Goal: Task Accomplishment & Management: Manage account settings

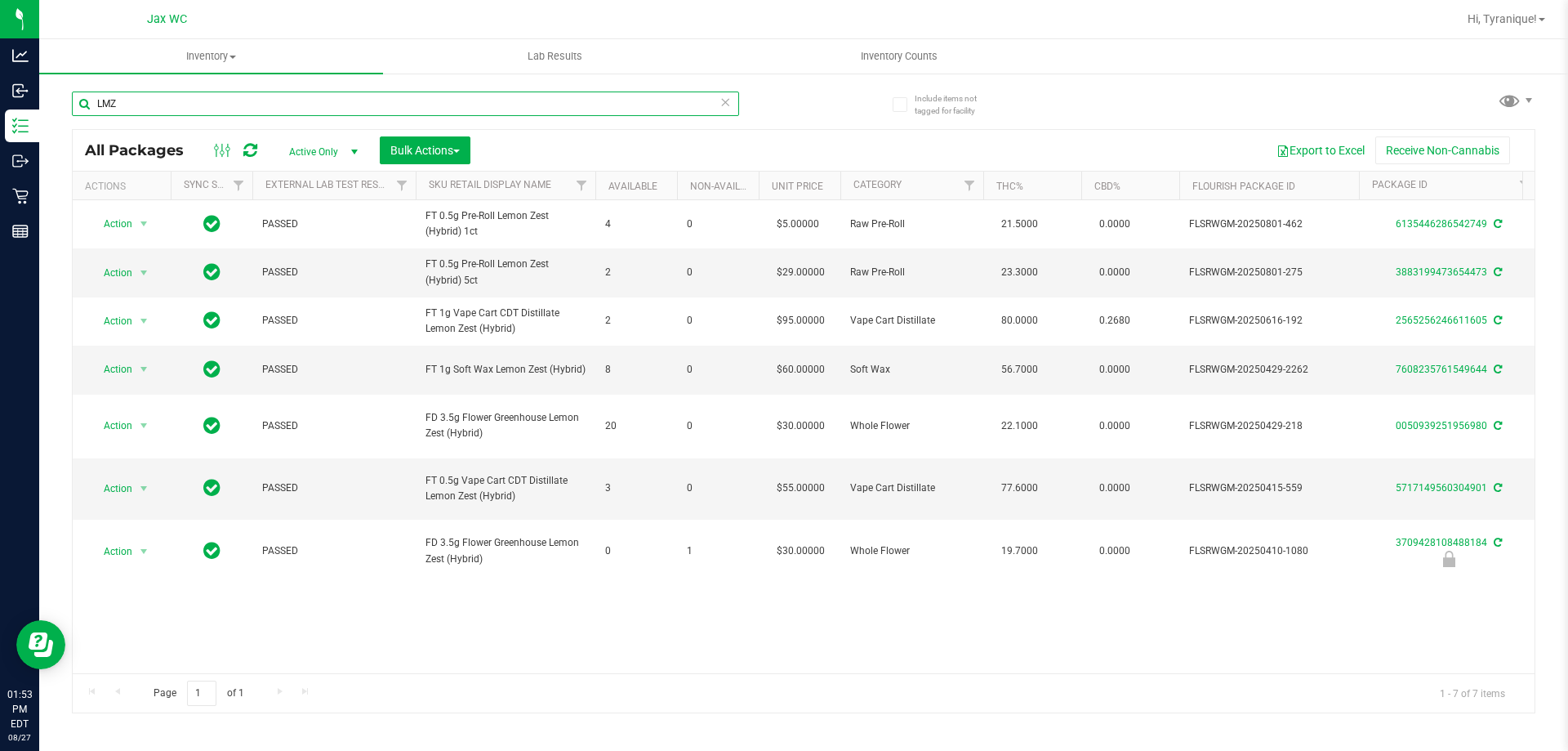
click at [511, 101] on input "LMZ" at bounding box center [406, 103] width 667 height 24
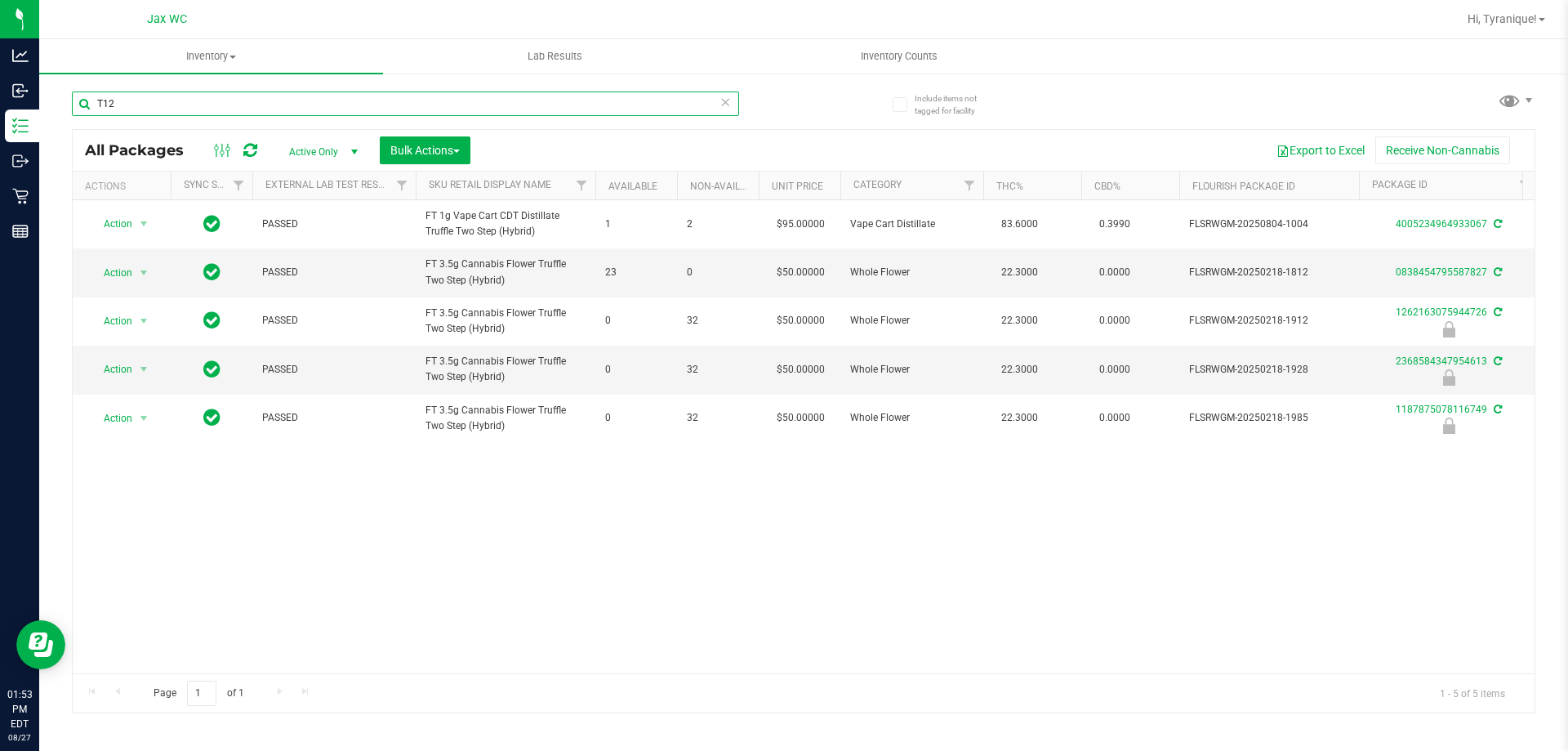
type input "T12"
click at [581, 571] on div "Action Action Adjust qty Create package Edit attributes Global inventory Locate…" at bounding box center [803, 437] width 1462 height 474
click at [724, 101] on icon at bounding box center [725, 101] width 12 height 20
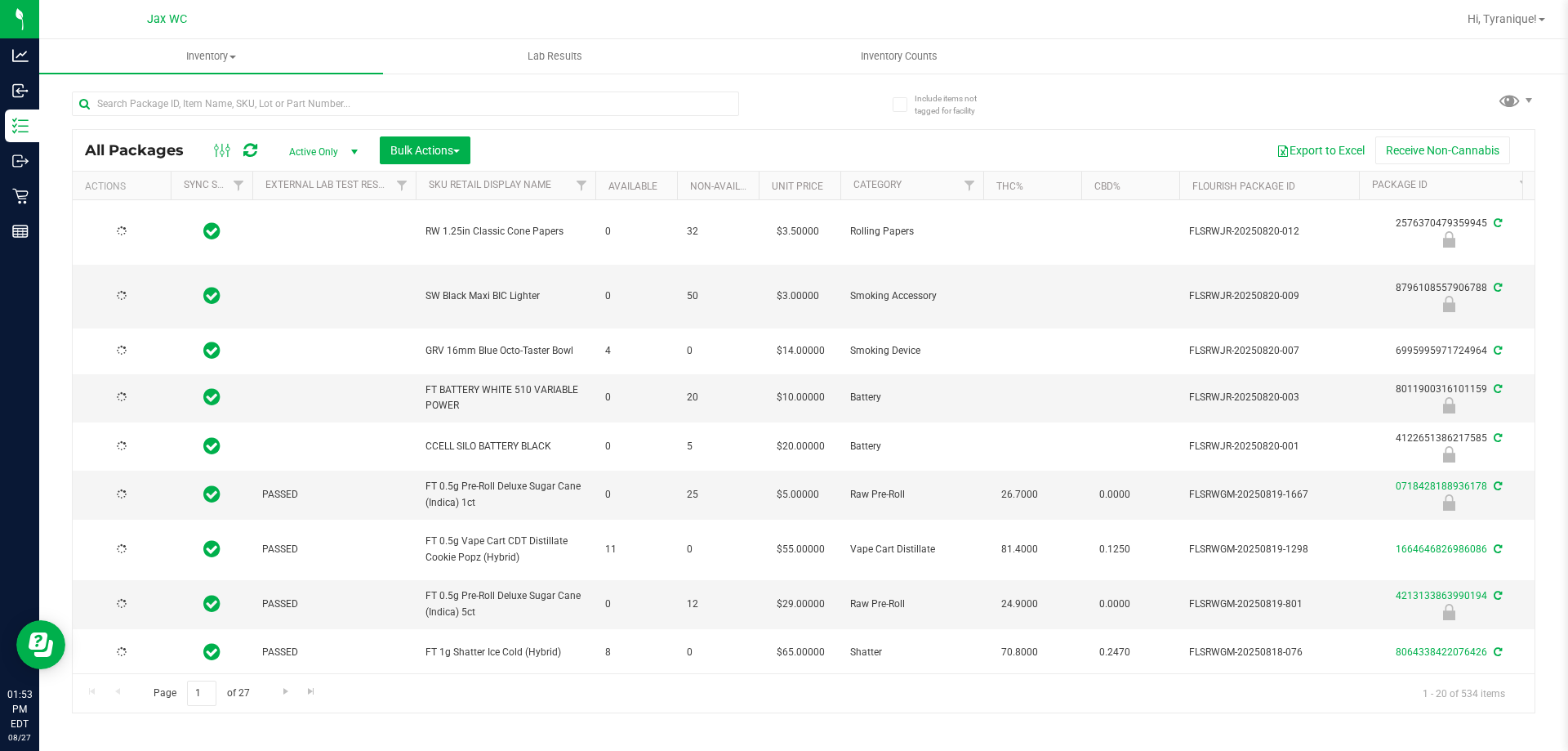
type input "2026-02-15"
click at [421, 105] on input "text" at bounding box center [406, 103] width 667 height 24
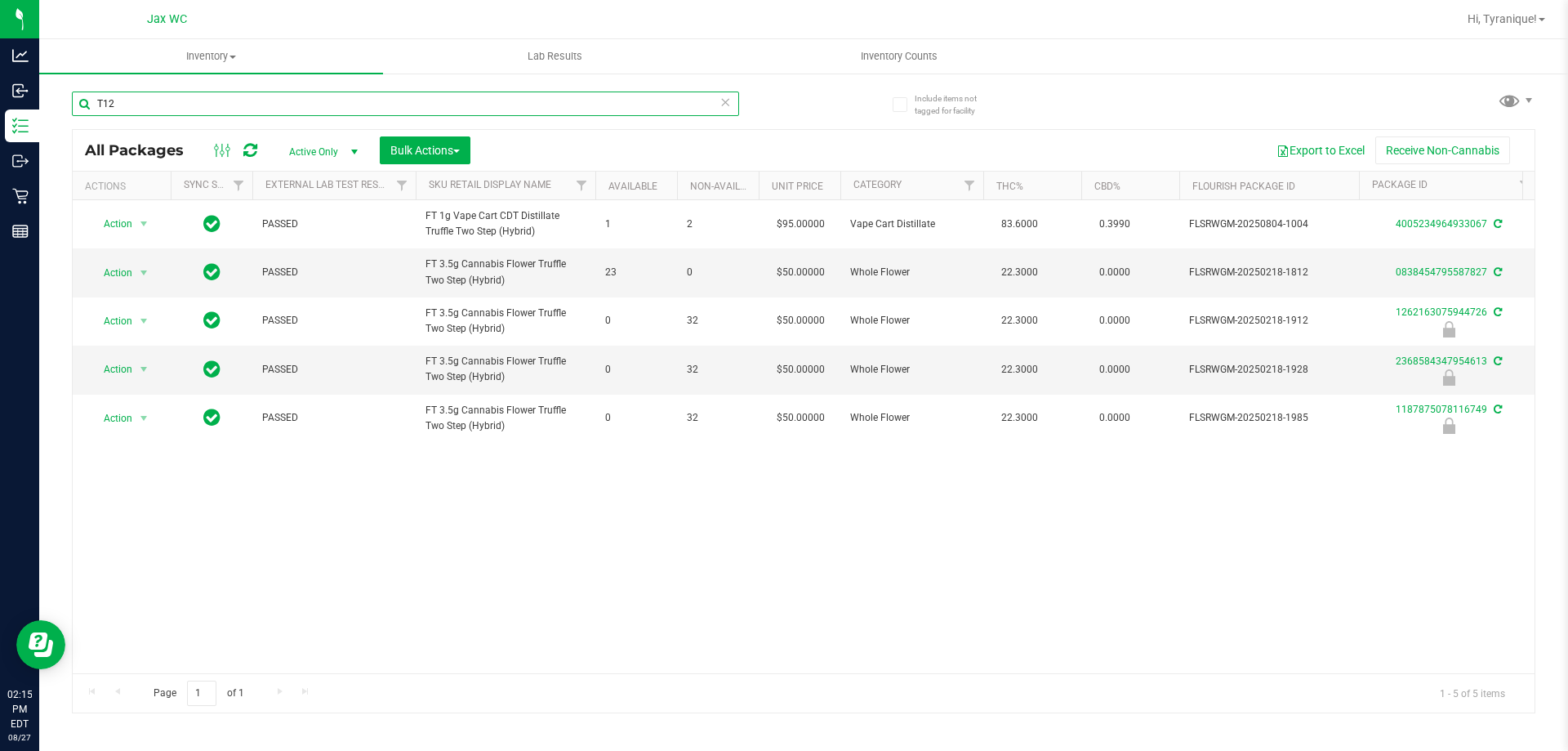
click at [501, 107] on input "T12" at bounding box center [406, 103] width 667 height 24
type input "PBS"
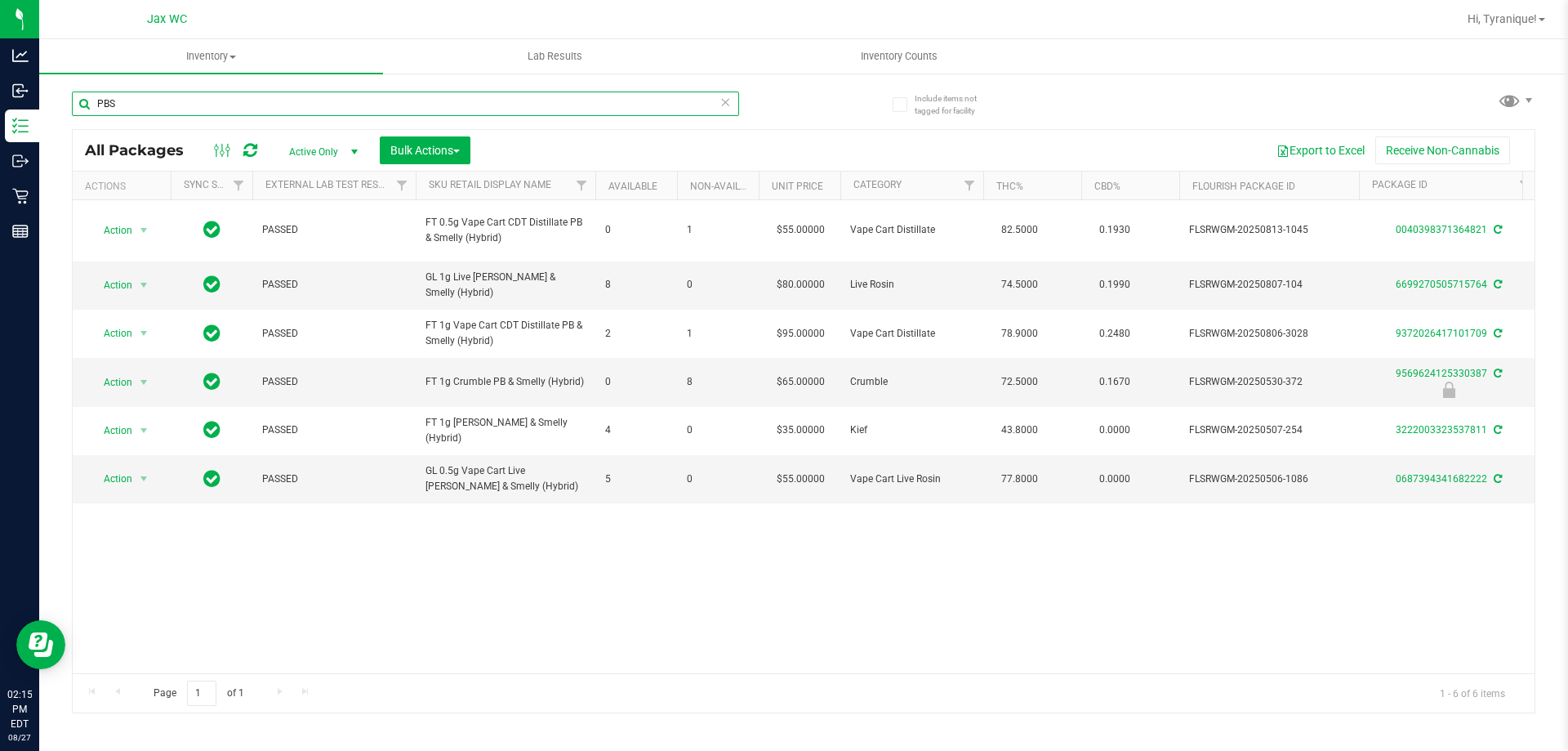
click at [679, 98] on input "PBS" at bounding box center [406, 103] width 667 height 24
drag, startPoint x: 679, startPoint y: 98, endPoint x: 663, endPoint y: 107, distance: 18.4
click at [666, 104] on input "PBS" at bounding box center [406, 103] width 667 height 24
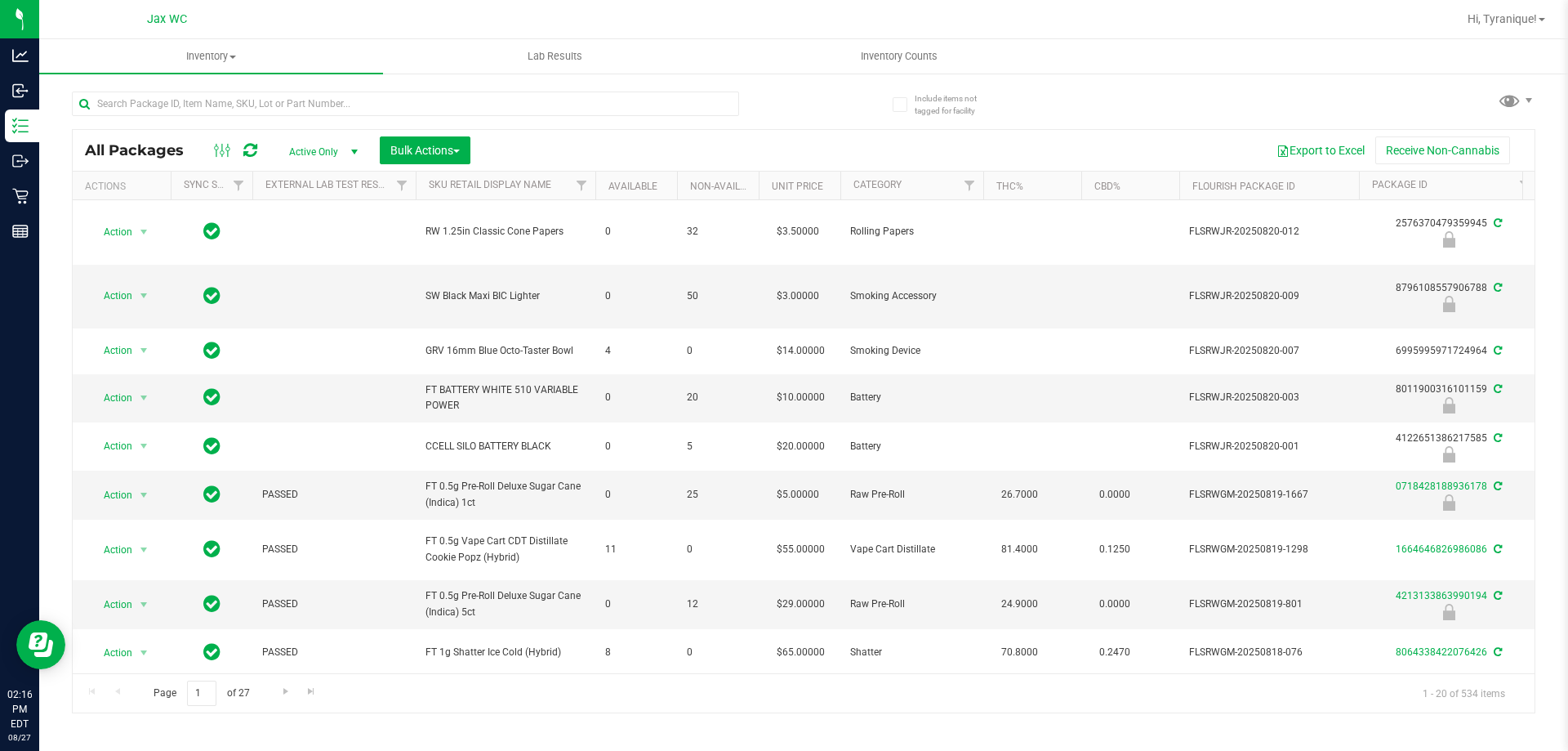
click at [628, 704] on div "Page 1 of 27 1 - 20 of 534 items" at bounding box center [803, 692] width 1462 height 39
click at [442, 96] on input "text" at bounding box center [406, 103] width 667 height 24
type input "I"
click at [1507, 27] on link "Hi, Tyranique!" at bounding box center [1507, 19] width 90 height 17
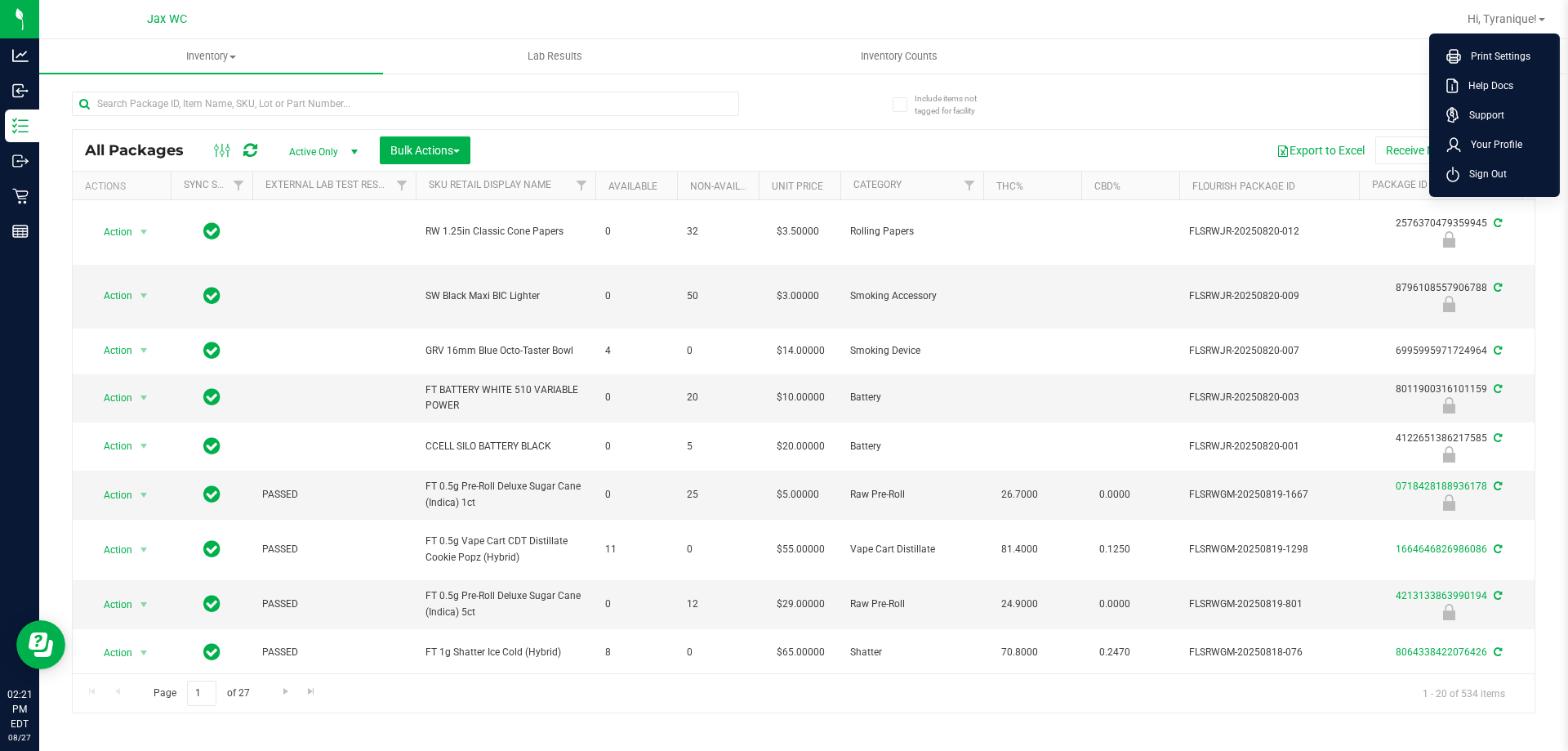
click at [1474, 183] on li "Sign Out" at bounding box center [1495, 174] width 123 height 30
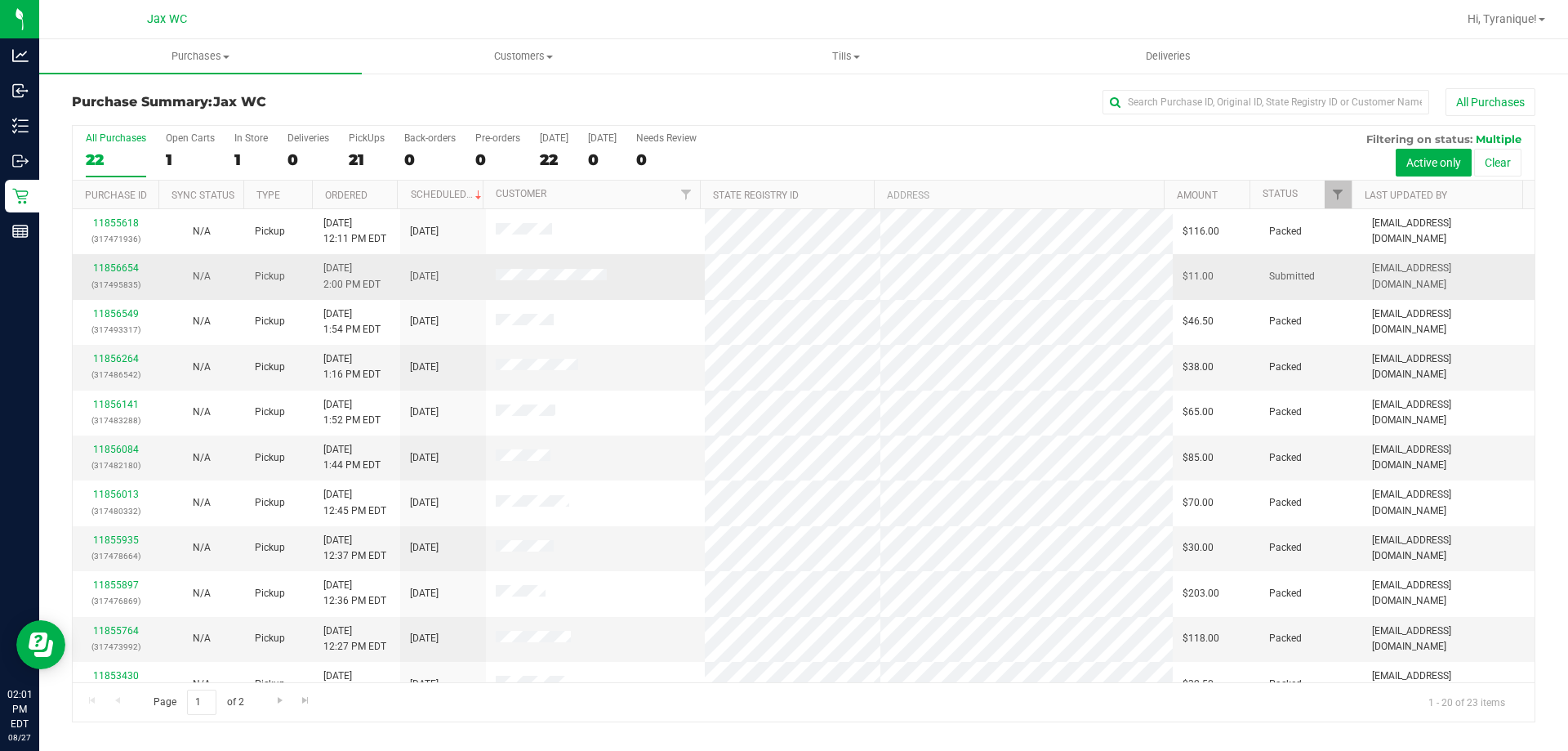
click at [137, 260] on div "11856654 (317495835)" at bounding box center [115, 276] width 66 height 31
click at [135, 264] on link "11856654" at bounding box center [116, 268] width 46 height 12
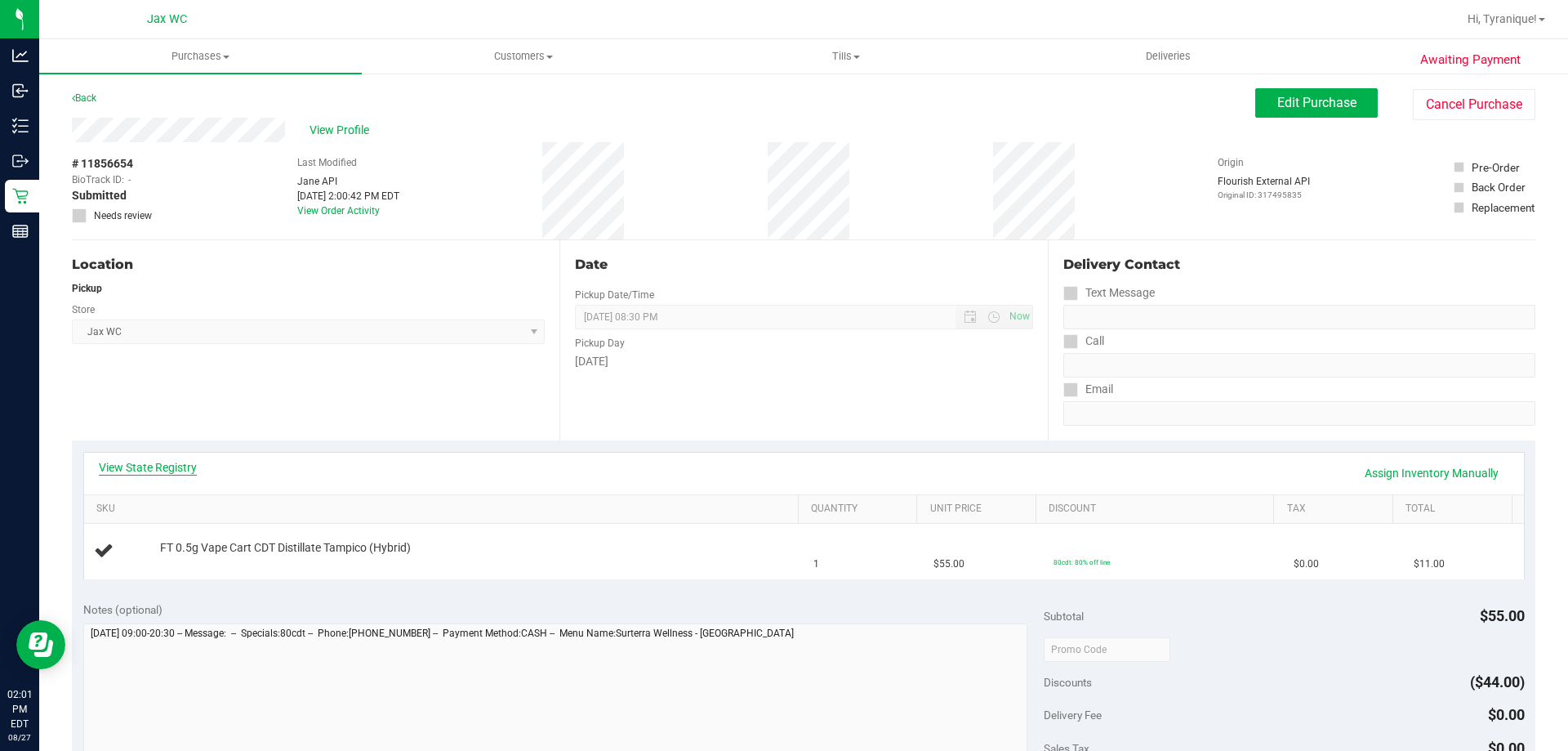
click at [175, 472] on link "View State Registry" at bounding box center [147, 467] width 98 height 16
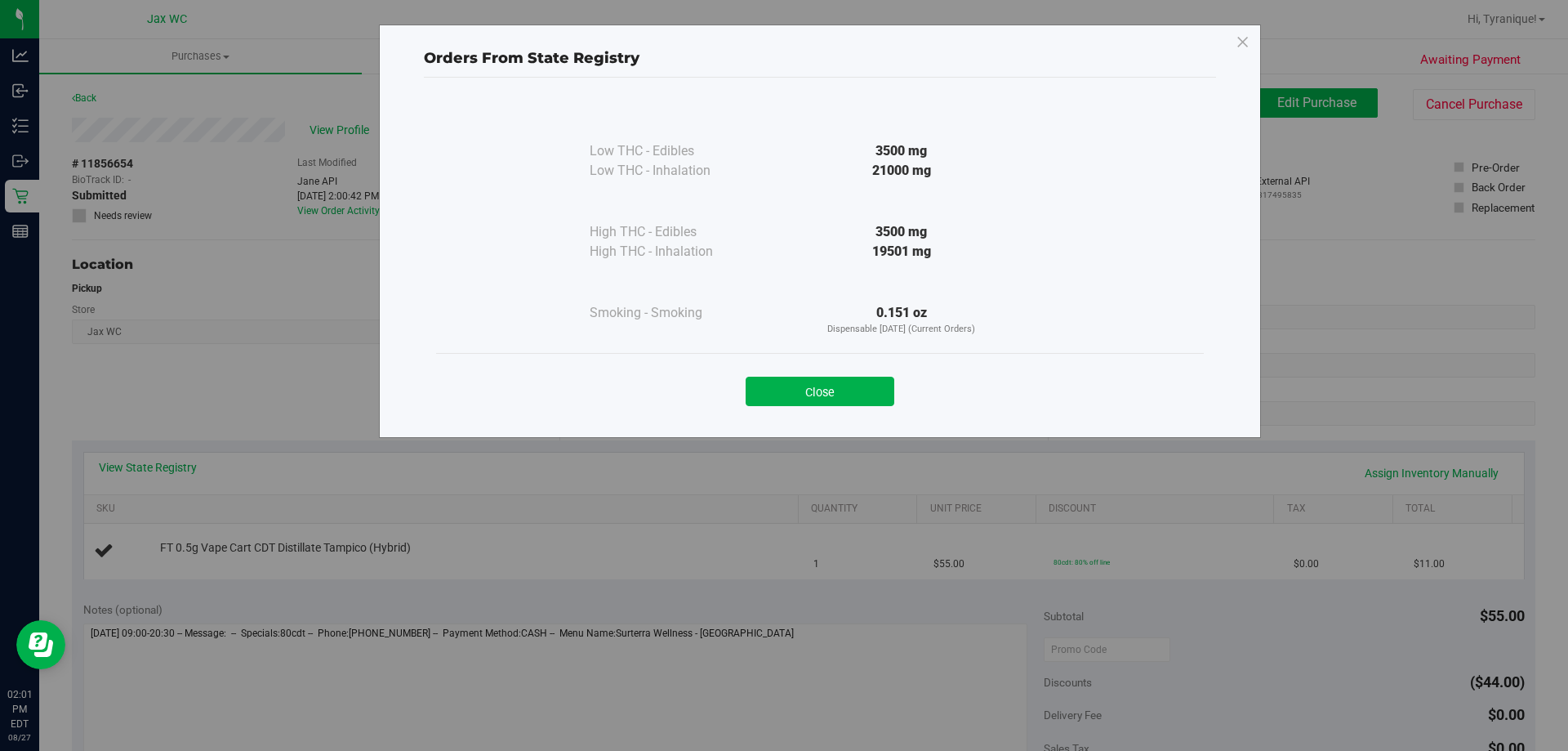
click at [815, 408] on div "Close" at bounding box center [820, 386] width 768 height 66
click at [815, 398] on button "Close" at bounding box center [820, 391] width 149 height 30
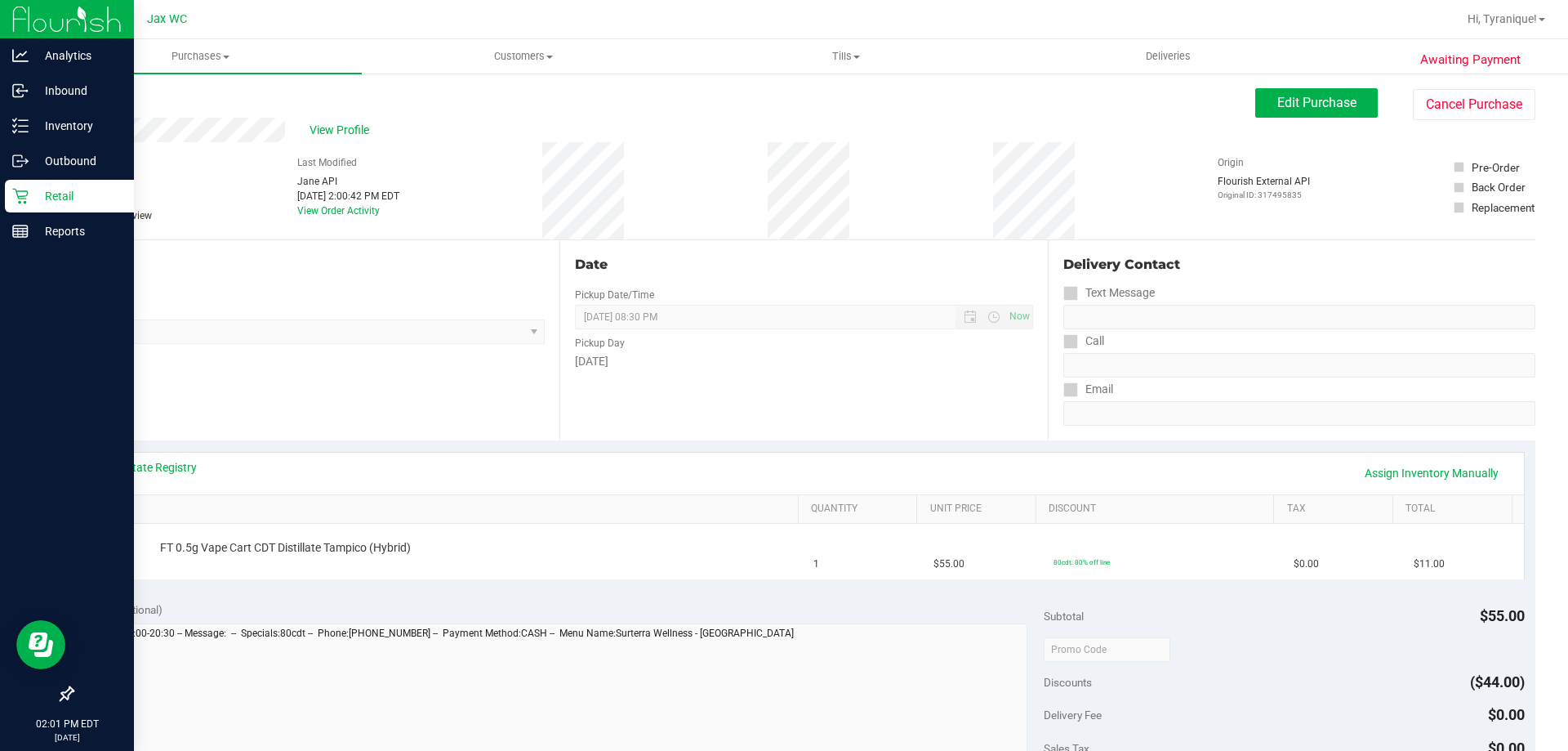
click at [39, 195] on p "Retail" at bounding box center [78, 196] width 98 height 20
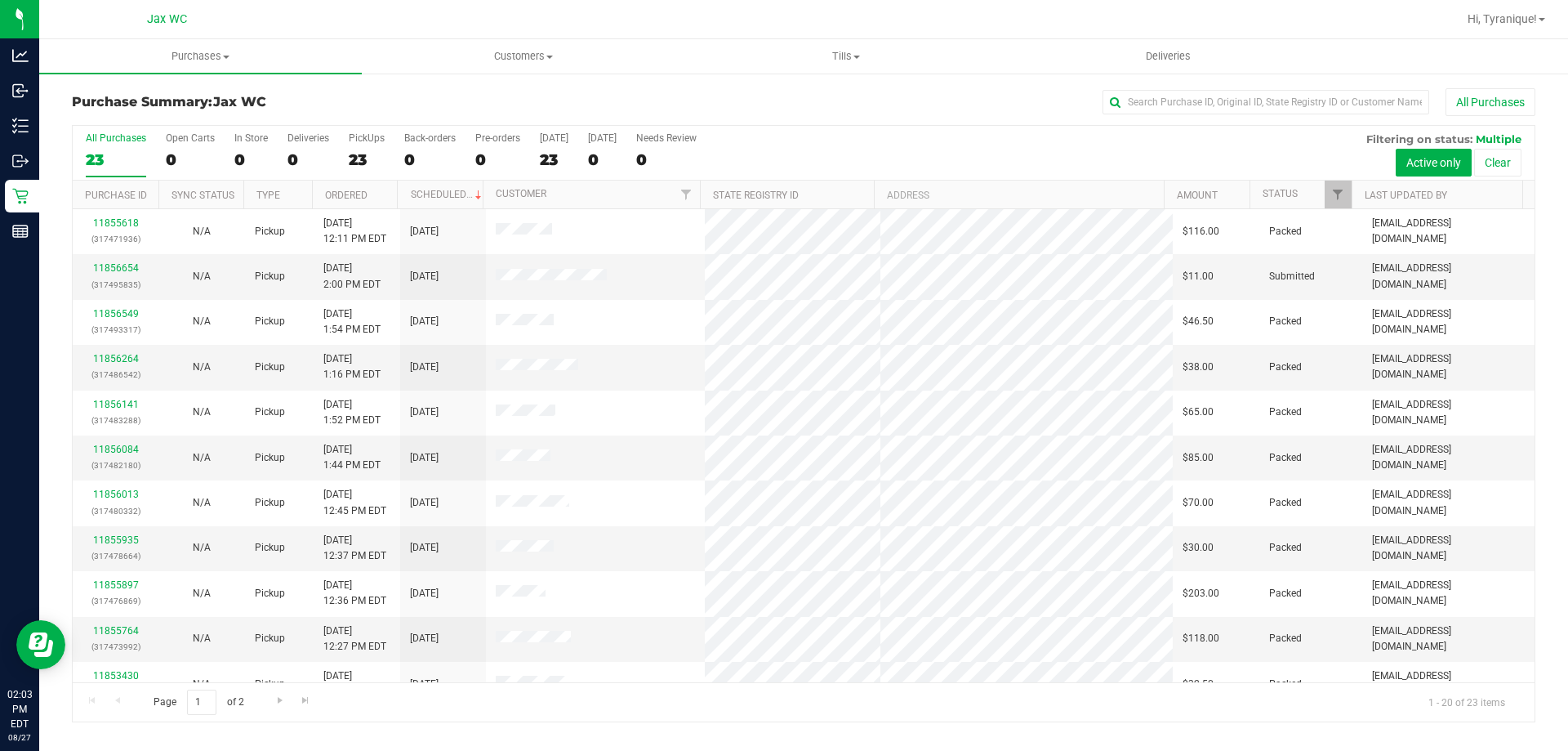
click at [242, 178] on div "All Purchases 23 Open Carts 0 In Store 0 Deliveries 0 PickUps 23 Back-orders 0 …" at bounding box center [803, 153] width 1462 height 55
click at [244, 174] on label "In Store 0" at bounding box center [251, 155] width 33 height 45
click at [0, 0] on input "In Store 0" at bounding box center [0, 0] width 0 height 0
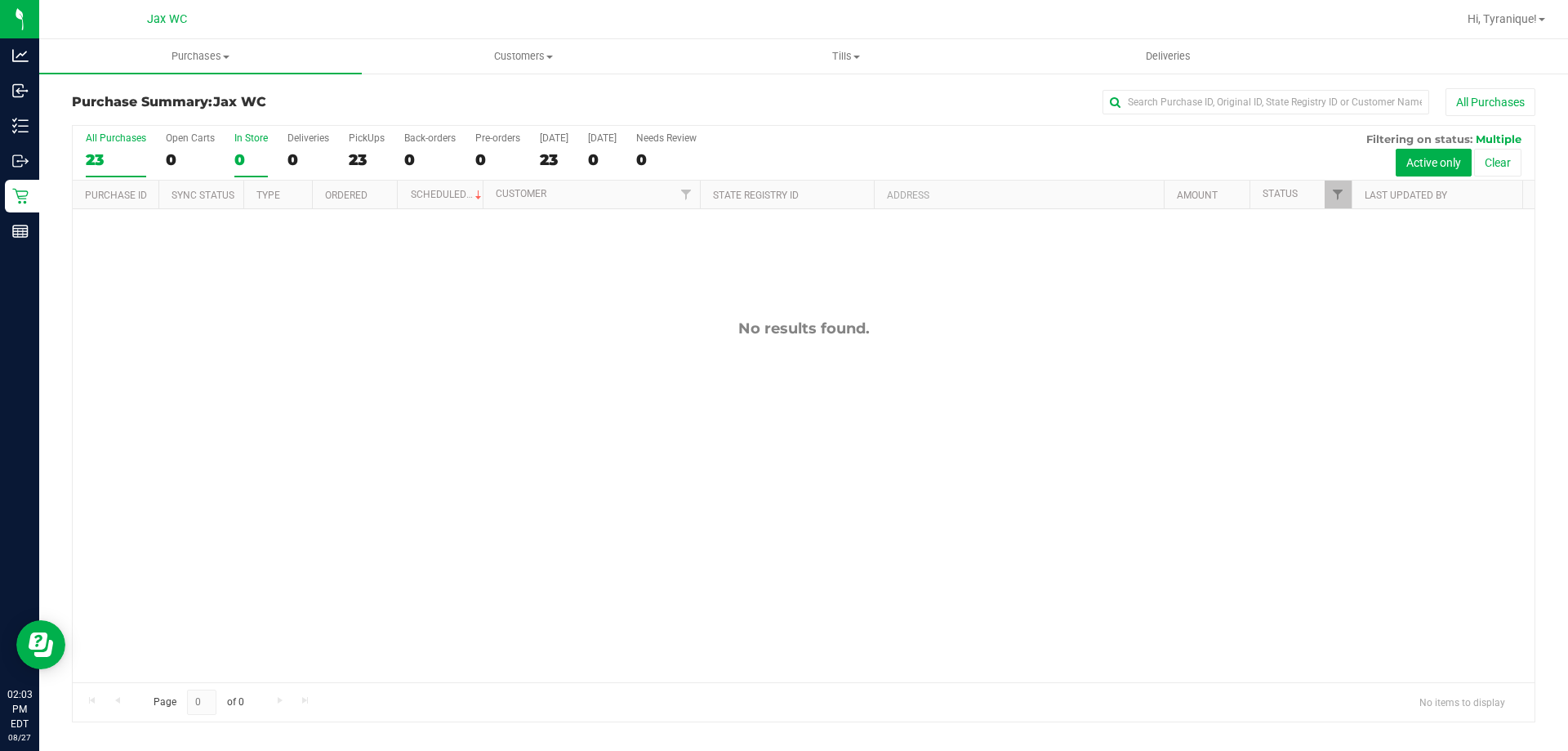
click at [114, 147] on label "All Purchases 23" at bounding box center [116, 155] width 61 height 45
click at [0, 0] on input "All Purchases 23" at bounding box center [0, 0] width 0 height 0
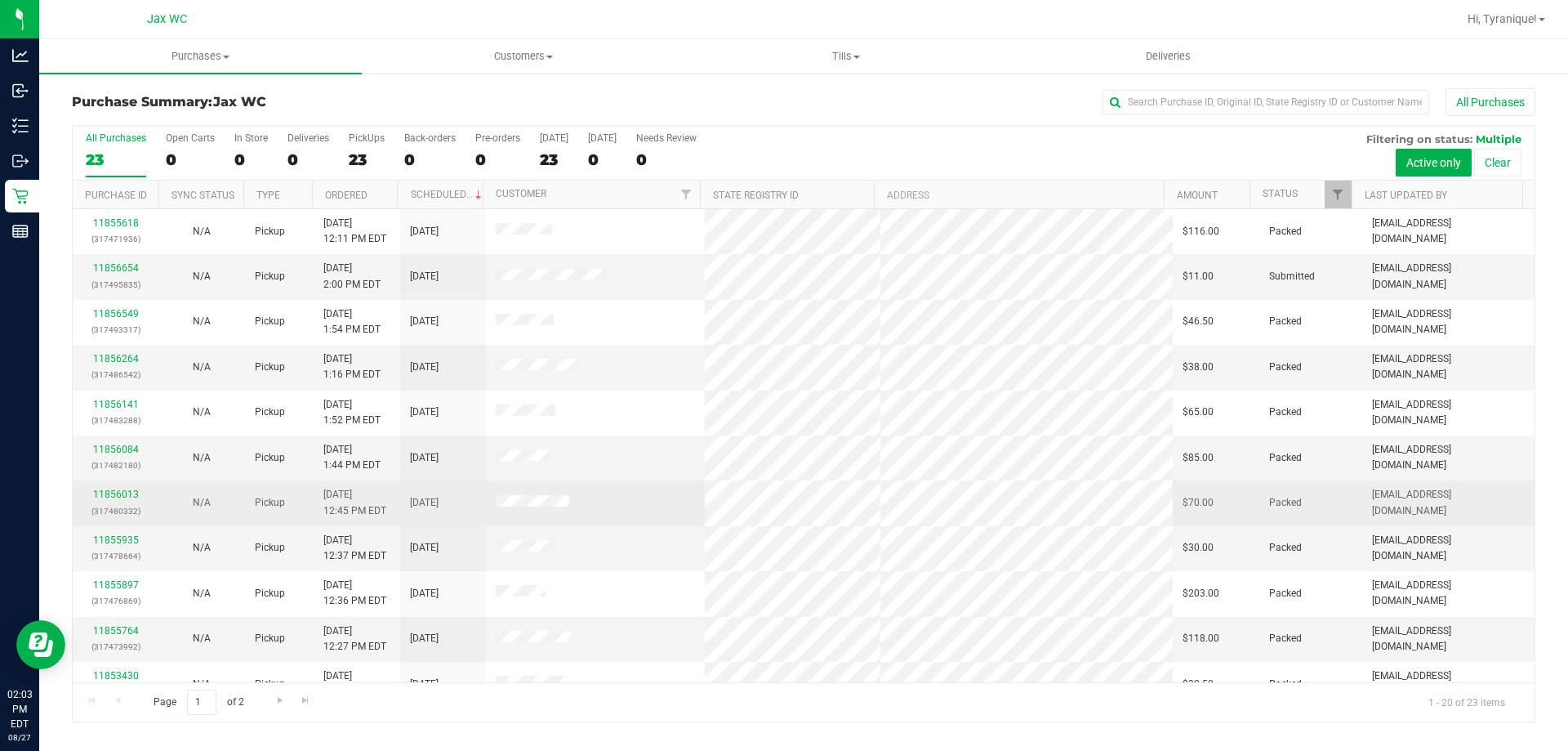
scroll to position [245, 0]
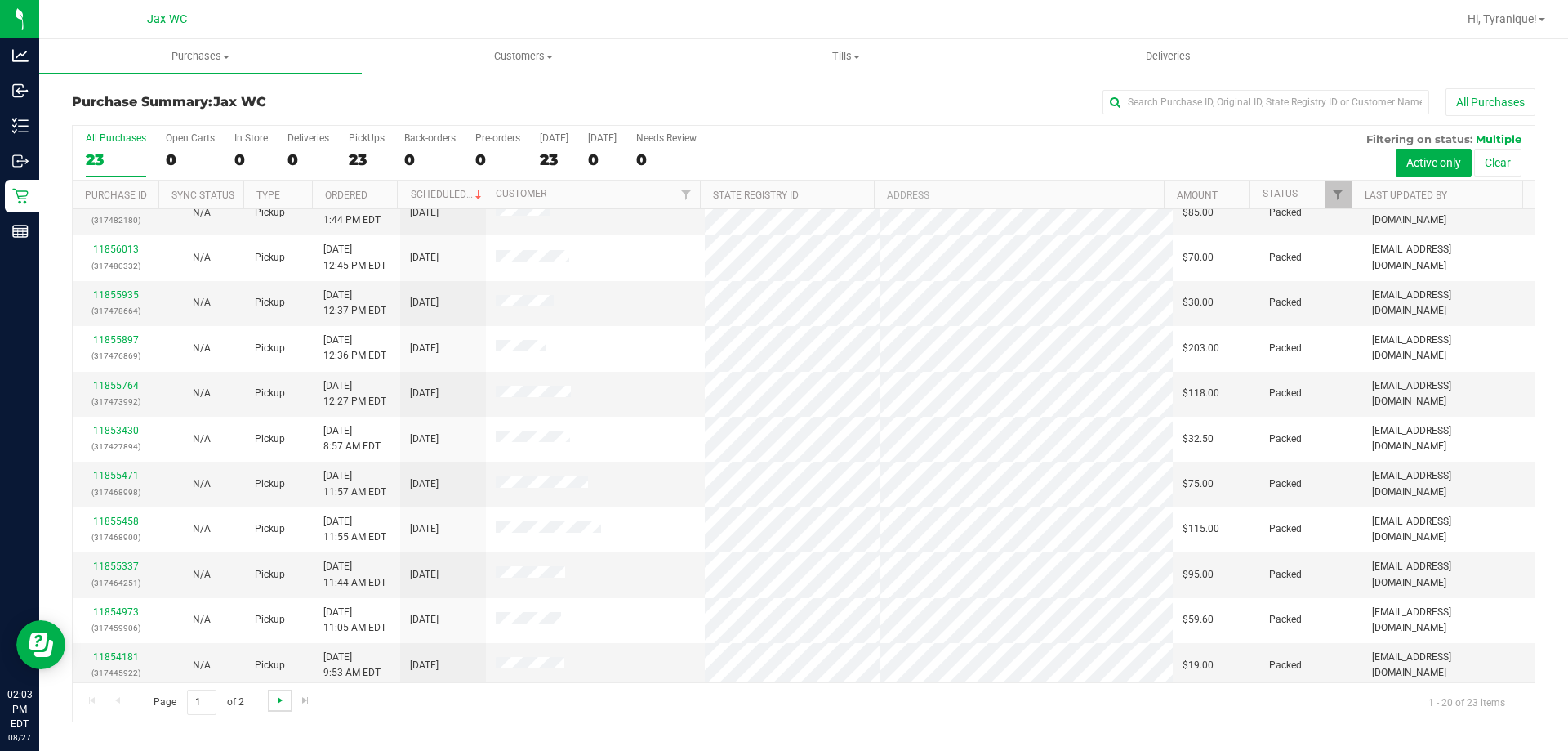
click at [284, 703] on span "Go to the next page" at bounding box center [280, 700] width 13 height 13
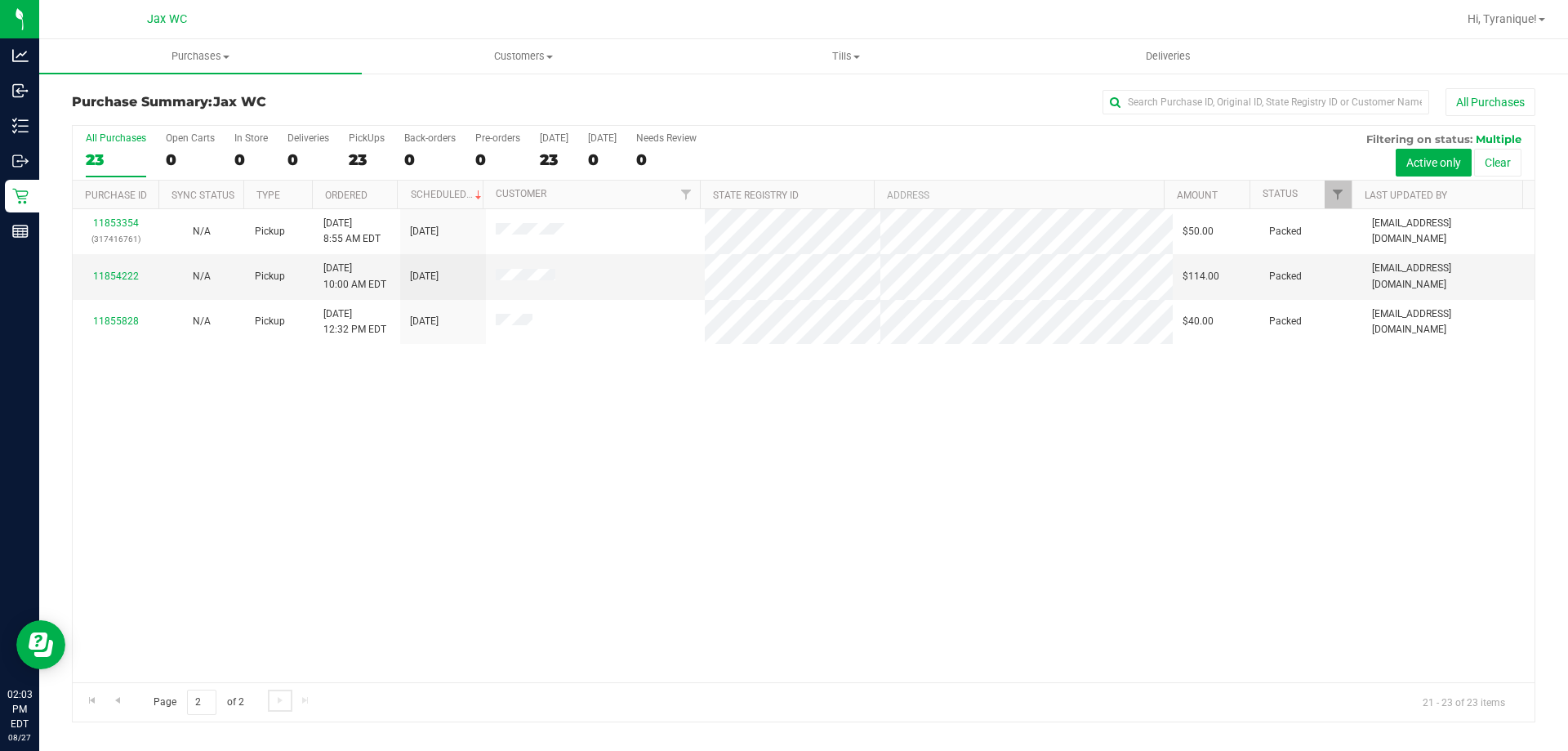
scroll to position [0, 0]
click at [119, 276] on link "11854222" at bounding box center [116, 276] width 46 height 12
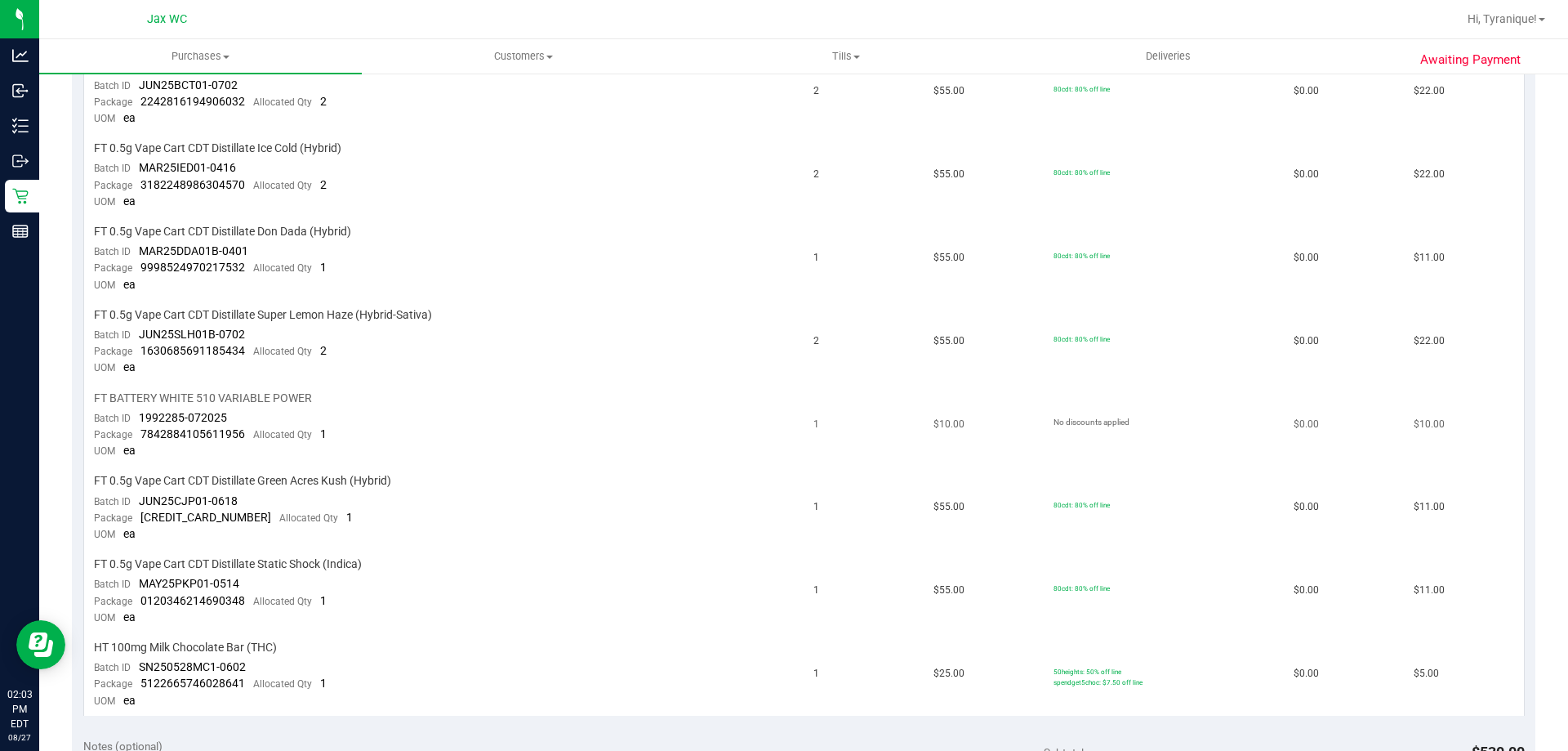
scroll to position [653, 0]
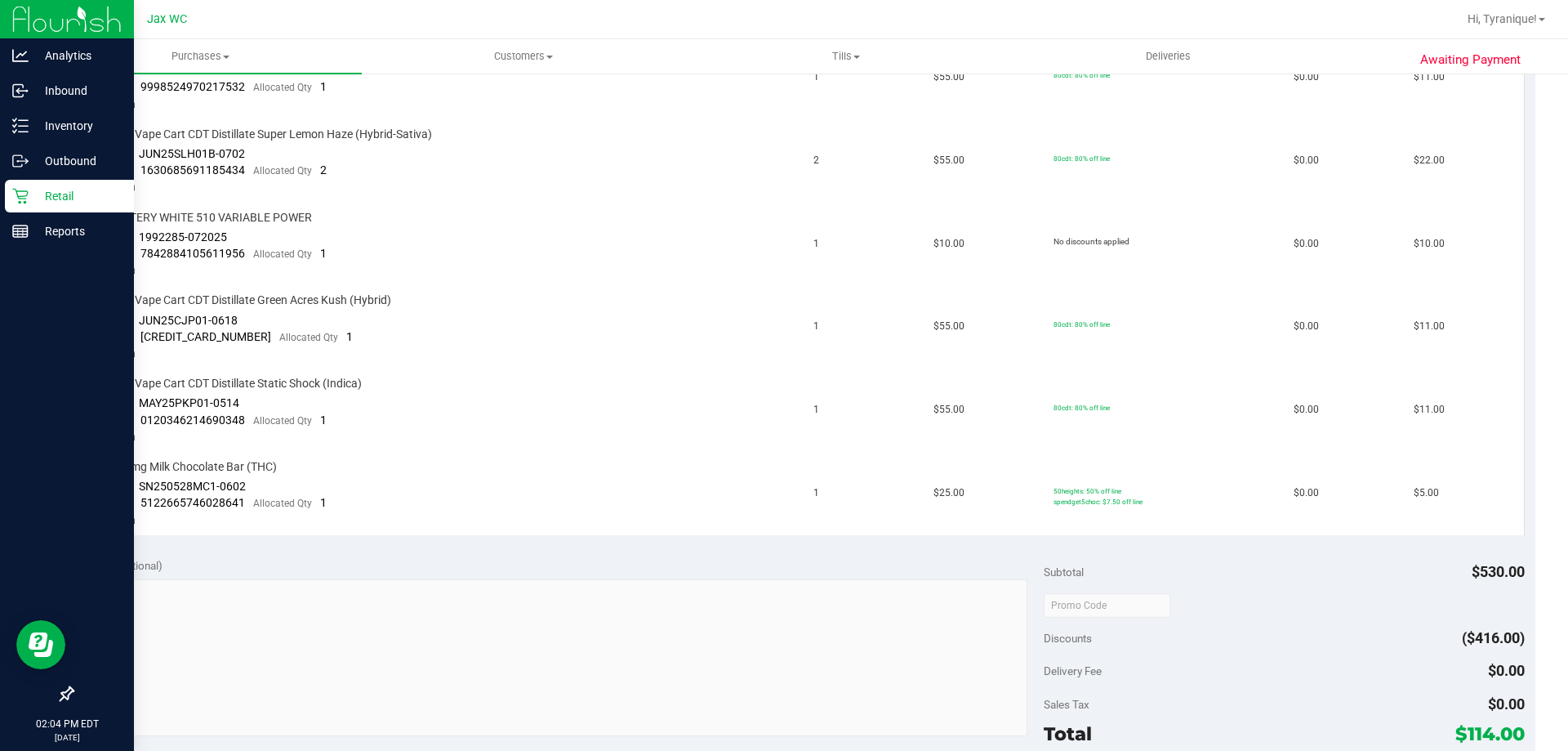
click at [31, 198] on p "Retail" at bounding box center [78, 196] width 98 height 20
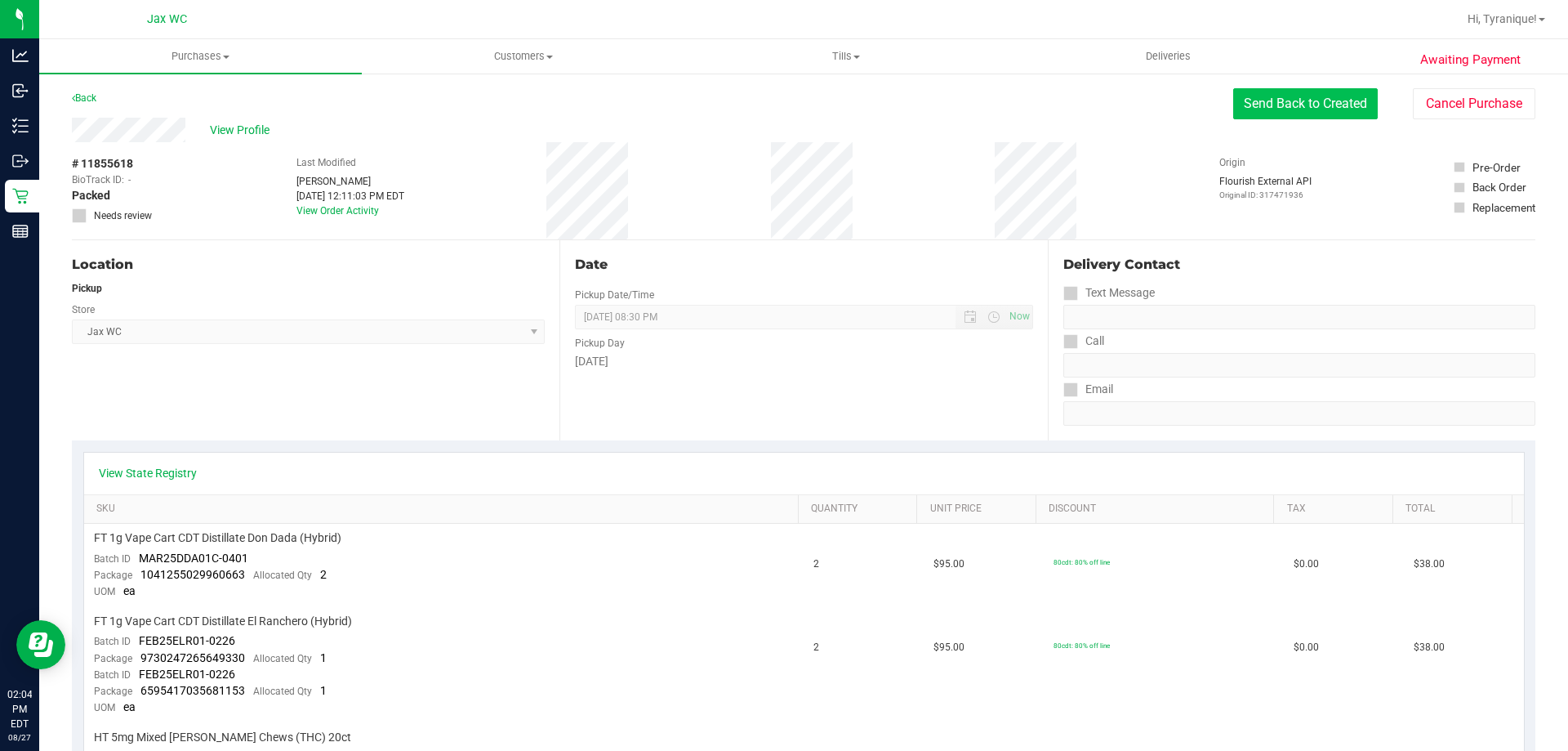
click at [1274, 97] on button "Send Back to Created" at bounding box center [1306, 104] width 145 height 31
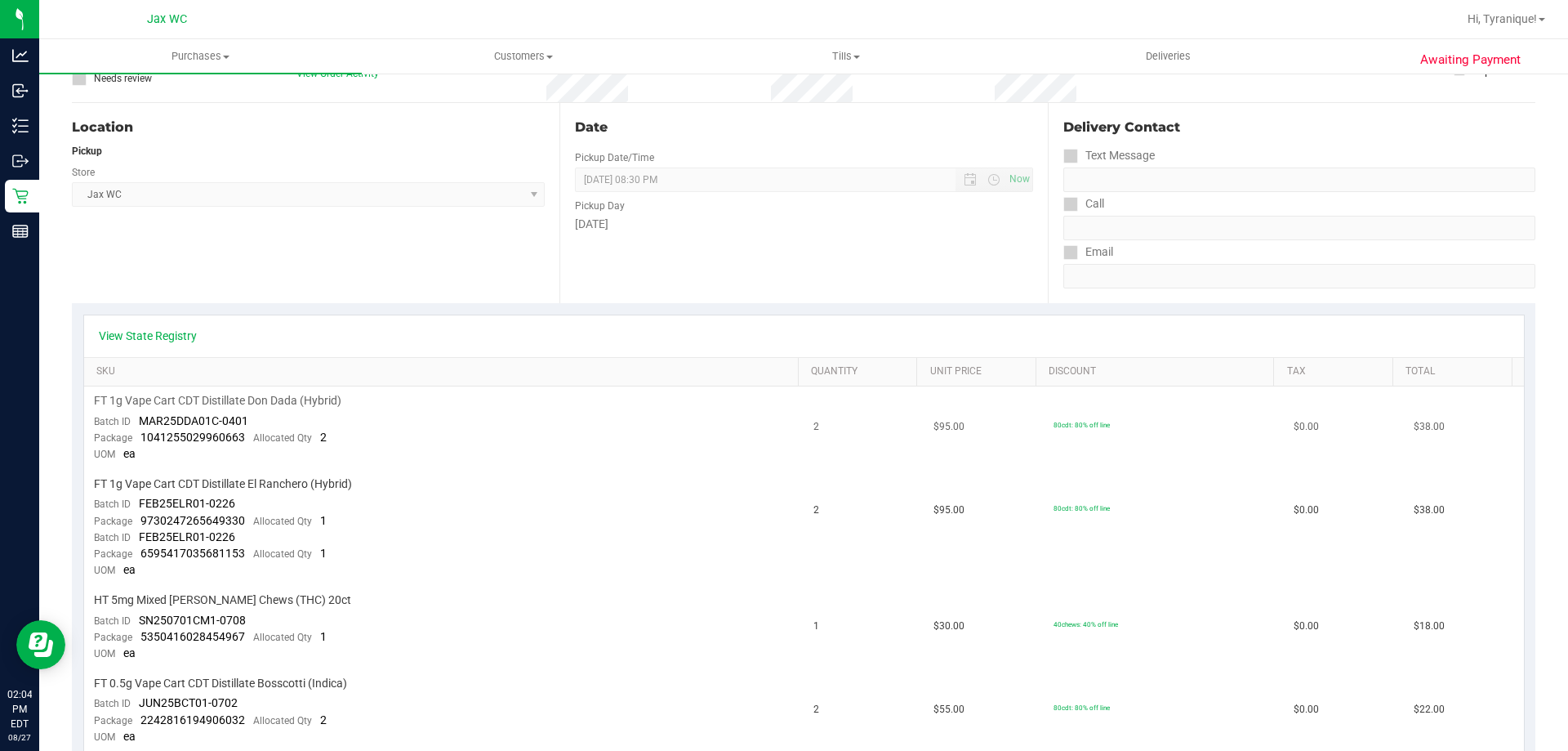
scroll to position [164, 0]
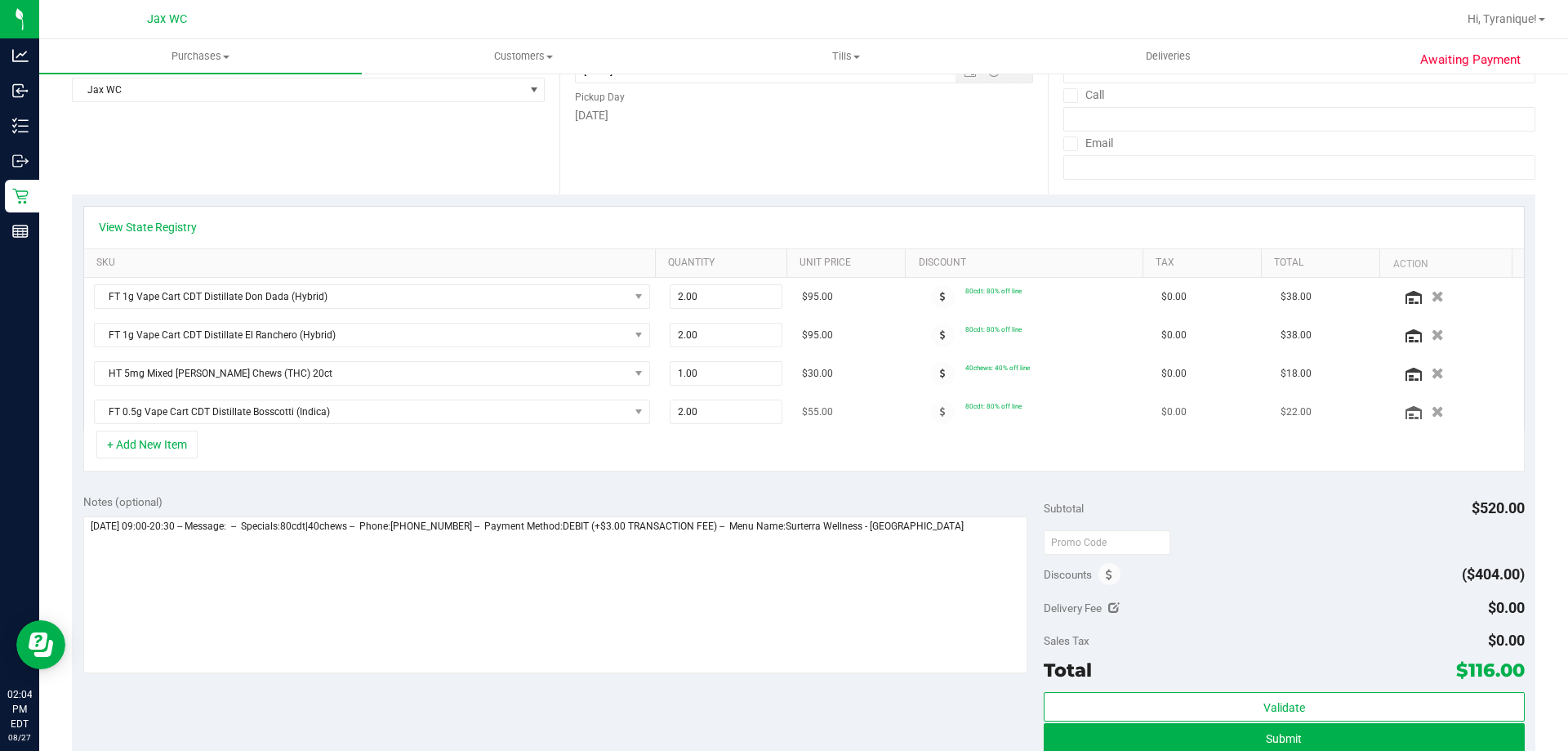
scroll to position [245, 0]
click at [940, 373] on icon at bounding box center [943, 374] width 5 height 10
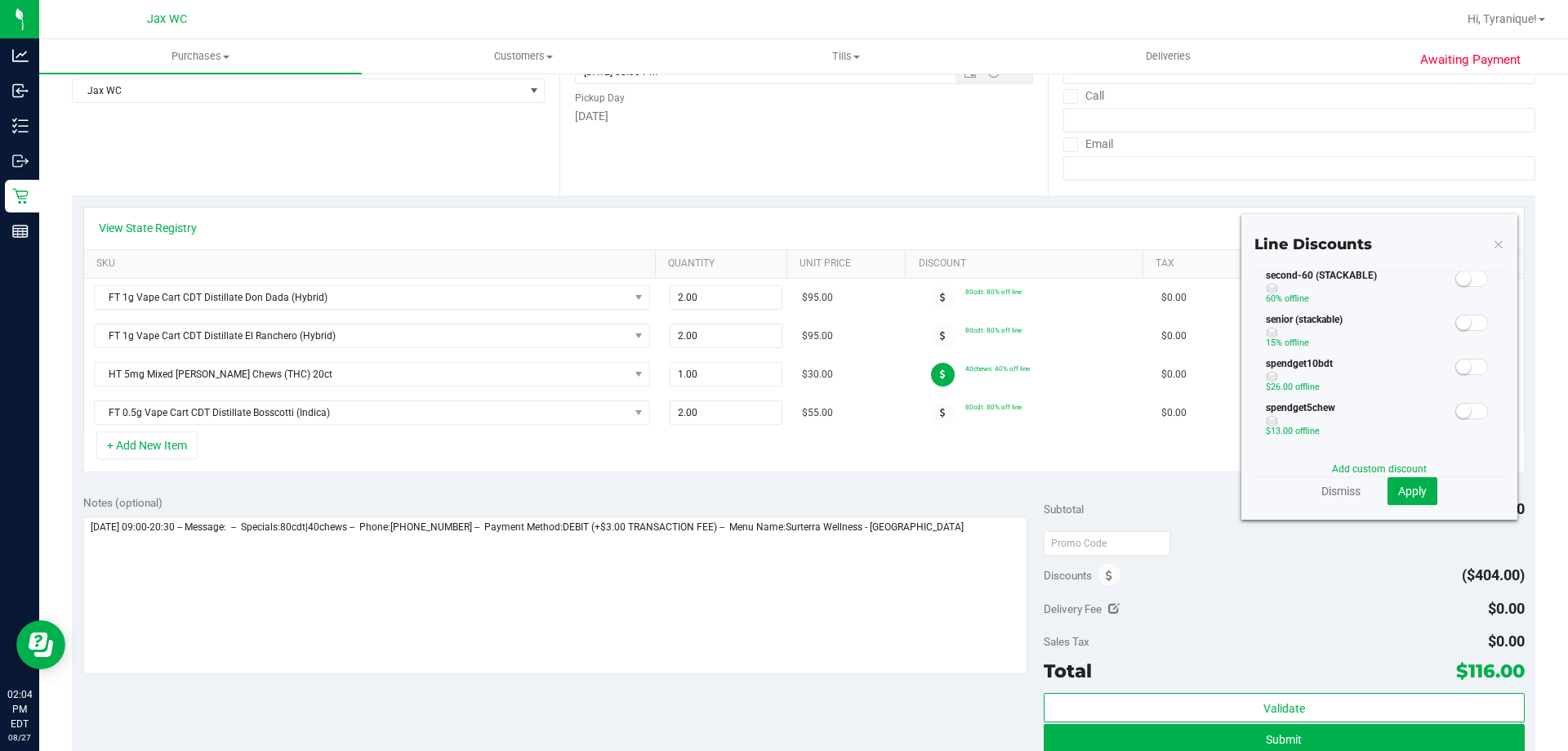
scroll to position [408, 0]
click at [1456, 355] on small at bounding box center [1463, 359] width 14 height 14
click at [1408, 493] on span "Apply" at bounding box center [1413, 491] width 29 height 13
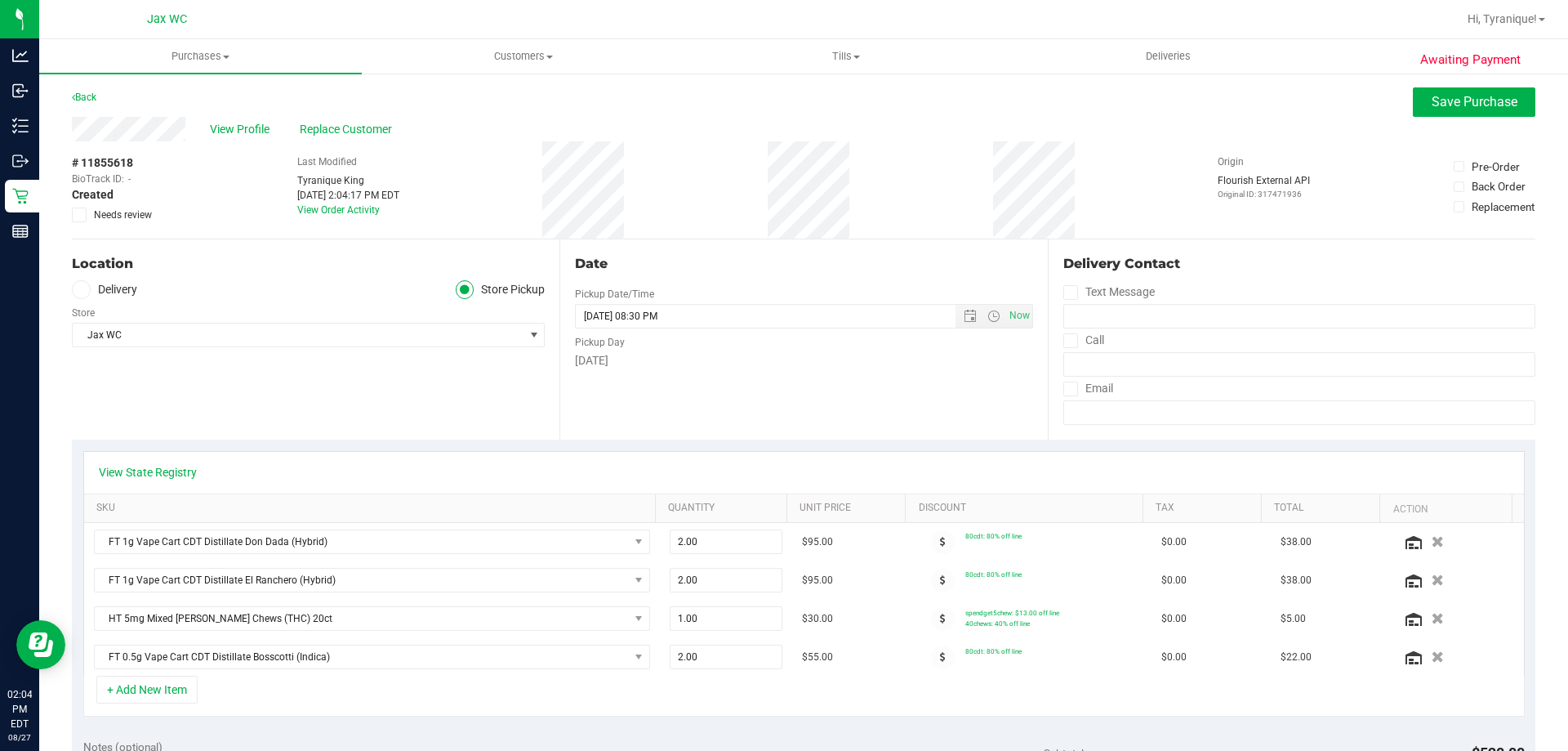
scroll to position [0, 0]
click at [1439, 99] on span "Save Purchase" at bounding box center [1474, 102] width 86 height 15
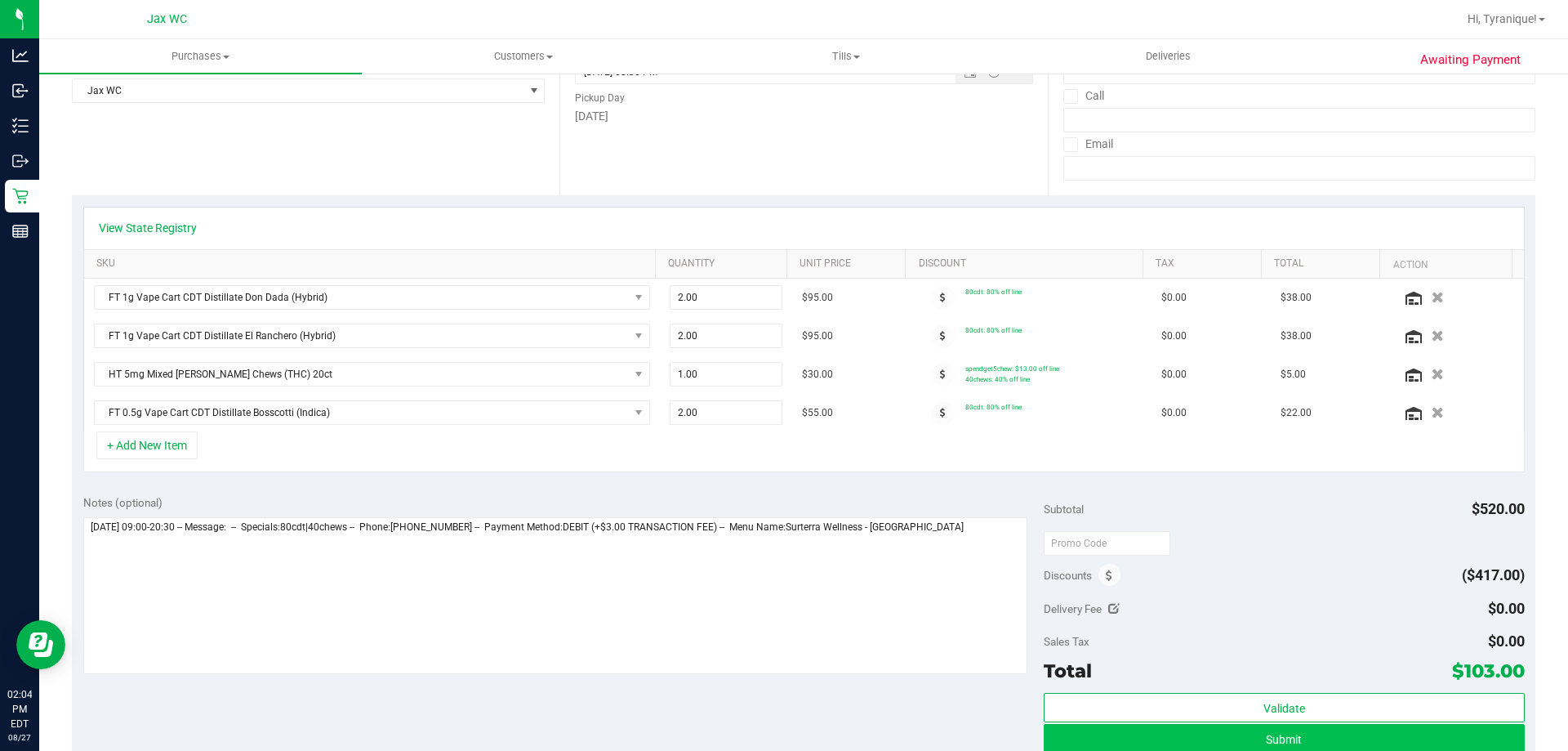
scroll to position [327, 0]
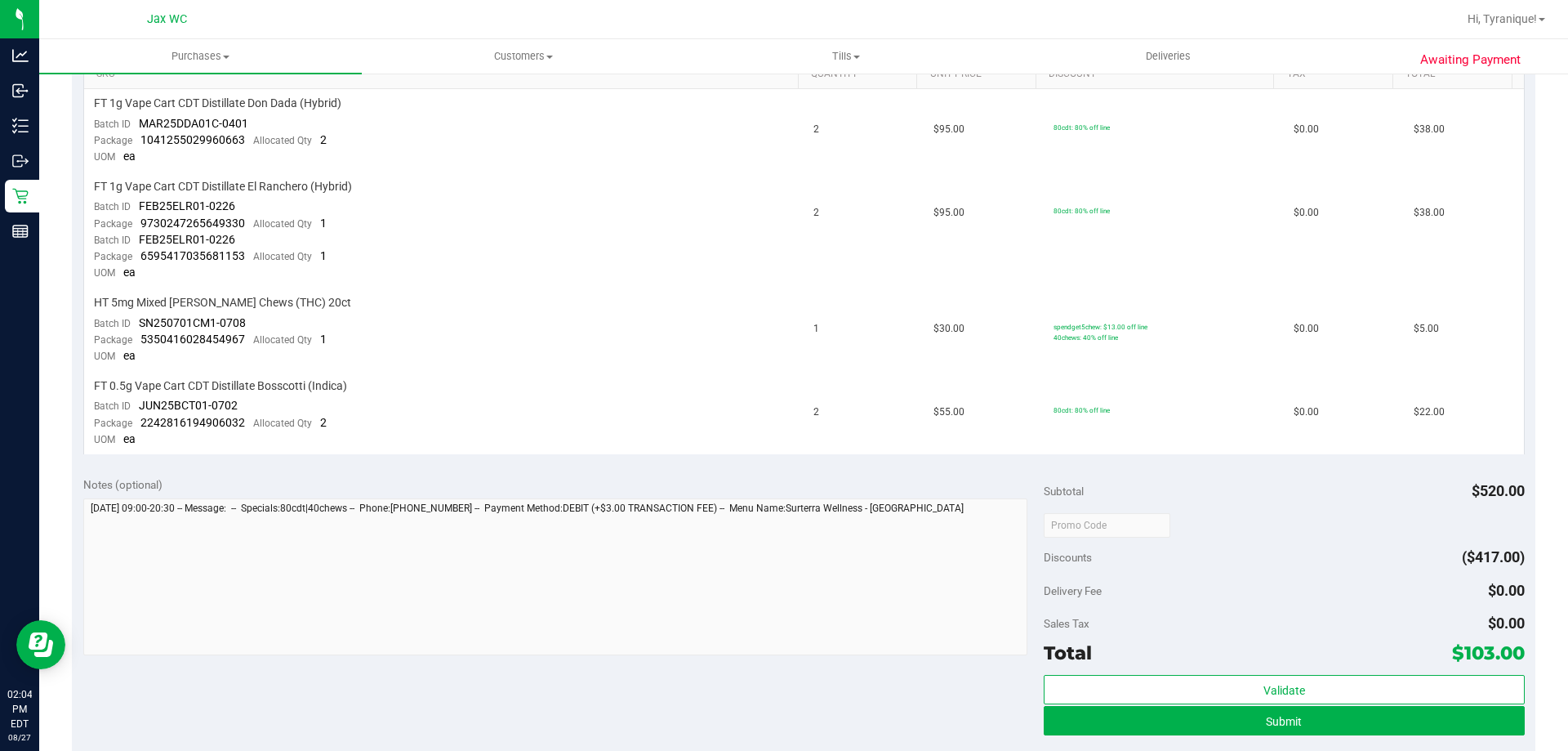
scroll to position [736, 0]
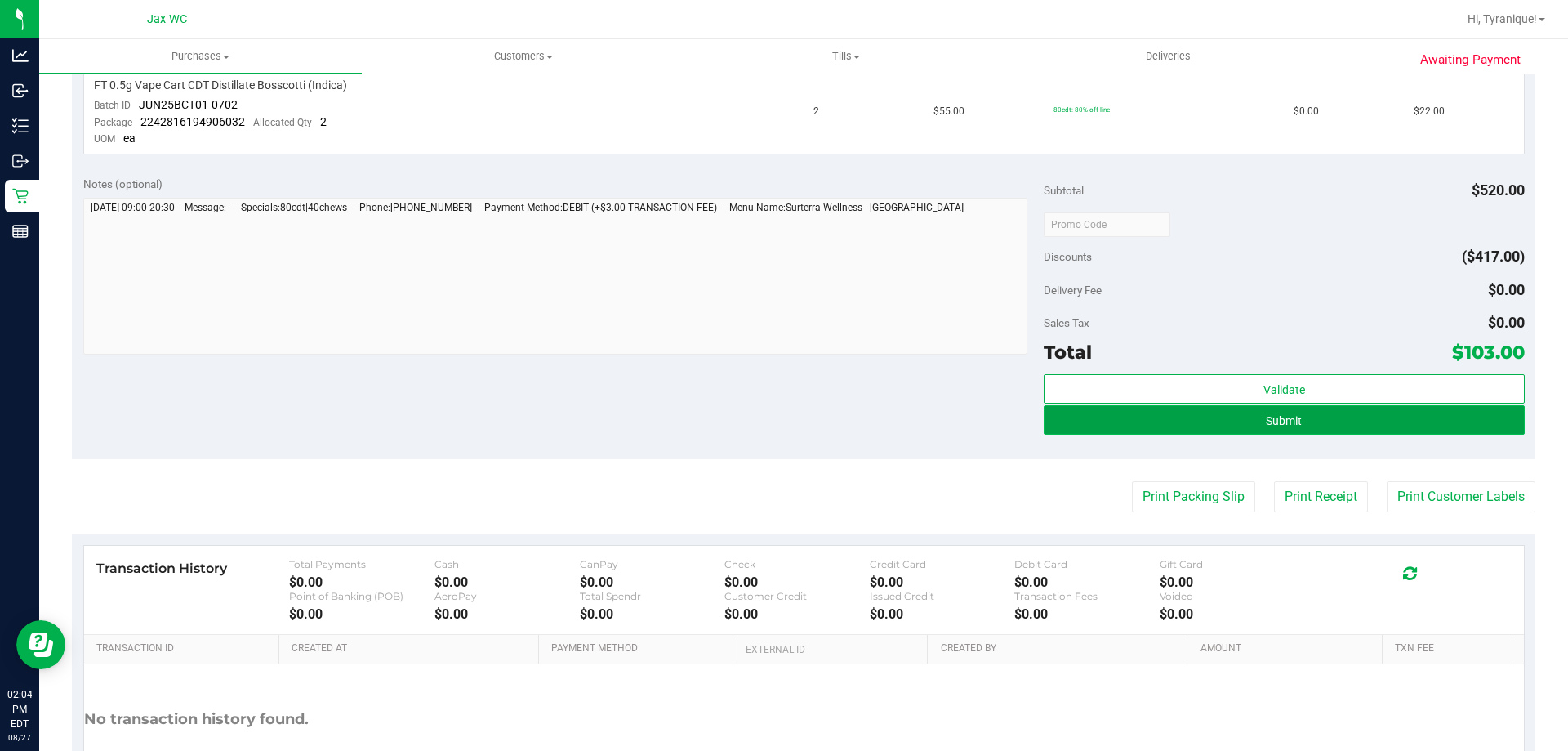
click at [1343, 422] on button "Submit" at bounding box center [1284, 420] width 481 height 30
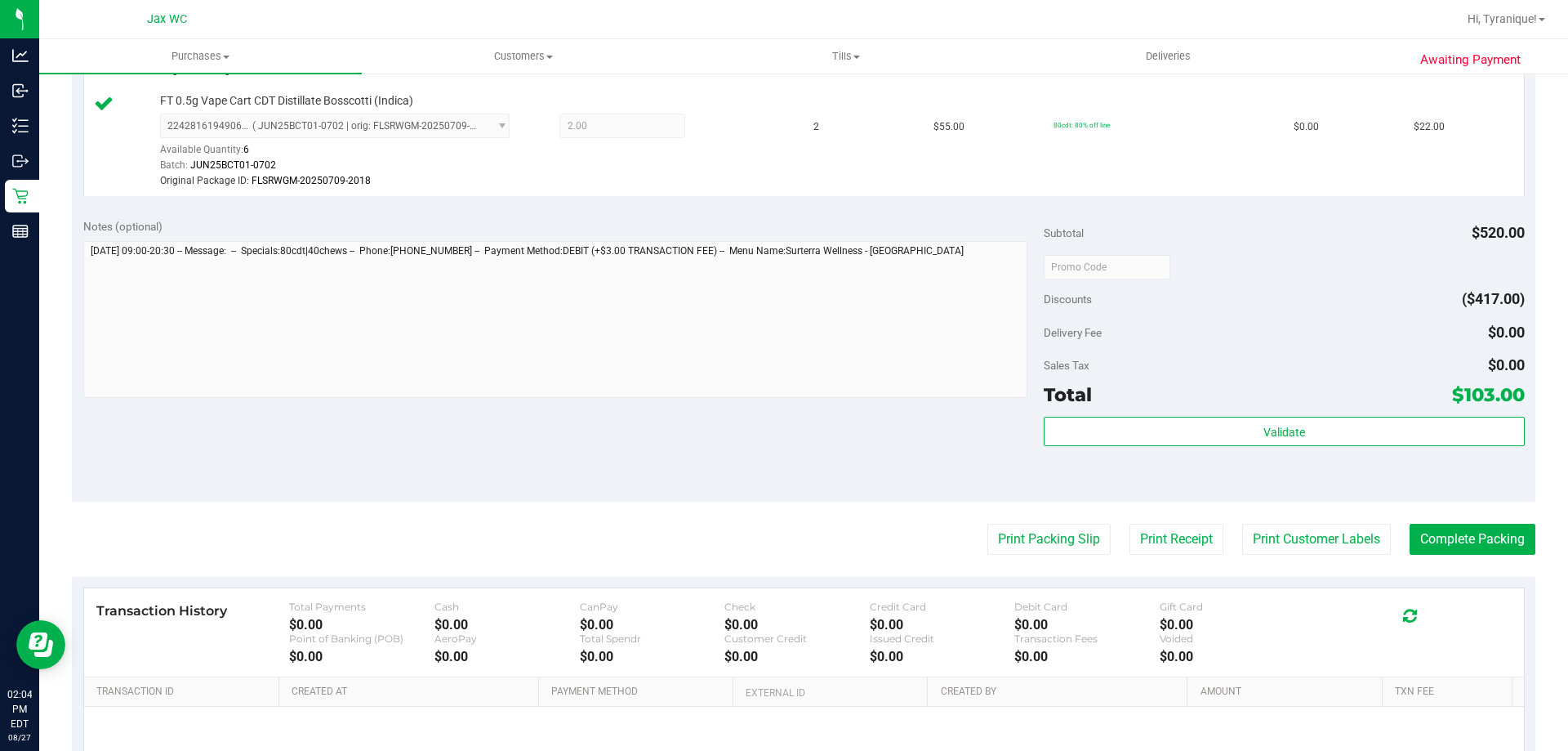
scroll to position [850, 0]
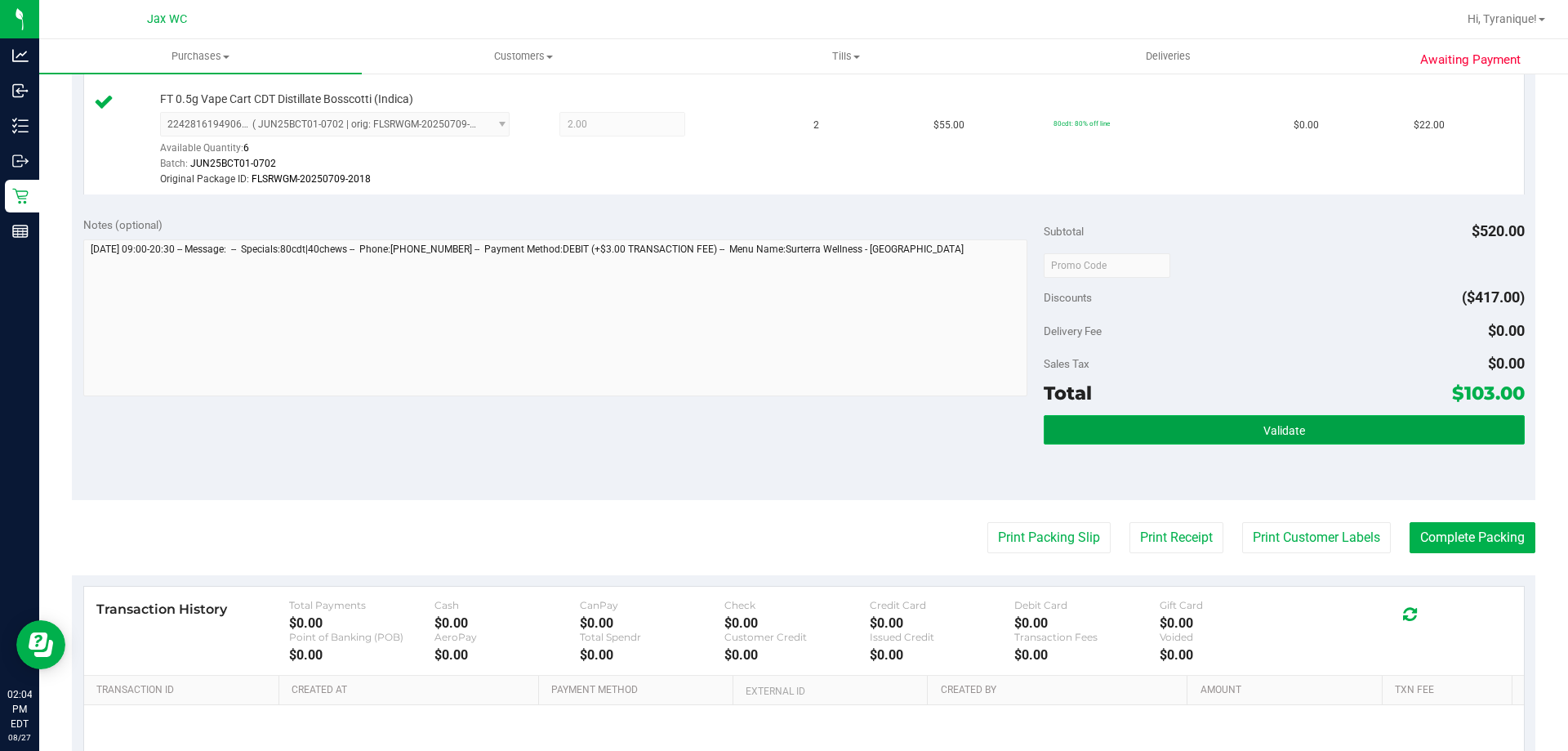
click at [1414, 427] on button "Validate" at bounding box center [1284, 429] width 481 height 30
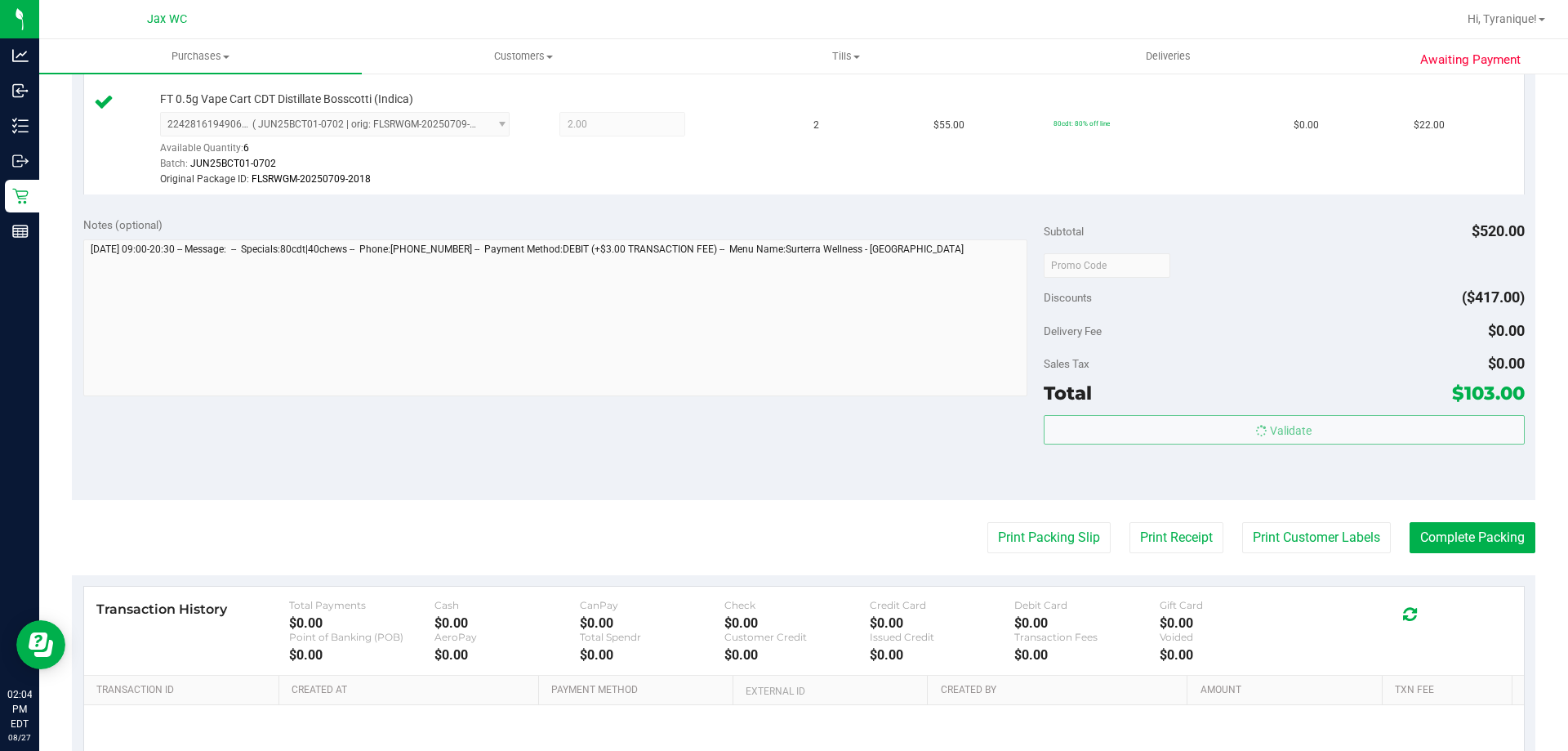
click at [1425, 520] on purchase-details "Back Edit Purchase Cancel Purchase View Profile # 11855618 BioTrack ID: - Submi…" at bounding box center [804, 60] width 1464 height 1642
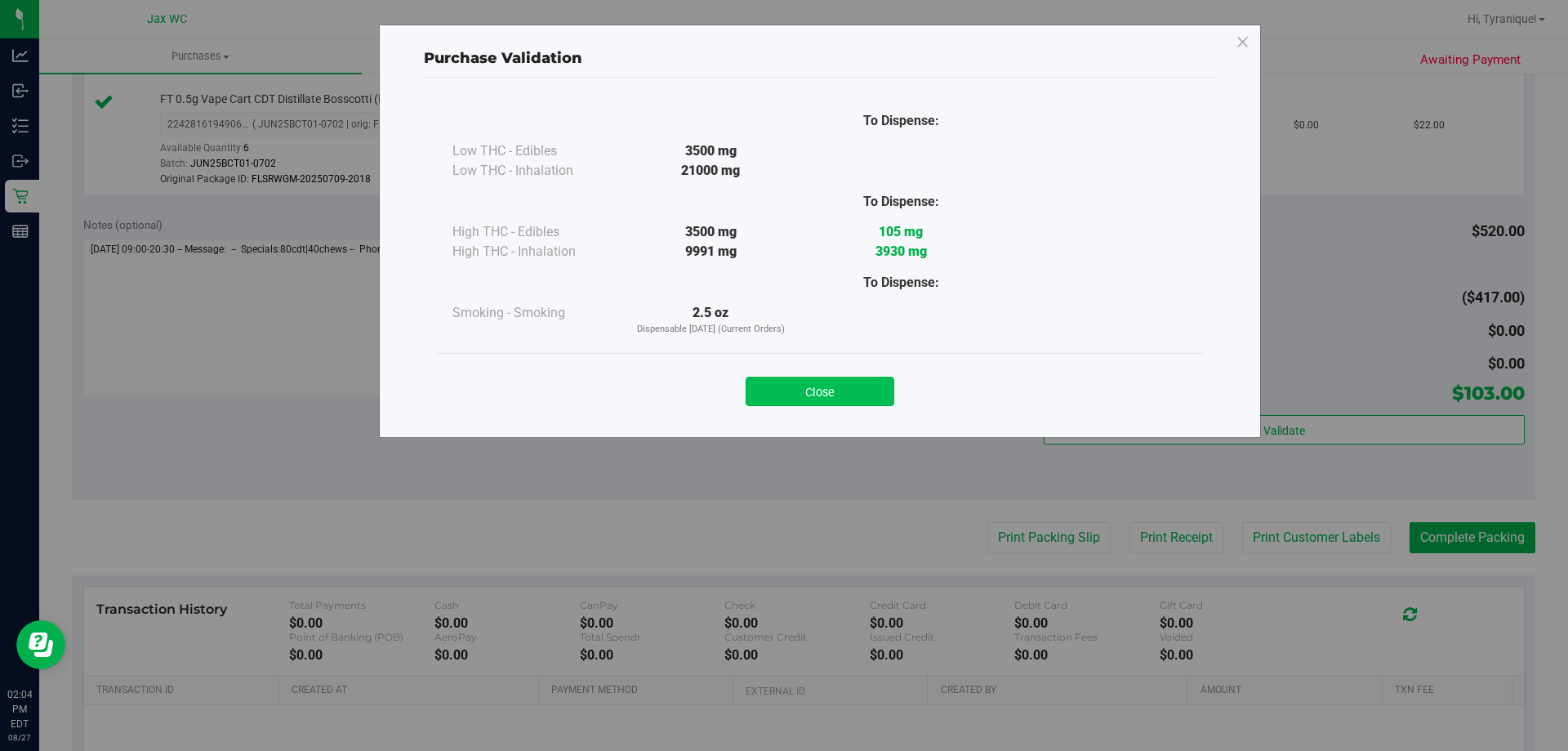
click at [861, 389] on button "Close" at bounding box center [820, 391] width 149 height 30
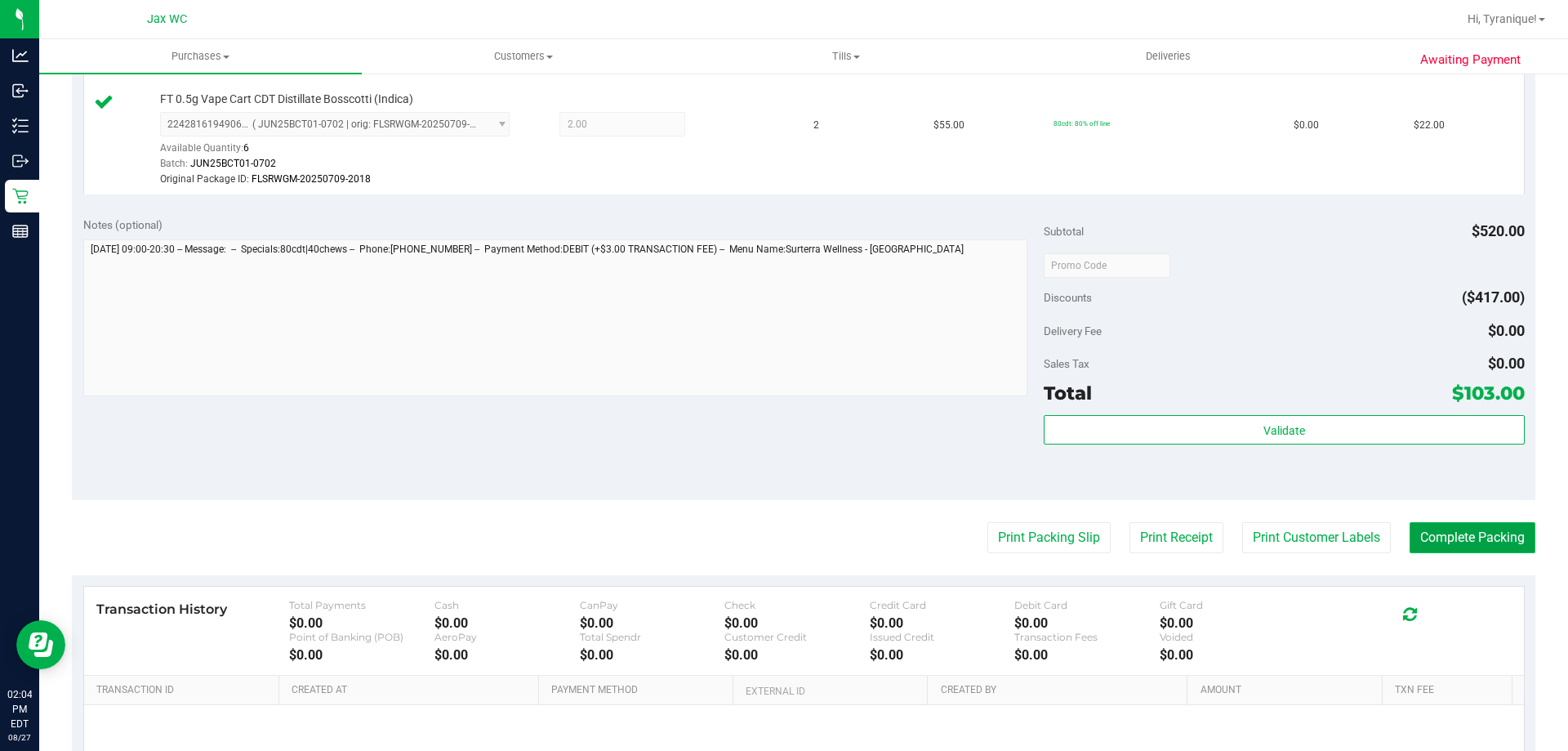
click at [1456, 530] on button "Complete Packing" at bounding box center [1472, 538] width 126 height 31
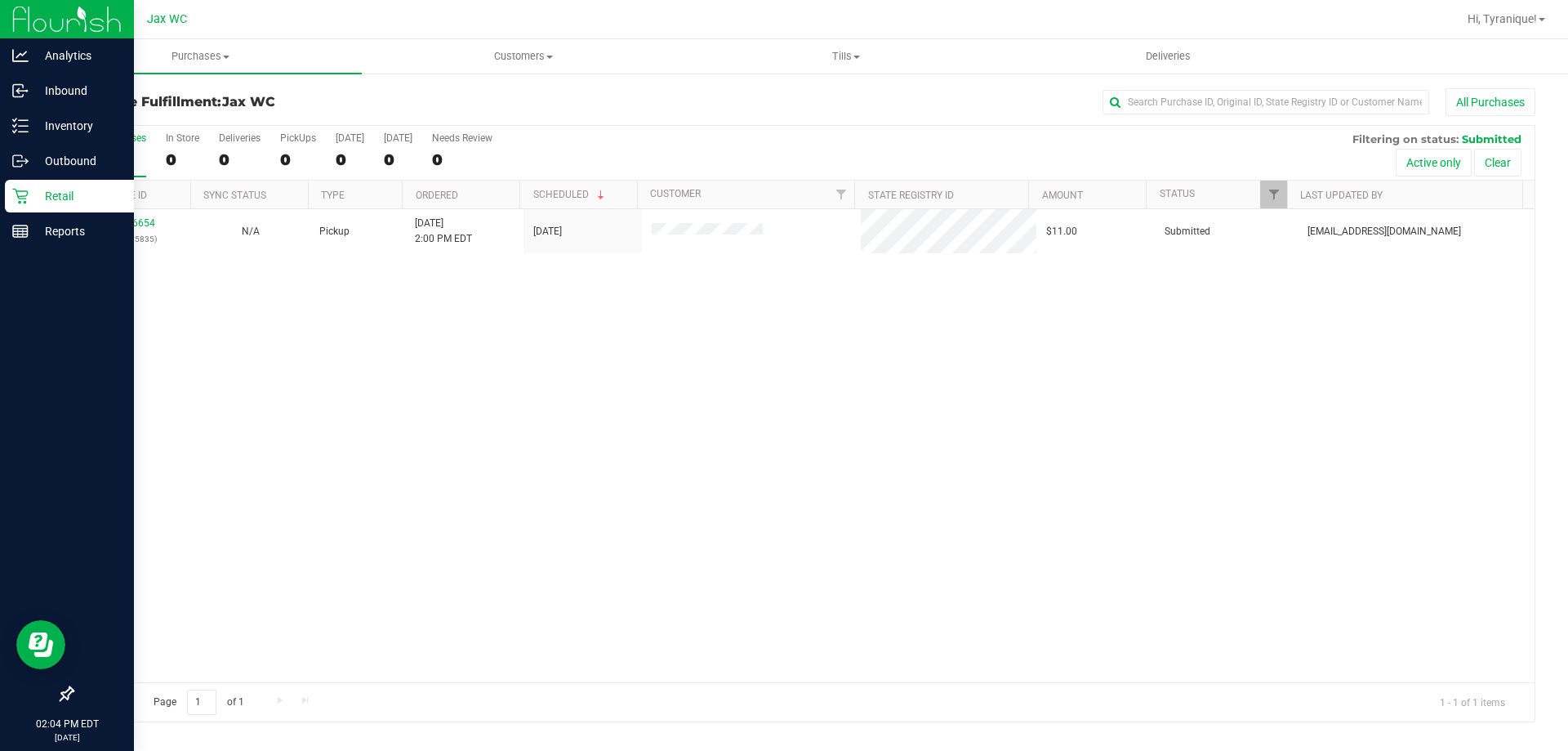
click at [30, 200] on p "Retail" at bounding box center [78, 196] width 98 height 20
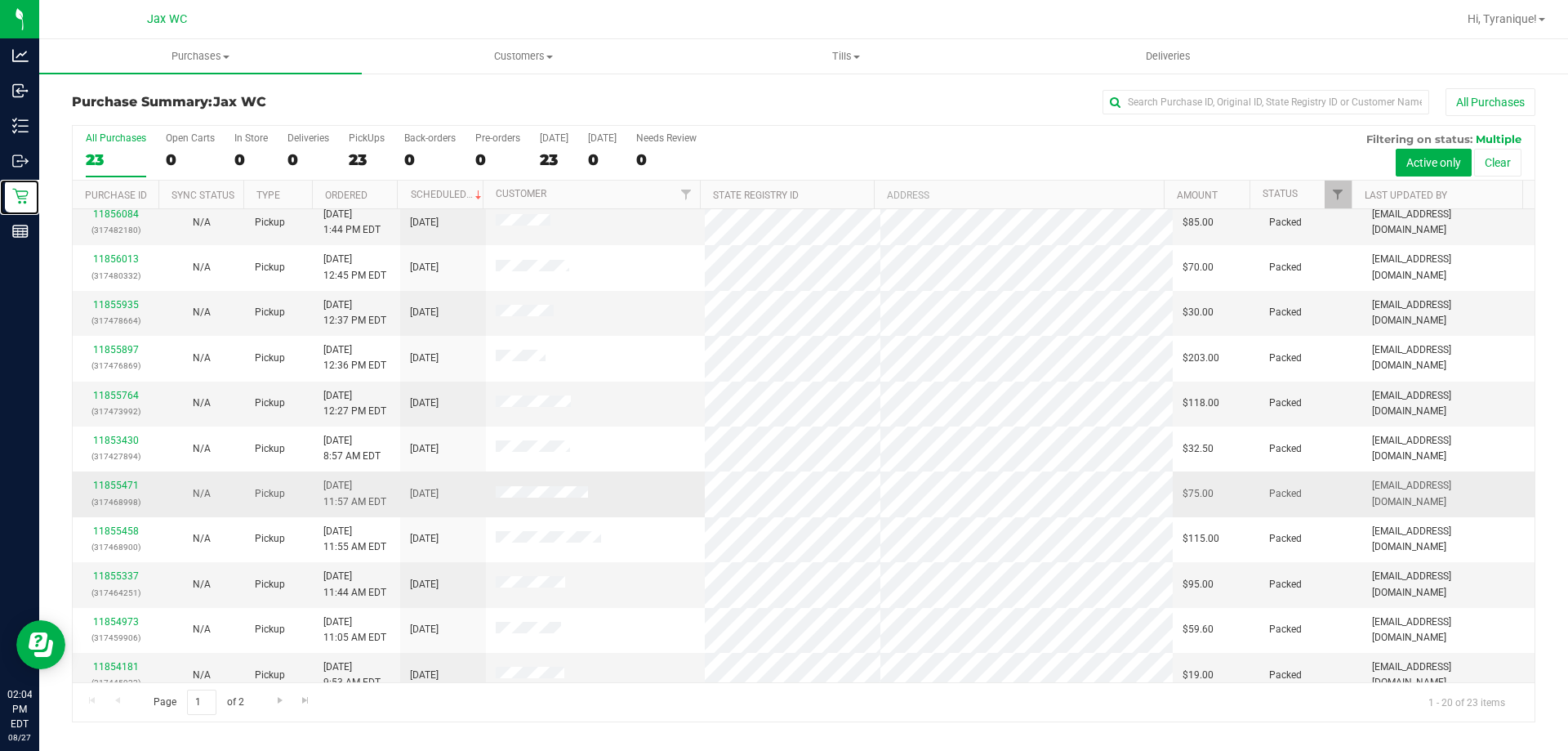
scroll to position [245, 0]
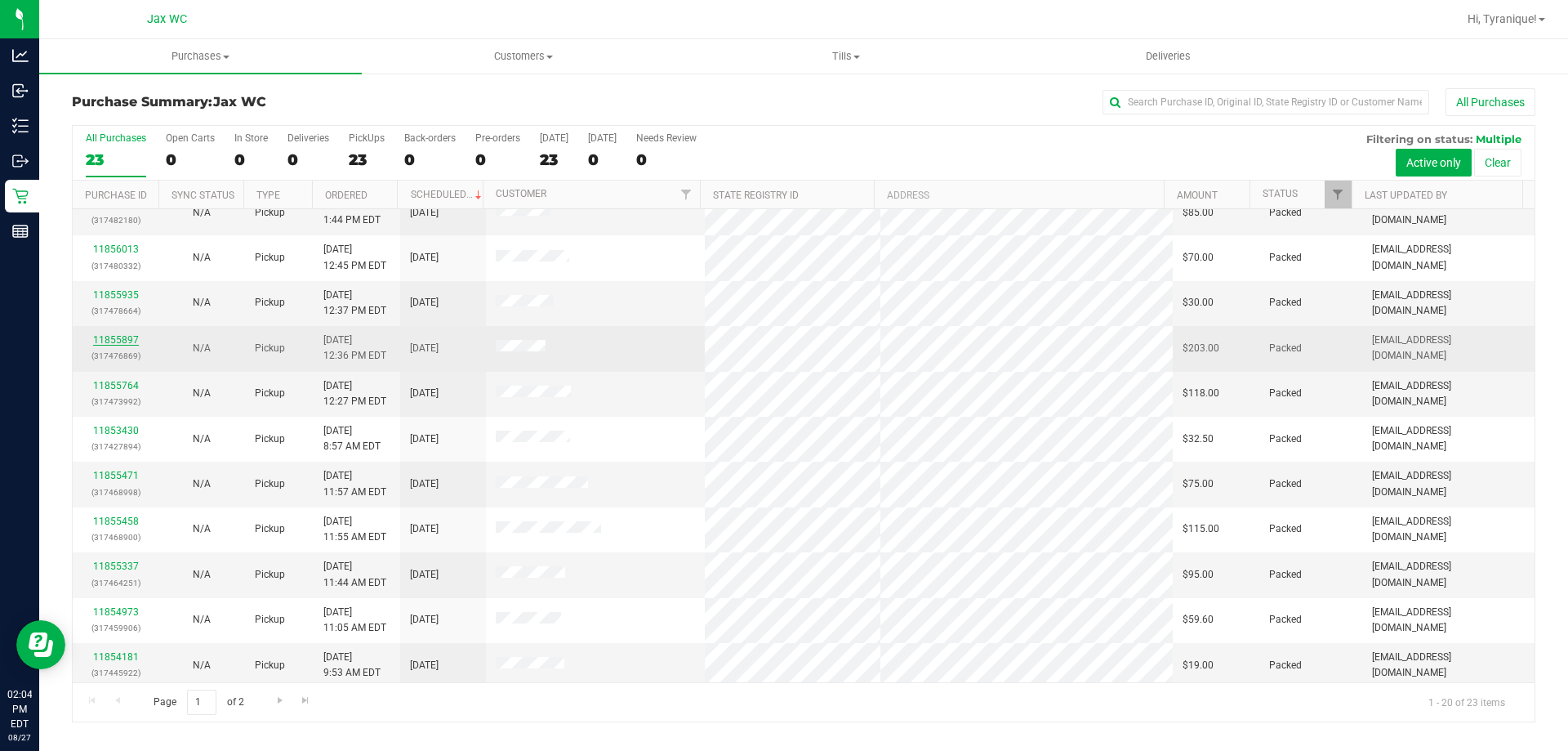
click at [131, 340] on link "11855897" at bounding box center [116, 340] width 46 height 12
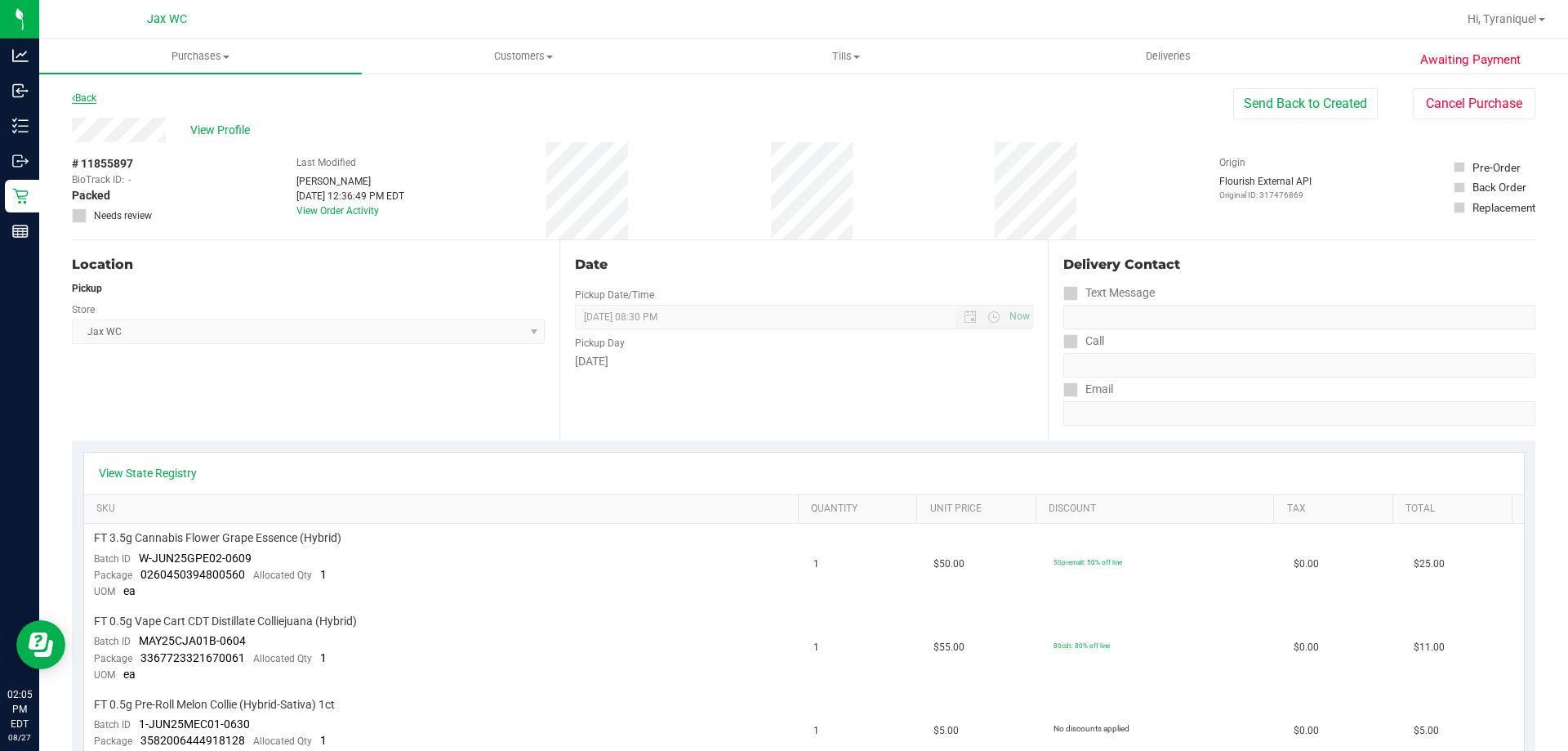
click at [95, 99] on link "Back" at bounding box center [84, 98] width 24 height 12
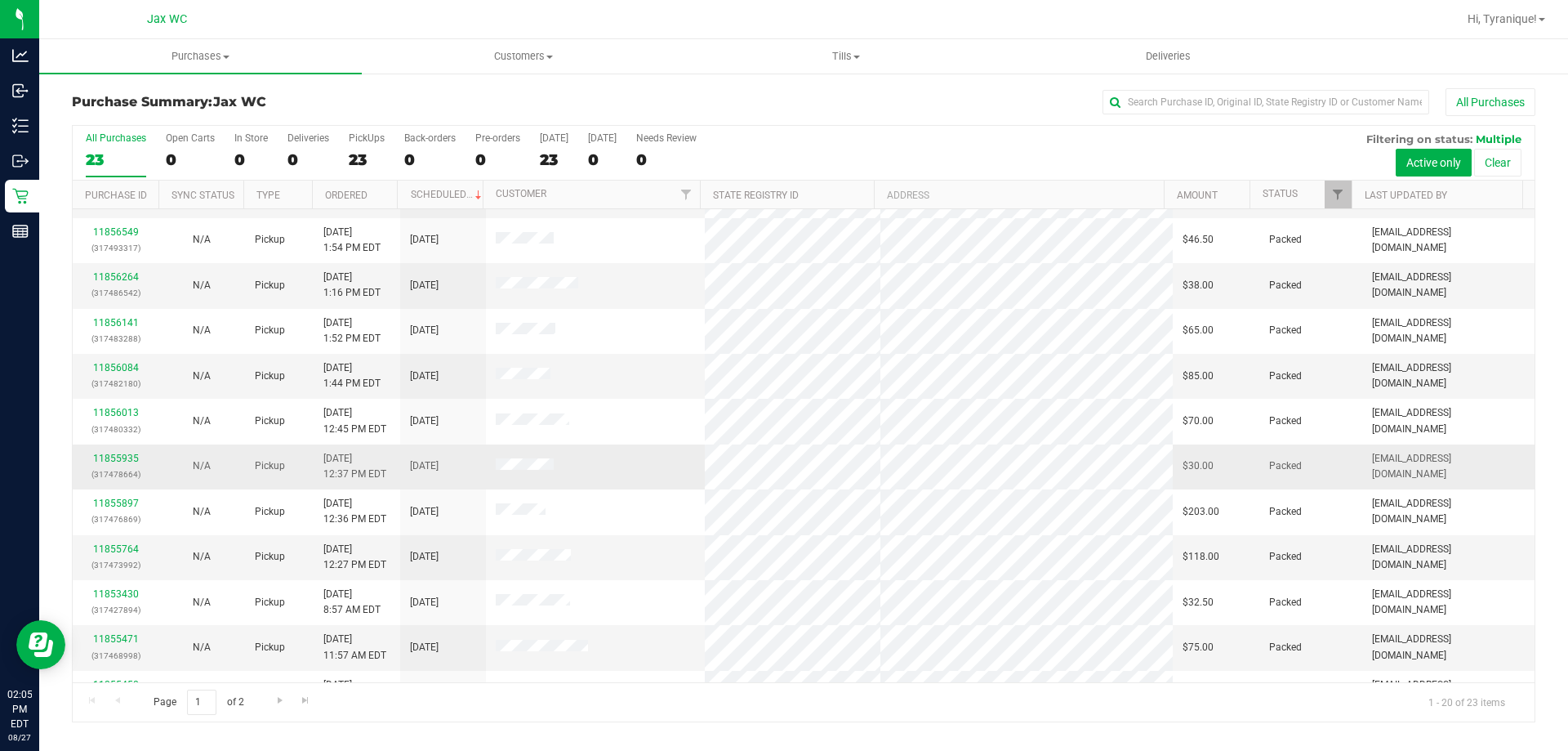
scroll to position [164, 0]
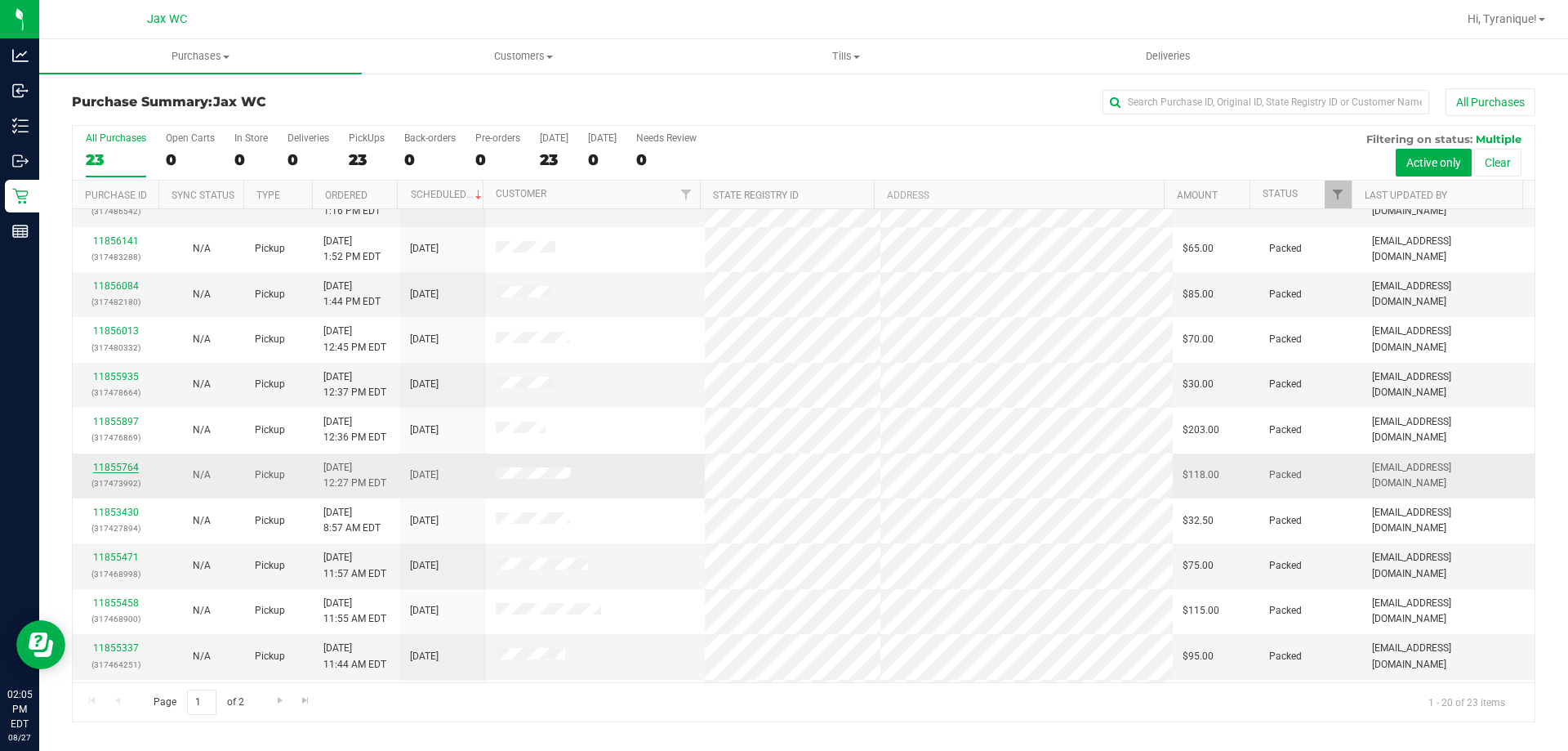
click at [114, 466] on link "11855764" at bounding box center [116, 467] width 46 height 12
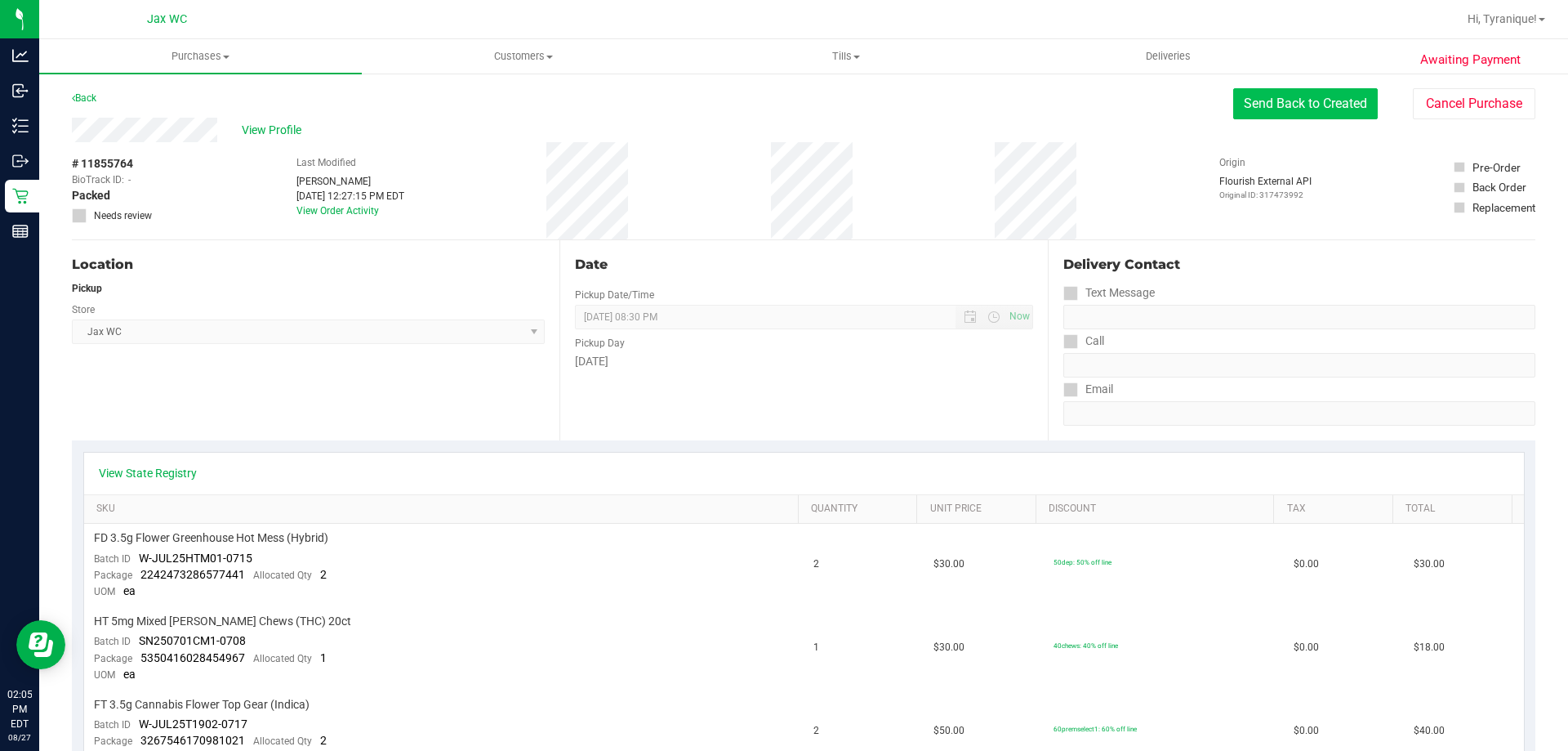
click at [1279, 99] on button "Send Back to Created" at bounding box center [1306, 104] width 145 height 31
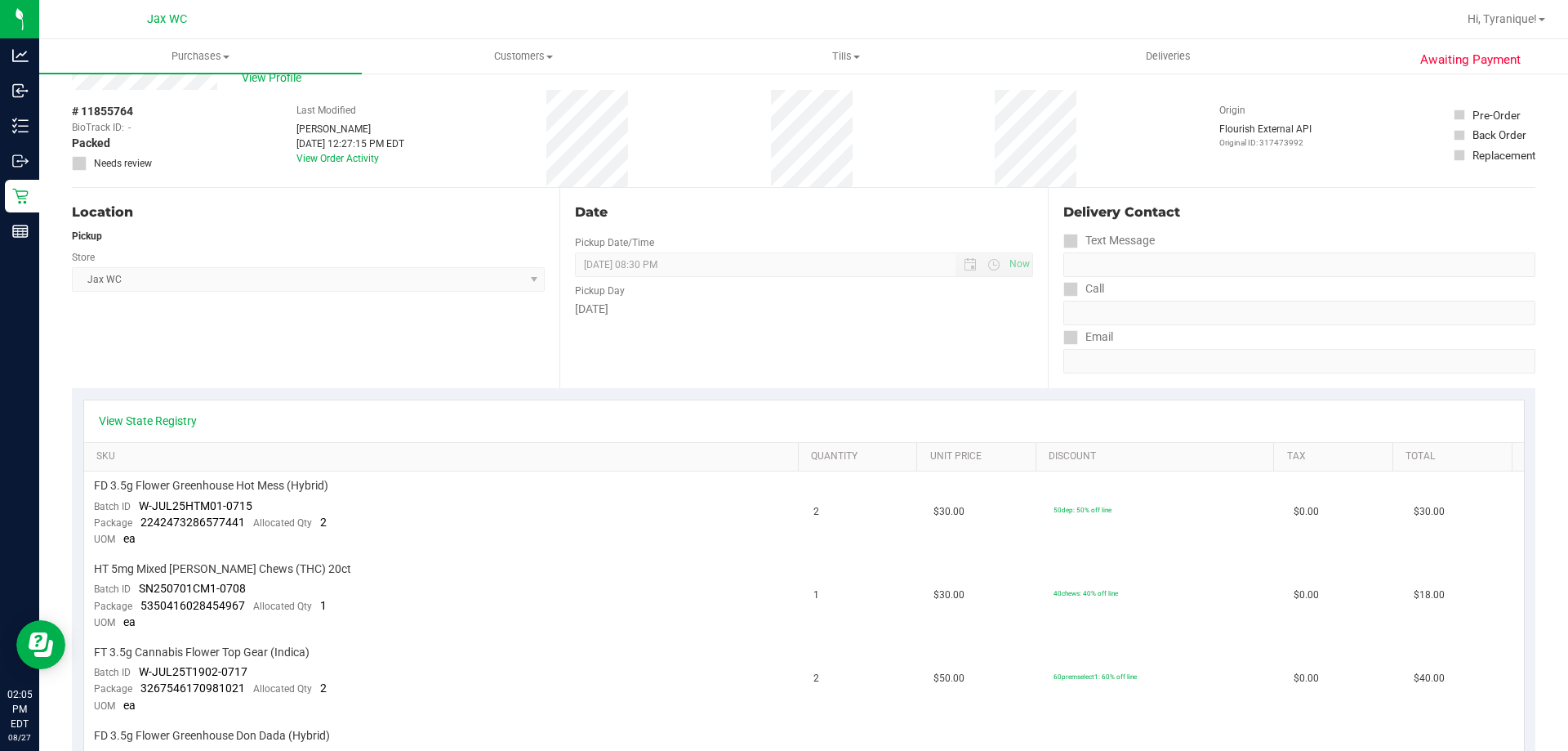
scroll to position [81, 0]
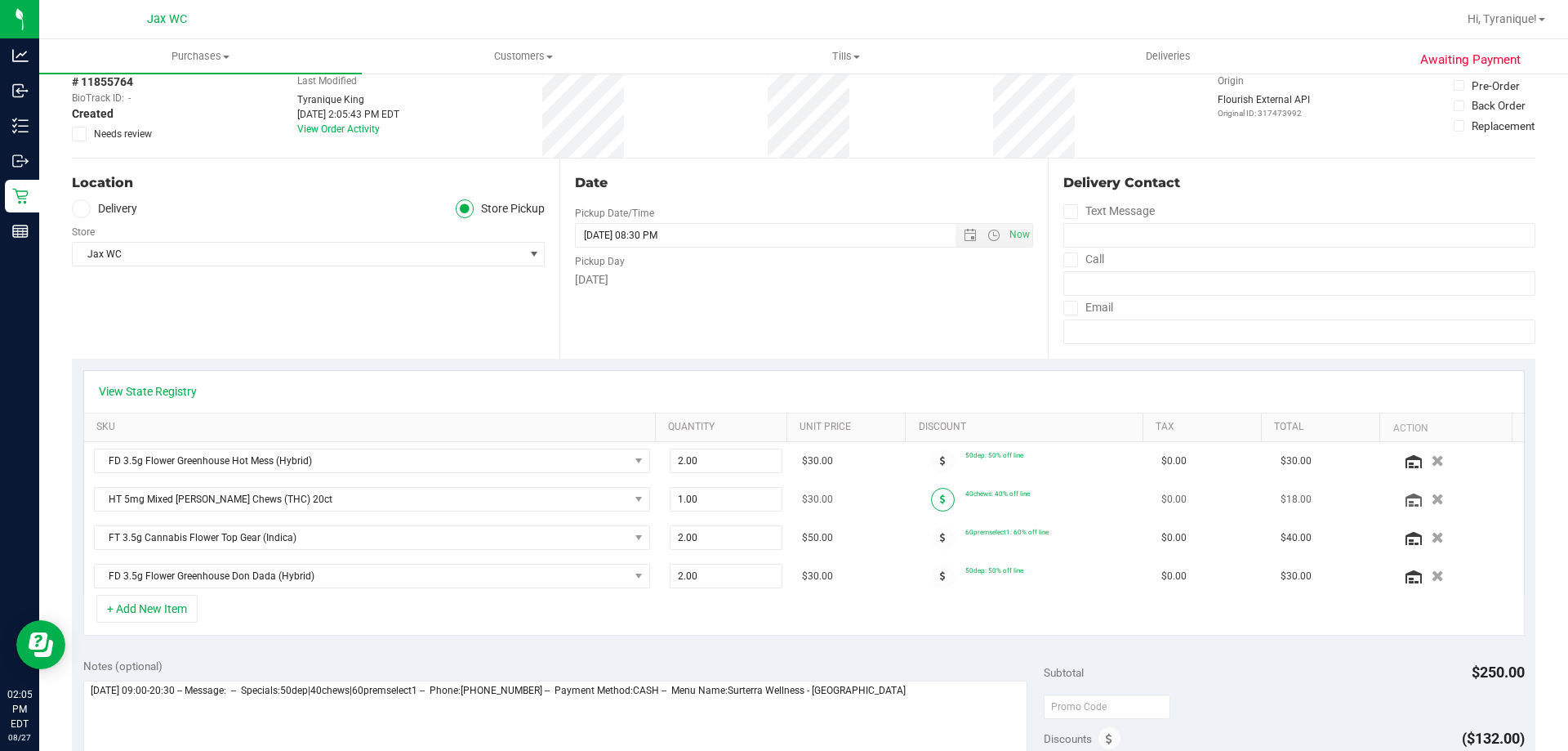
click at [940, 500] on icon at bounding box center [943, 499] width 5 height 10
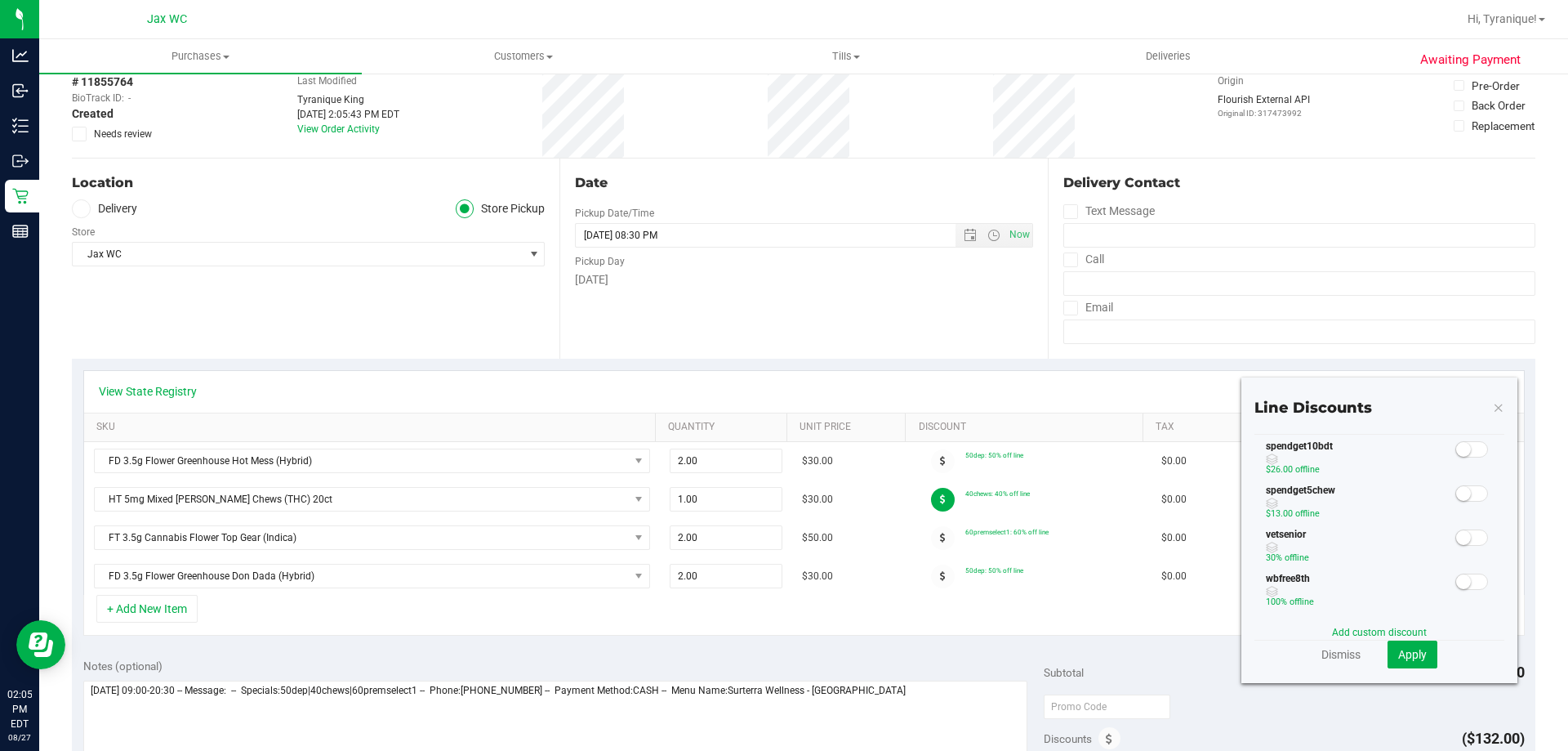
scroll to position [408, 0]
click at [1456, 523] on small at bounding box center [1463, 522] width 14 height 14
click at [1398, 661] on span "Apply" at bounding box center [1413, 654] width 29 height 13
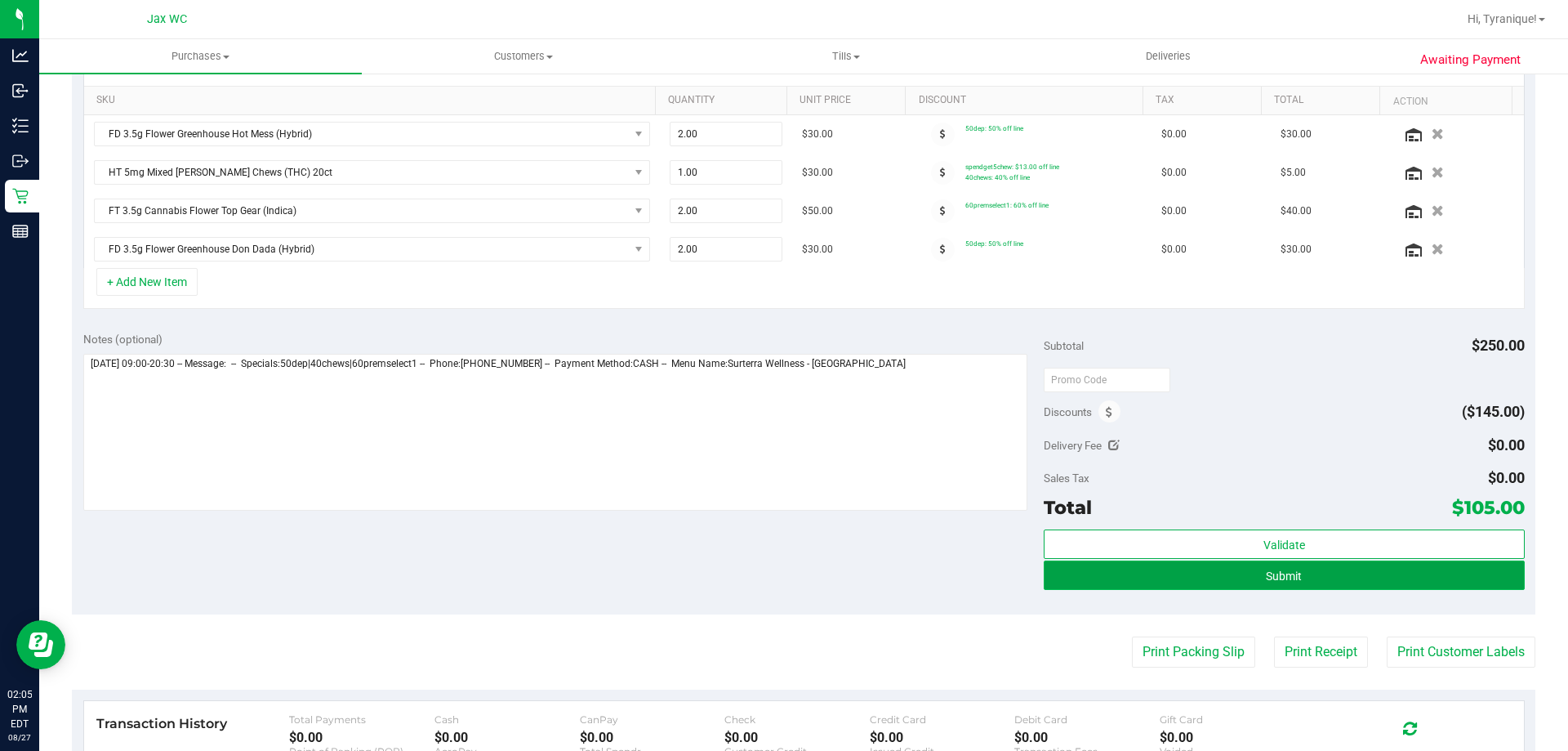
click at [1291, 583] on button "Submit" at bounding box center [1284, 575] width 481 height 30
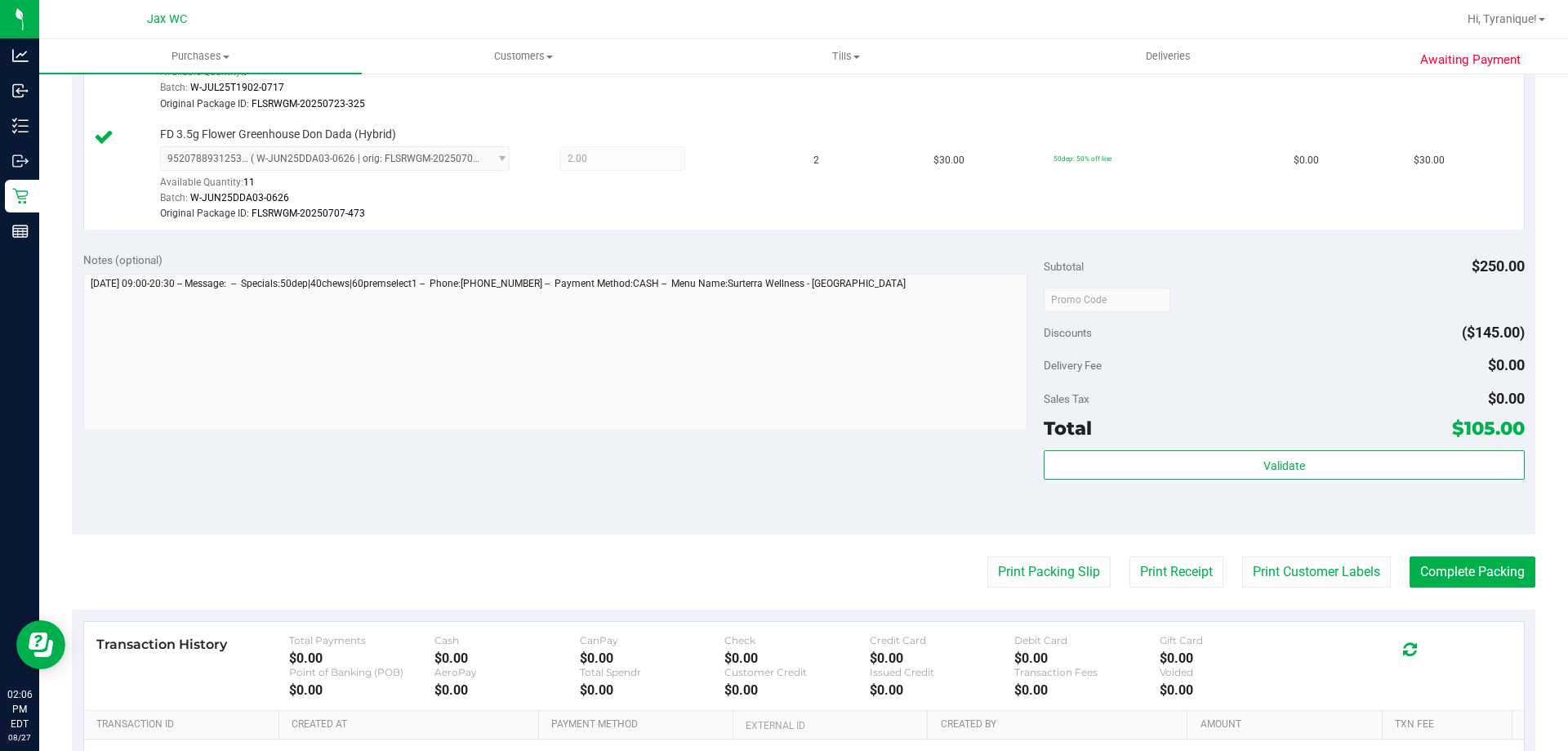
scroll to position [736, 0]
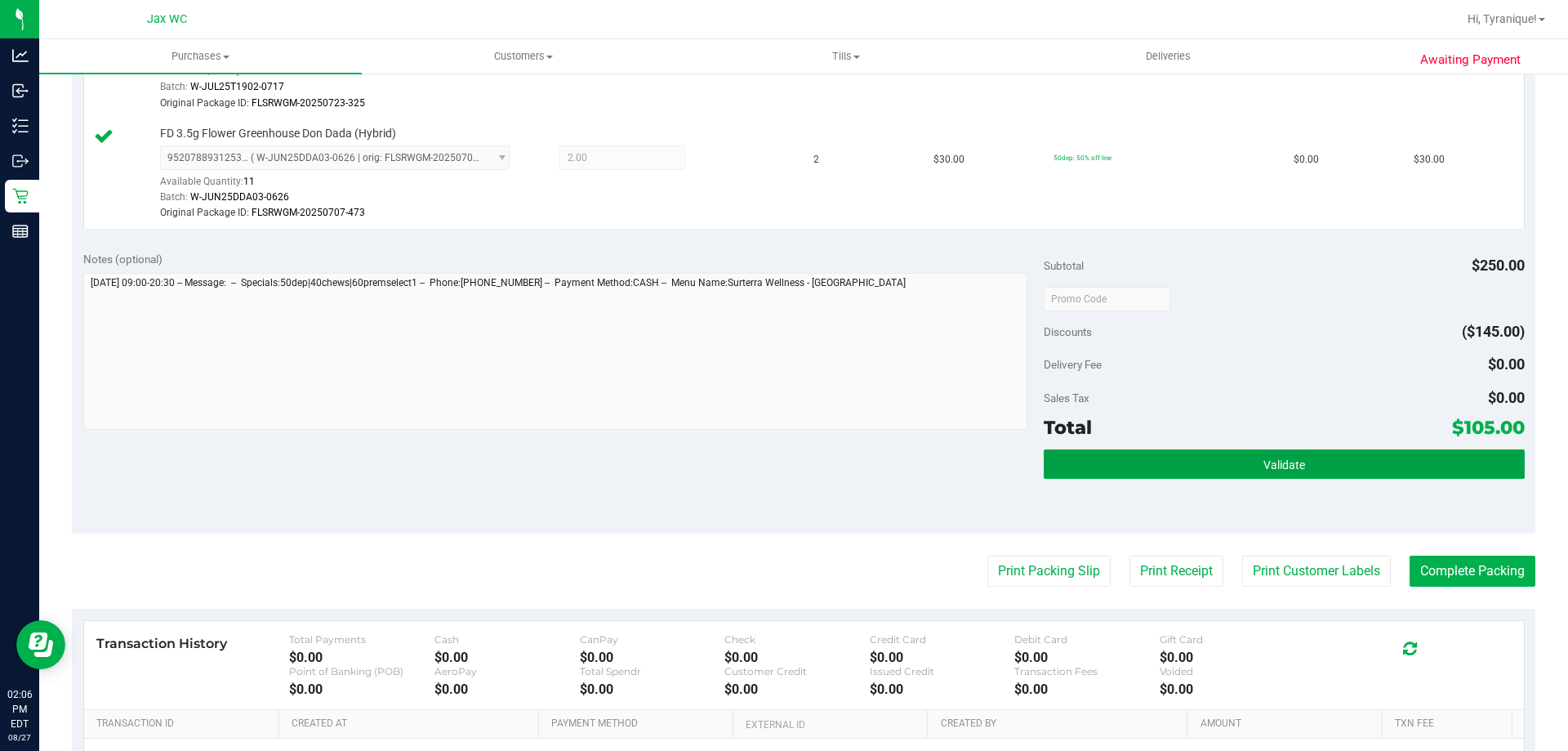
drag, startPoint x: 1432, startPoint y: 455, endPoint x: 1441, endPoint y: 513, distance: 58.7
click at [1432, 464] on button "Validate" at bounding box center [1284, 464] width 481 height 30
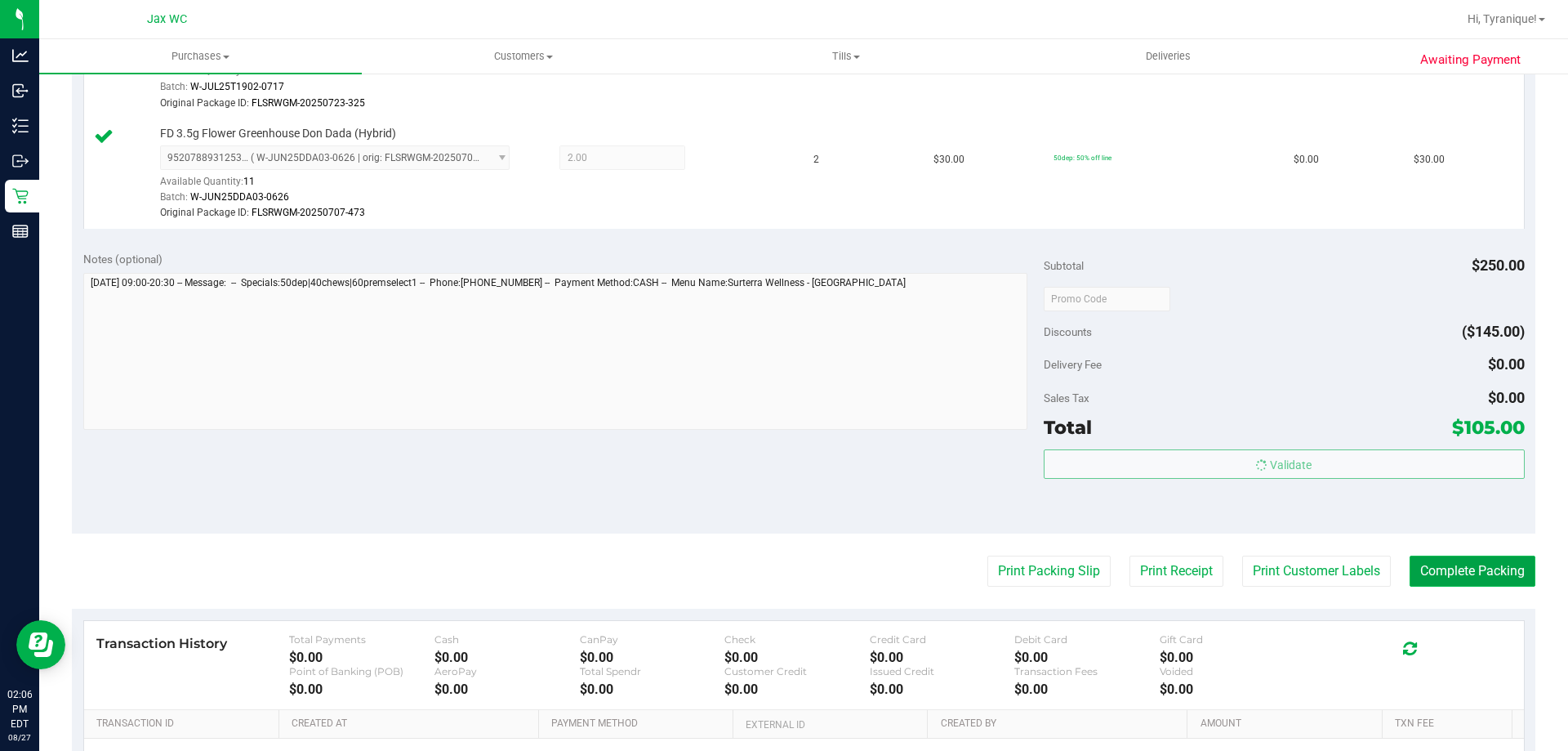
click at [1441, 570] on button "Complete Packing" at bounding box center [1472, 571] width 126 height 31
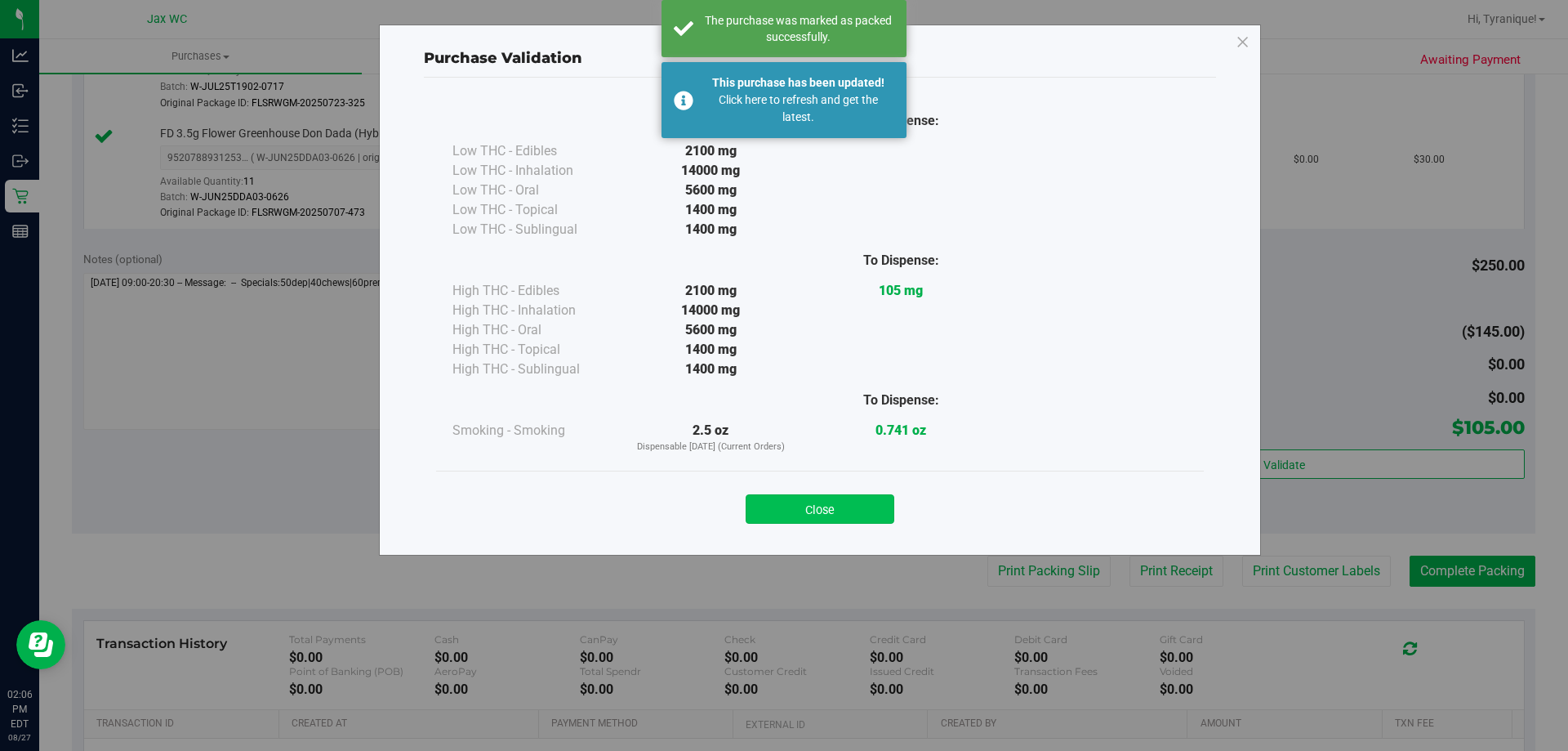
click at [860, 507] on button "Close" at bounding box center [820, 509] width 149 height 30
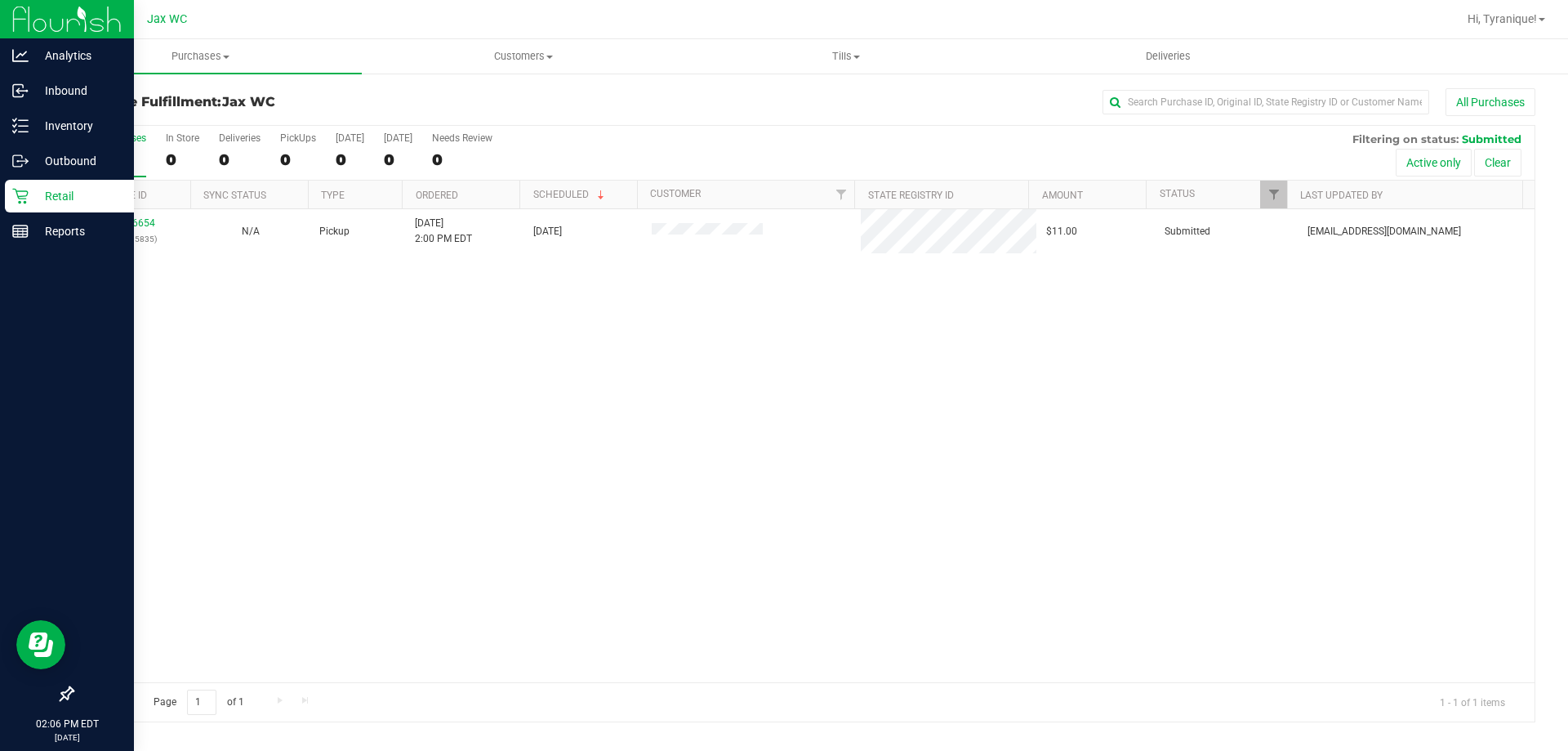
click at [15, 199] on icon at bounding box center [21, 196] width 16 height 16
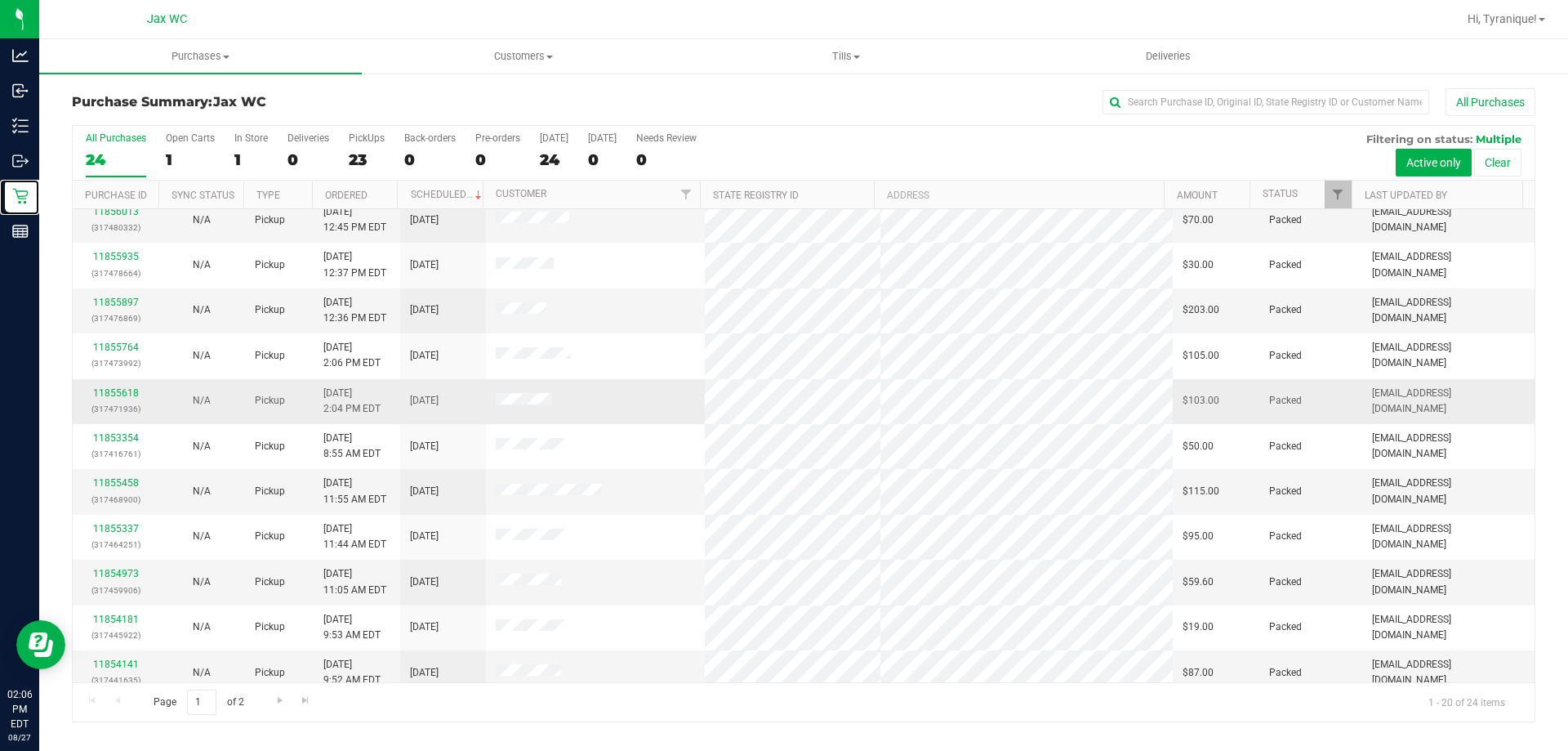
scroll to position [245, 0]
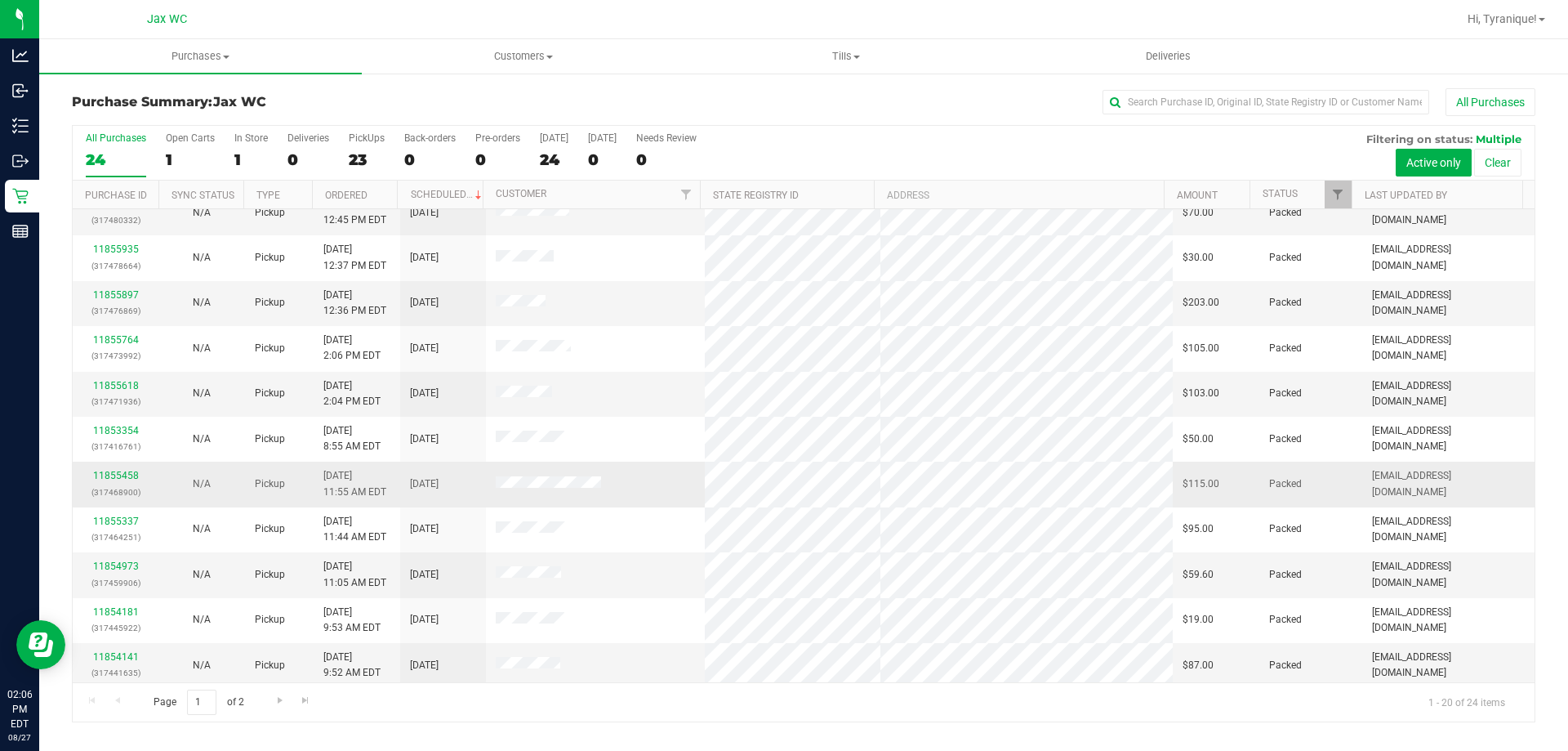
click at [92, 474] on div "11855458 (317468900)" at bounding box center [115, 483] width 66 height 31
click at [103, 477] on link "11855458" at bounding box center [116, 475] width 46 height 12
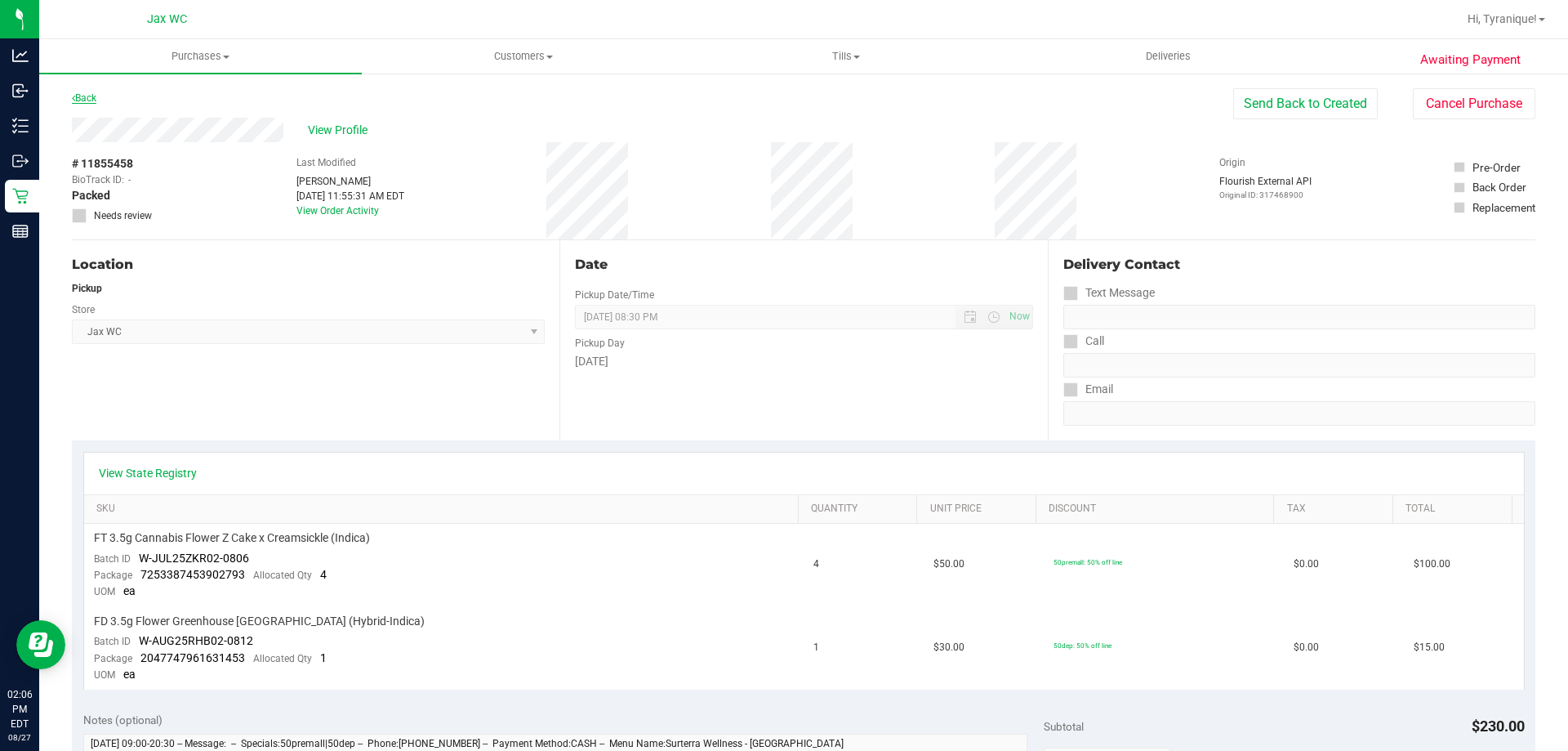
click at [93, 97] on link "Back" at bounding box center [84, 98] width 24 height 12
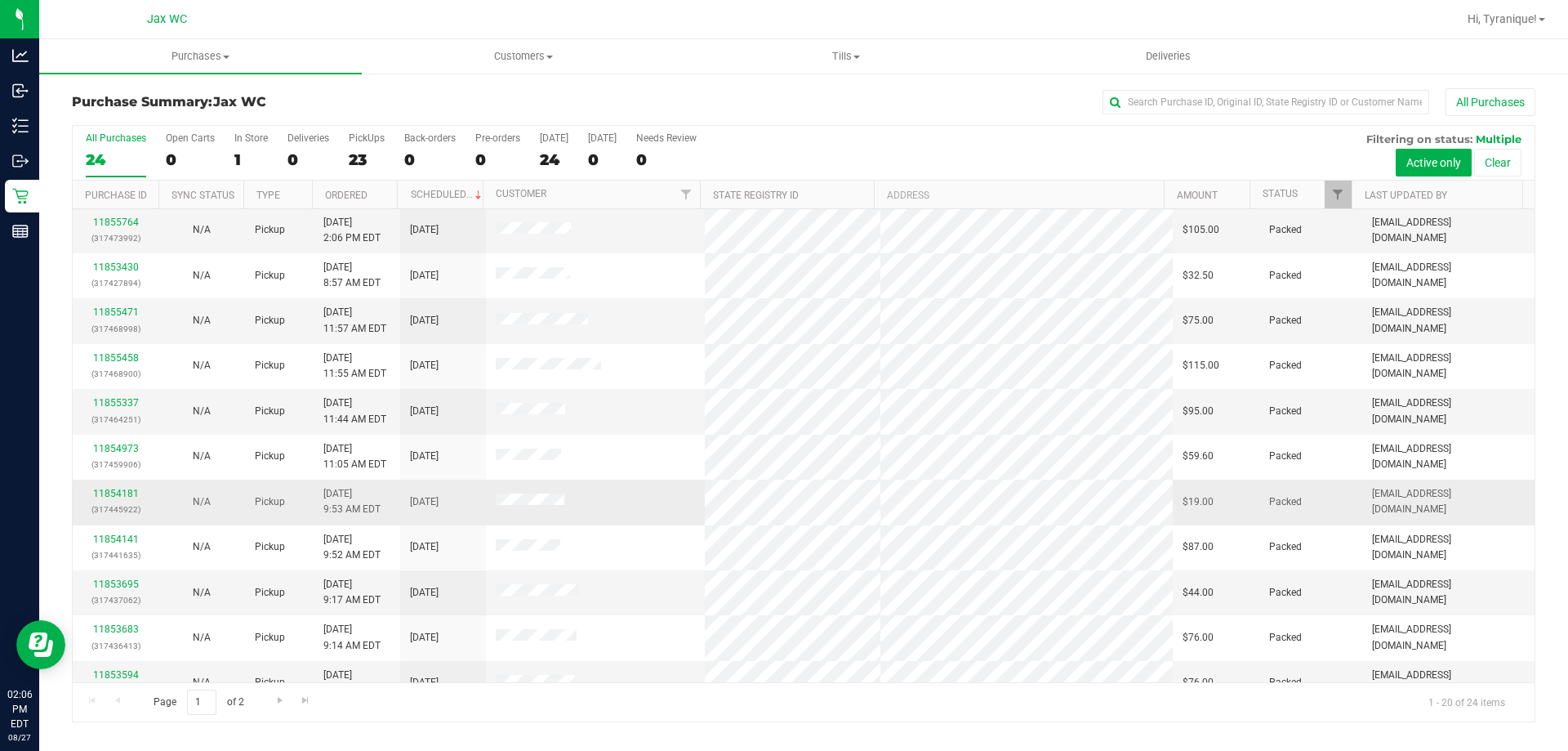
scroll to position [431, 0]
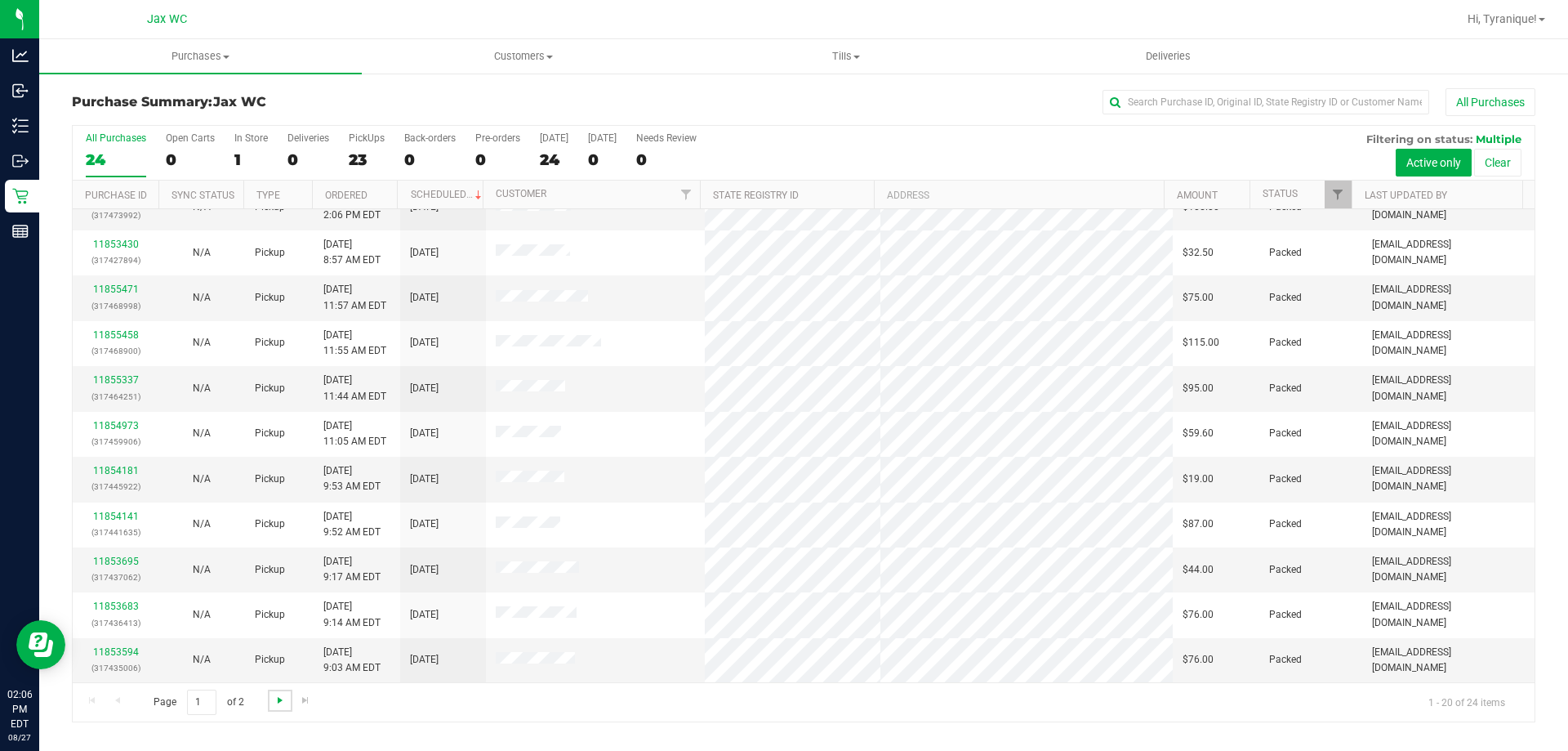
click at [279, 694] on span "Go to the next page" at bounding box center [280, 700] width 13 height 13
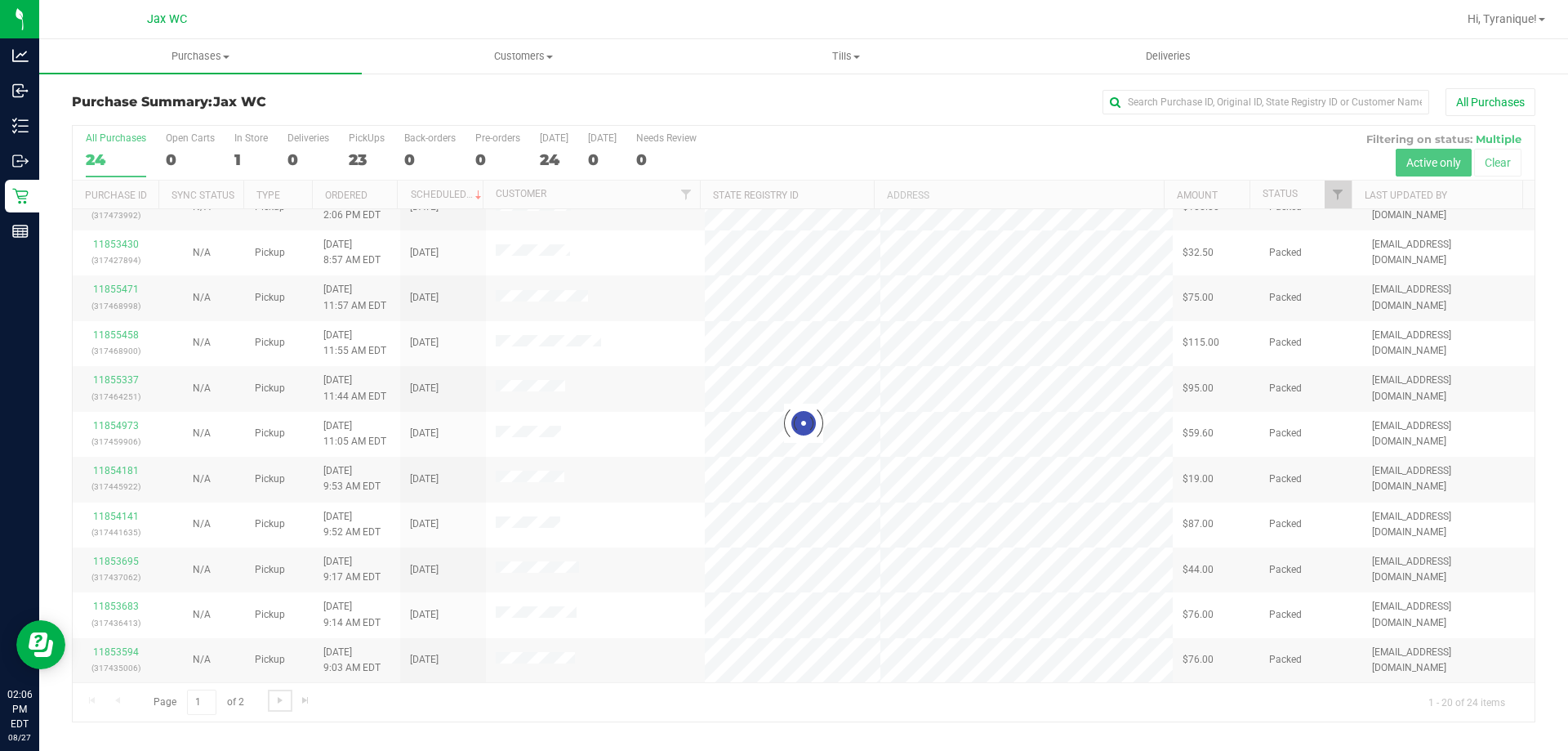
scroll to position [0, 0]
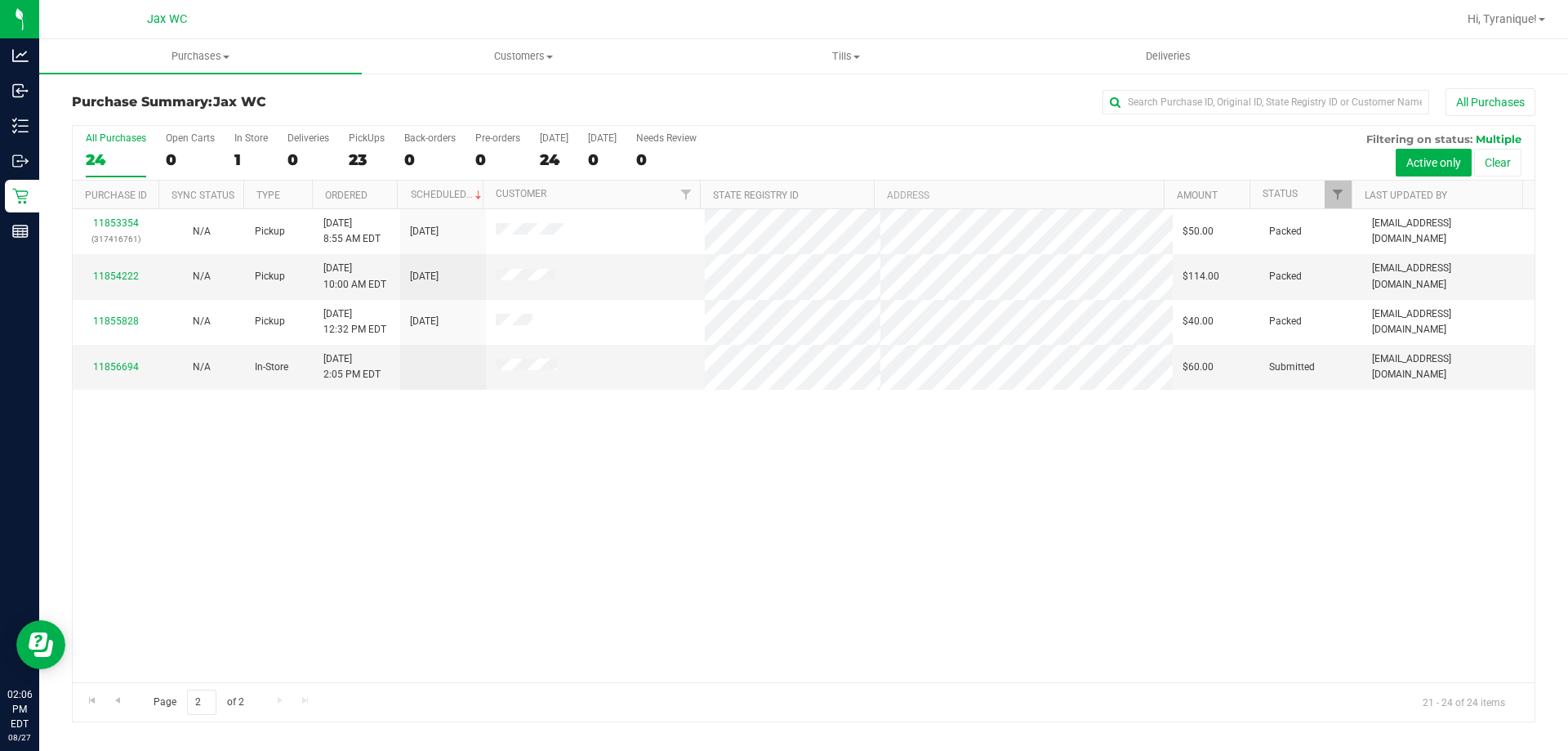
click at [96, 156] on div "24" at bounding box center [116, 159] width 61 height 19
click at [0, 0] on input "All Purchases 24" at bounding box center [0, 0] width 0 height 0
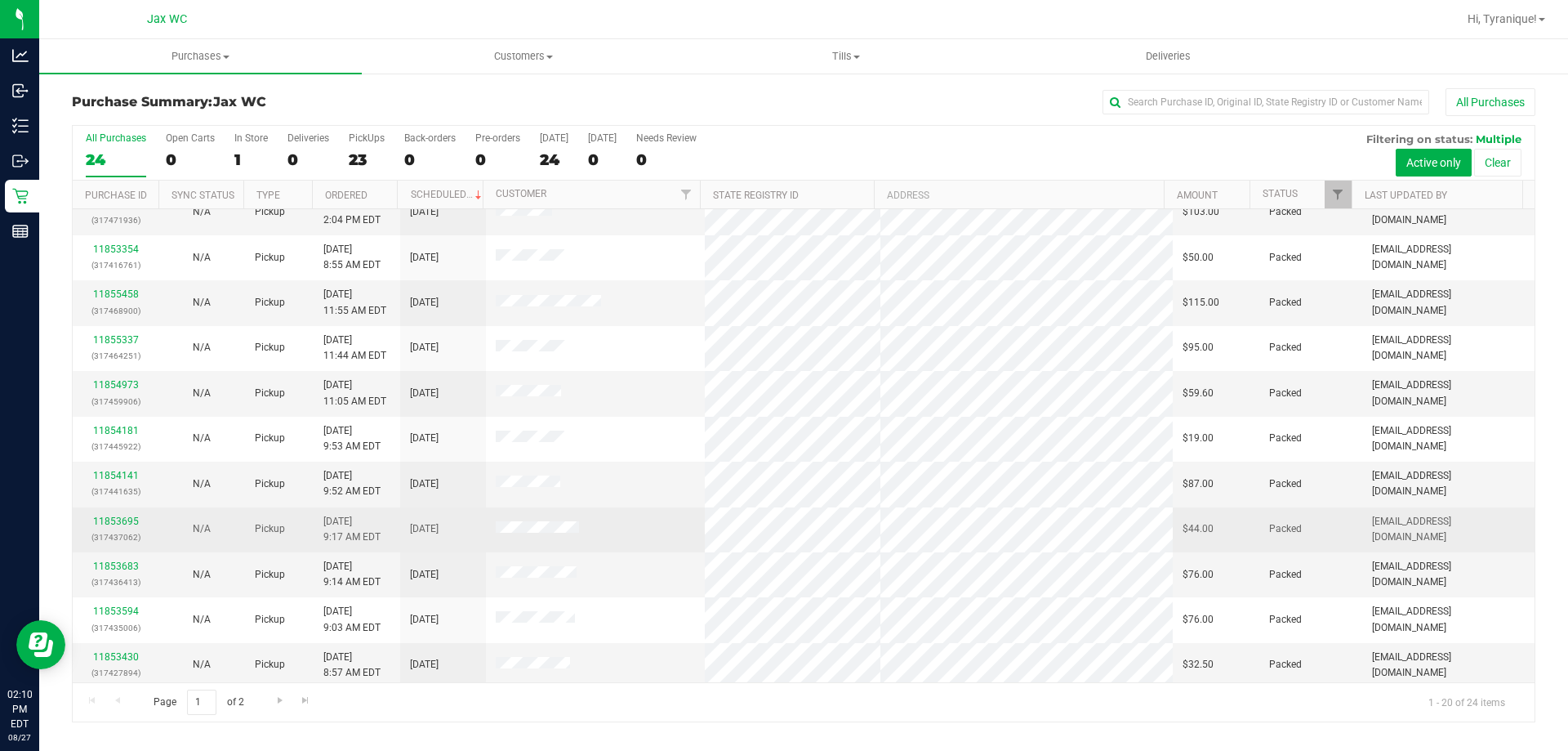
scroll to position [431, 0]
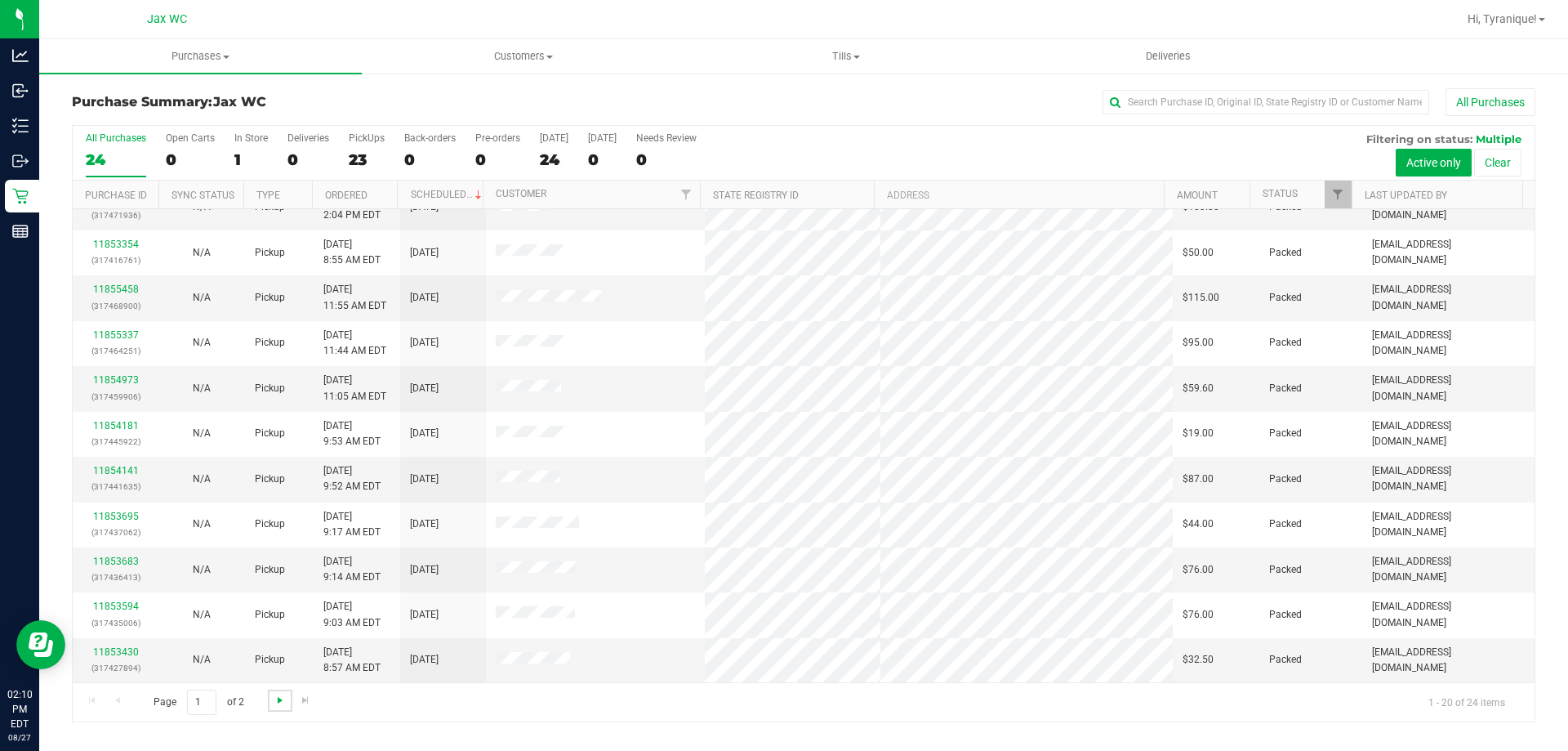
click at [278, 697] on span "Go to the next page" at bounding box center [280, 700] width 13 height 13
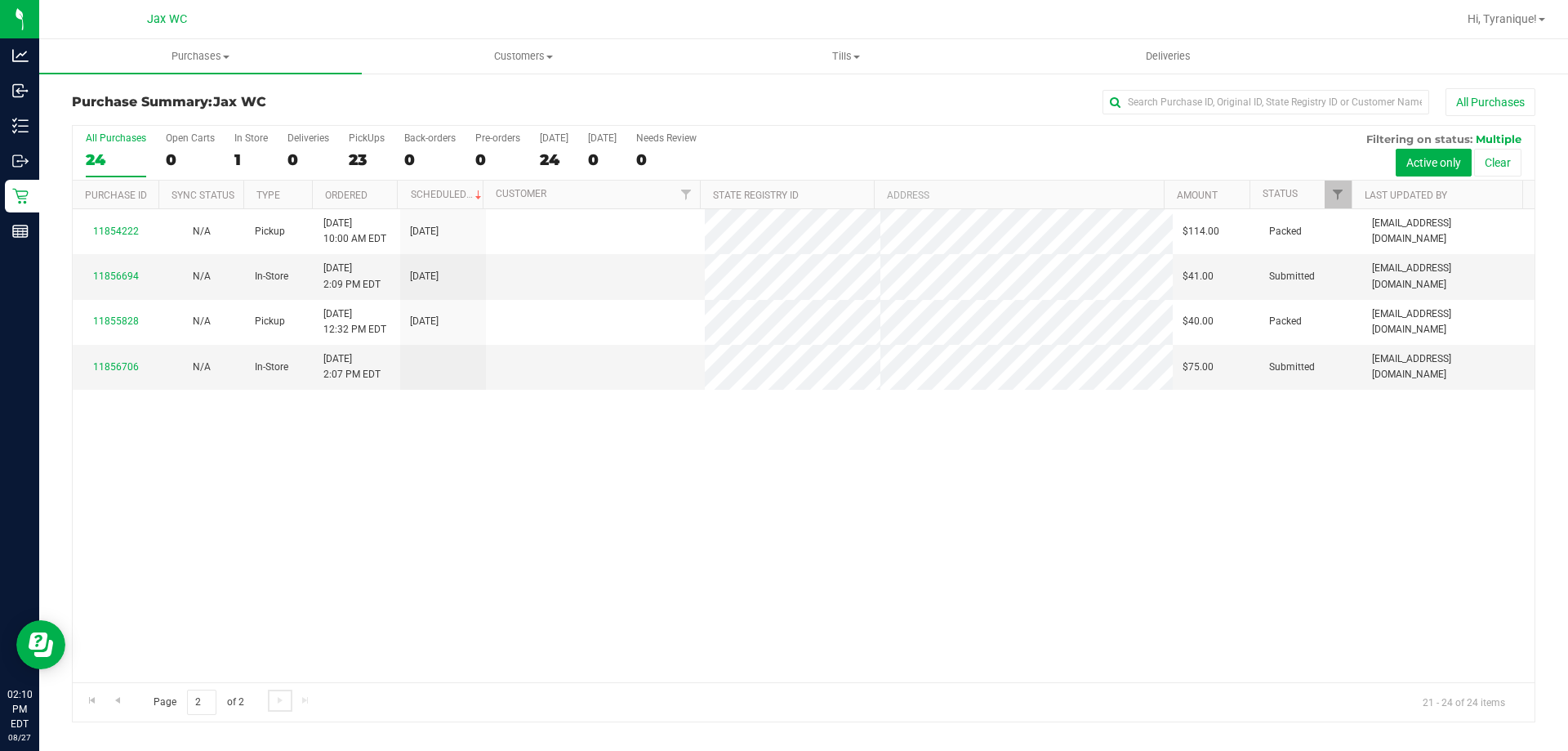
scroll to position [0, 0]
click at [120, 275] on link "11856694" at bounding box center [116, 276] width 46 height 12
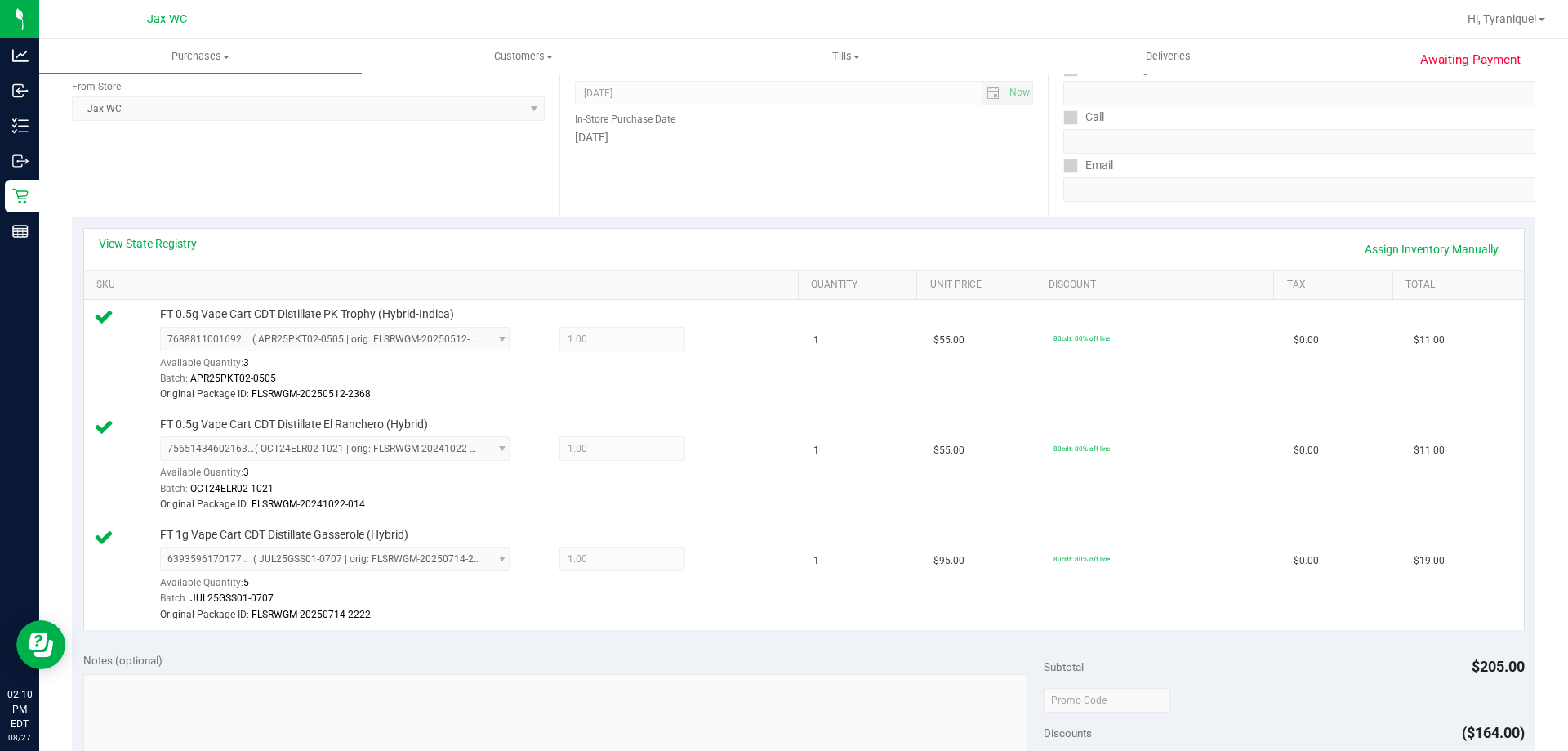
scroll to position [245, 0]
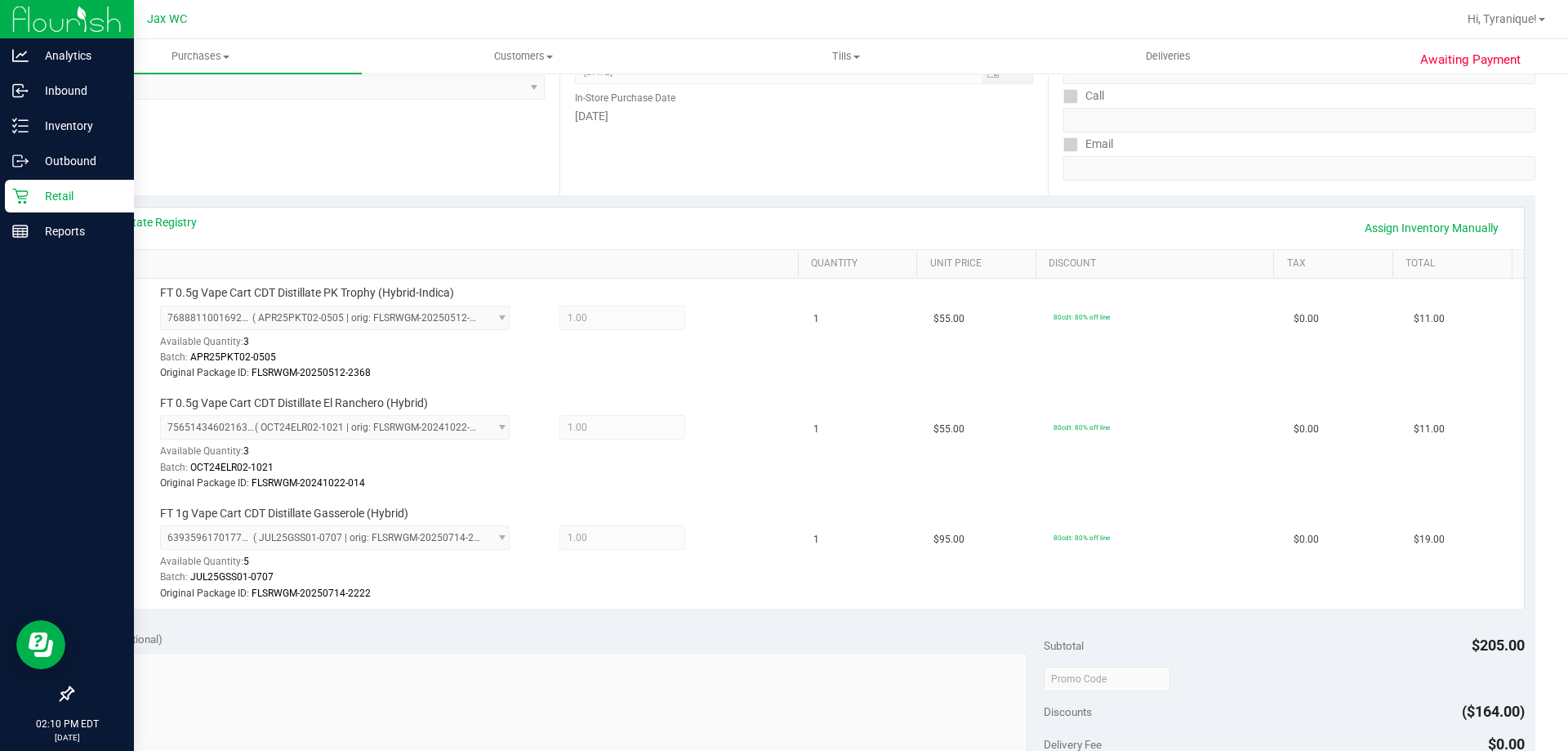
click at [60, 191] on p "Retail" at bounding box center [78, 196] width 98 height 20
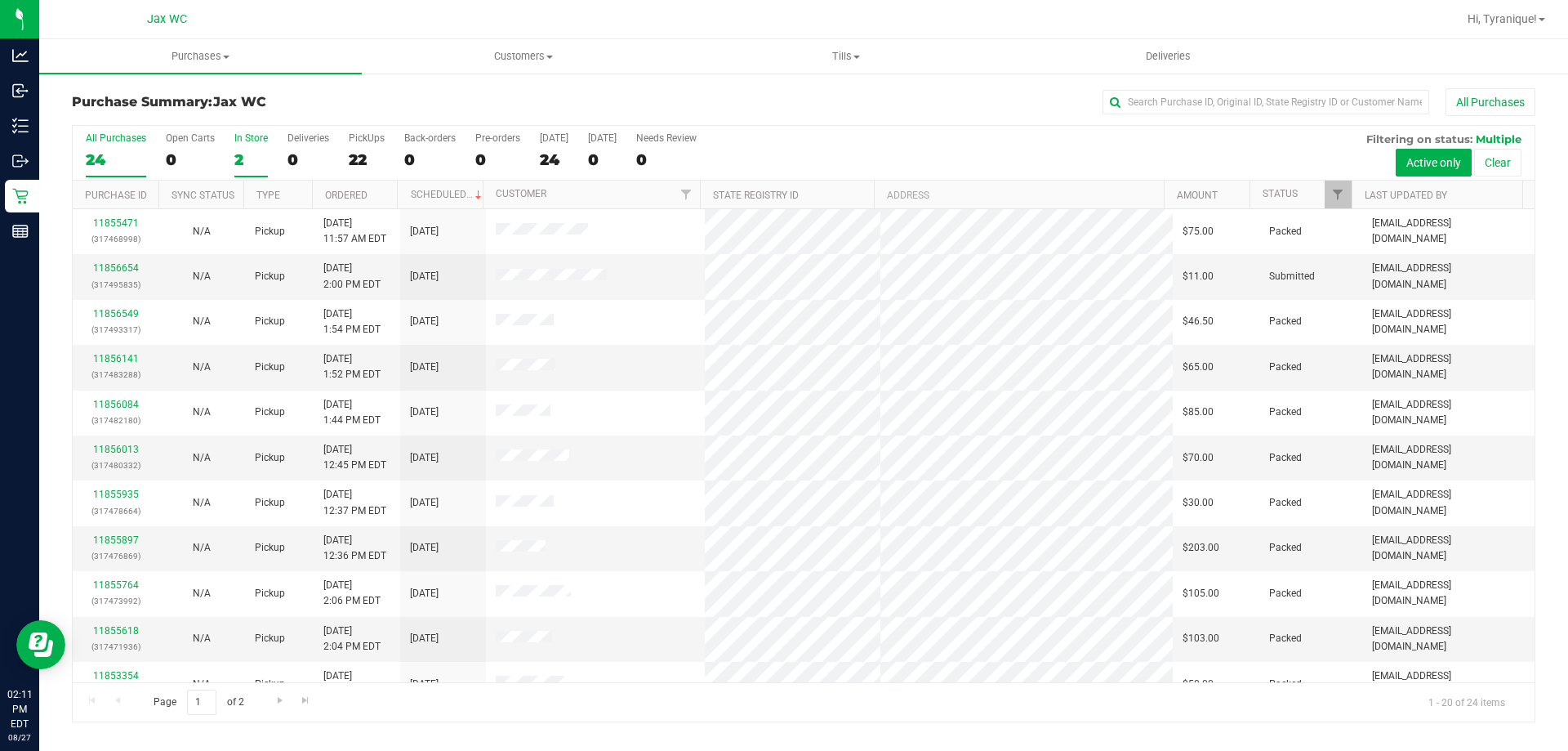
click at [257, 157] on div "2" at bounding box center [251, 159] width 33 height 19
click at [0, 0] on input "In Store 2" at bounding box center [0, 0] width 0 height 0
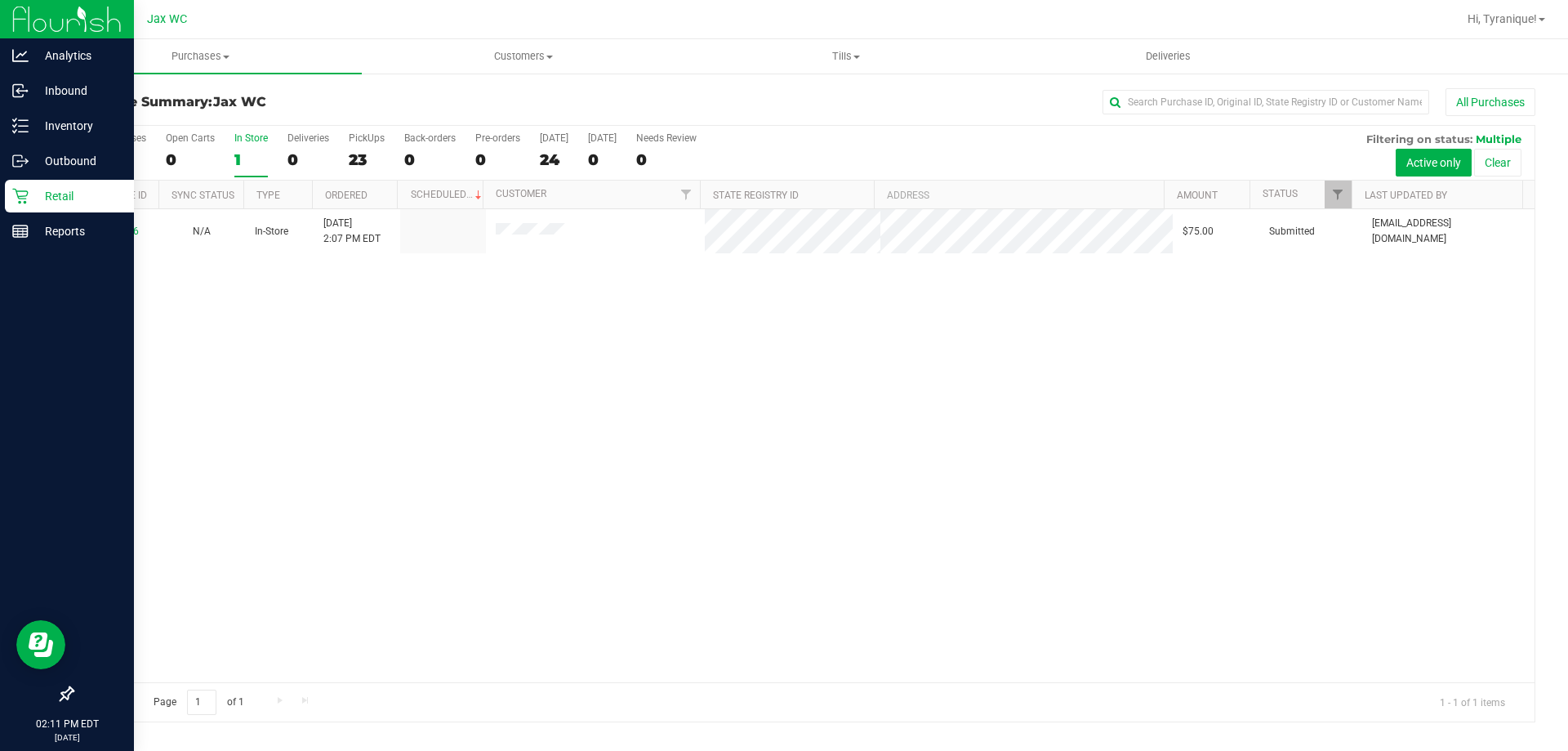
click at [21, 192] on icon at bounding box center [21, 196] width 16 height 16
click at [36, 192] on p "Retail" at bounding box center [78, 196] width 98 height 20
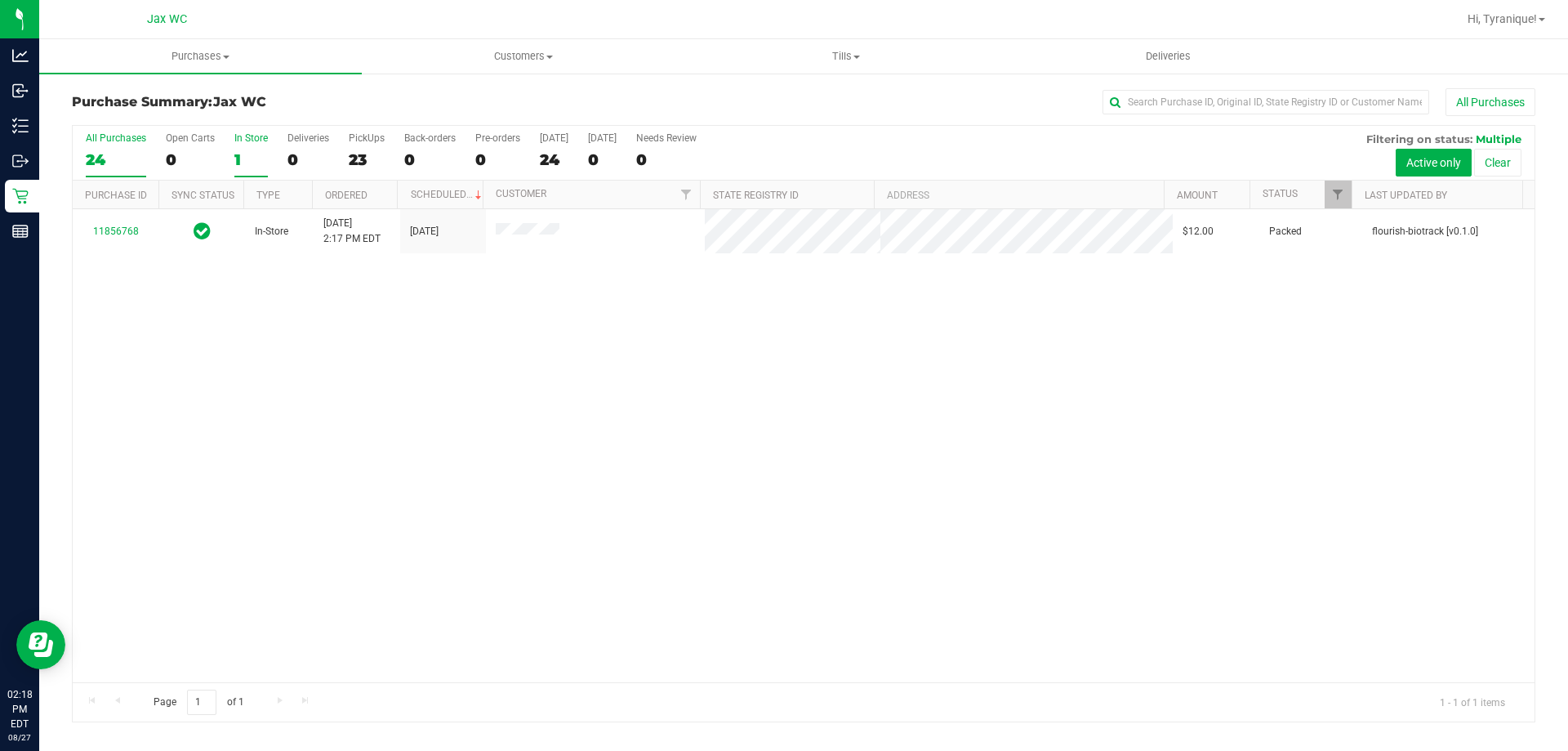
click at [124, 160] on div "All Purchases 24 Open Carts 0 In Store 1 Deliveries 0 PickUps 23 Back-orders 0 …" at bounding box center [804, 423] width 1464 height 597
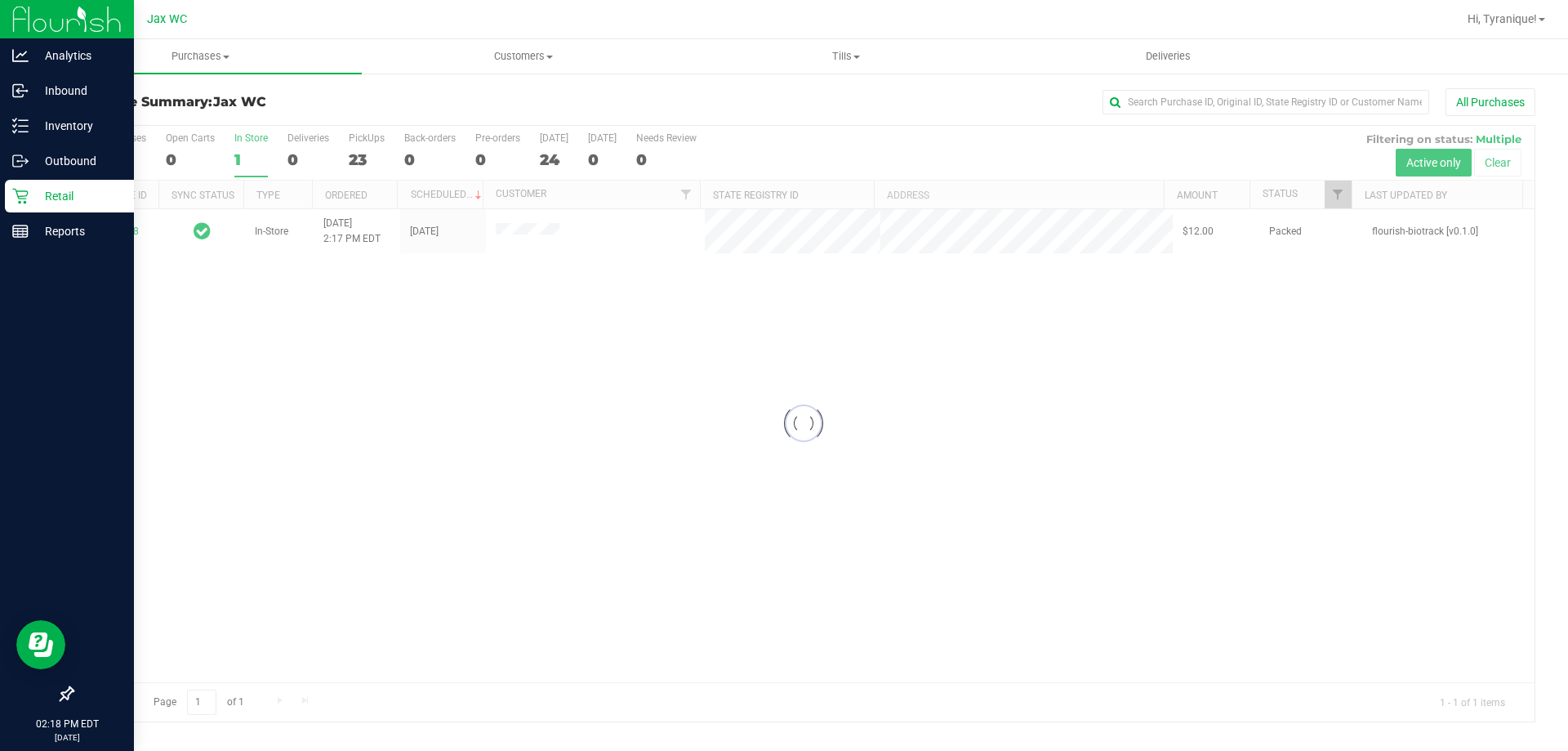
click at [24, 190] on icon at bounding box center [21, 196] width 16 height 16
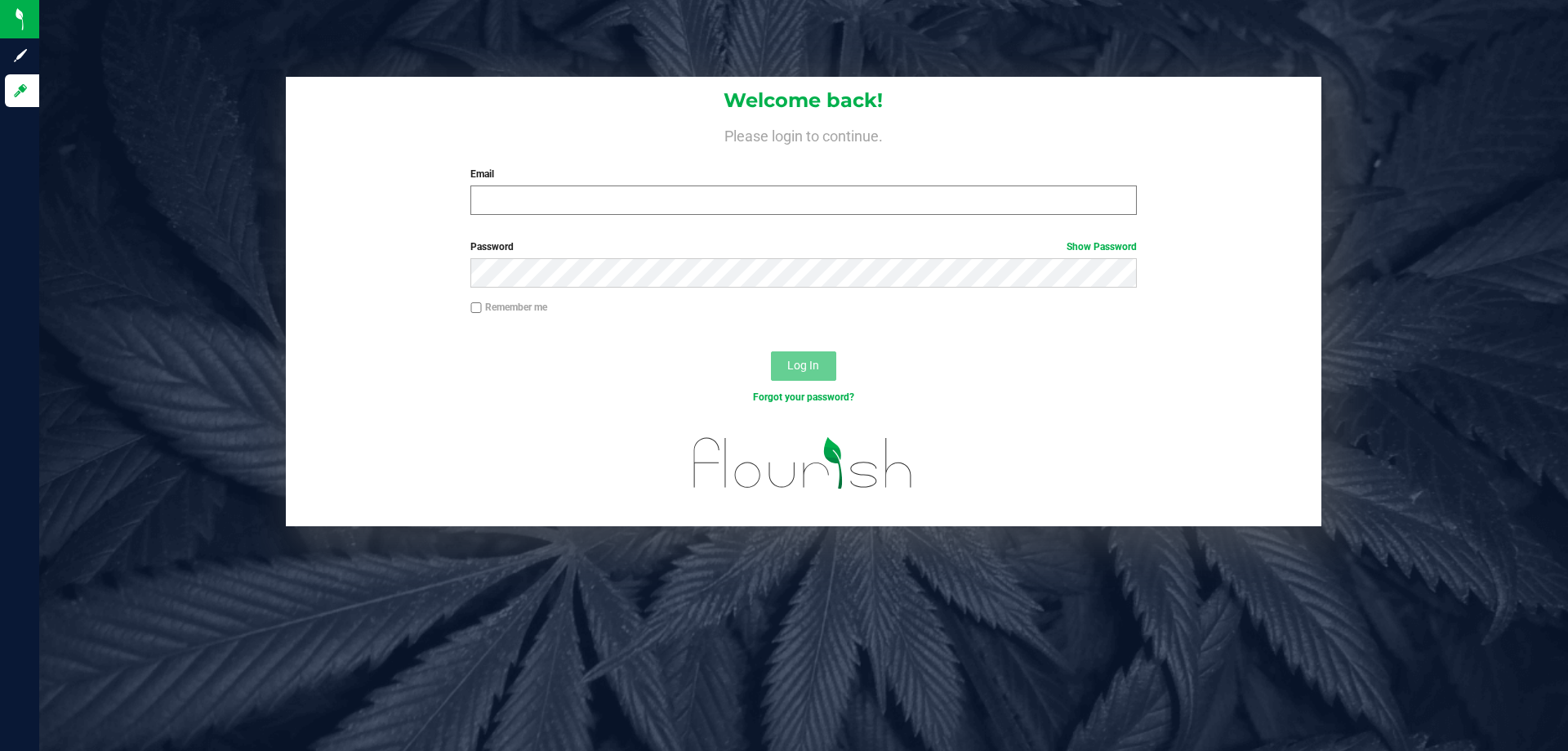
click at [713, 187] on div "Email Required Please format your email correctly." at bounding box center [803, 190] width 690 height 48
click at [709, 195] on input "Email" at bounding box center [803, 200] width 666 height 30
type input "[EMAIL_ADDRESS][DOMAIN_NAME]"
click at [804, 258] on div "Password Show Password" at bounding box center [803, 263] width 690 height 48
click at [771, 352] on button "Log In" at bounding box center [804, 366] width 65 height 30
